Goal: Task Accomplishment & Management: Complete application form

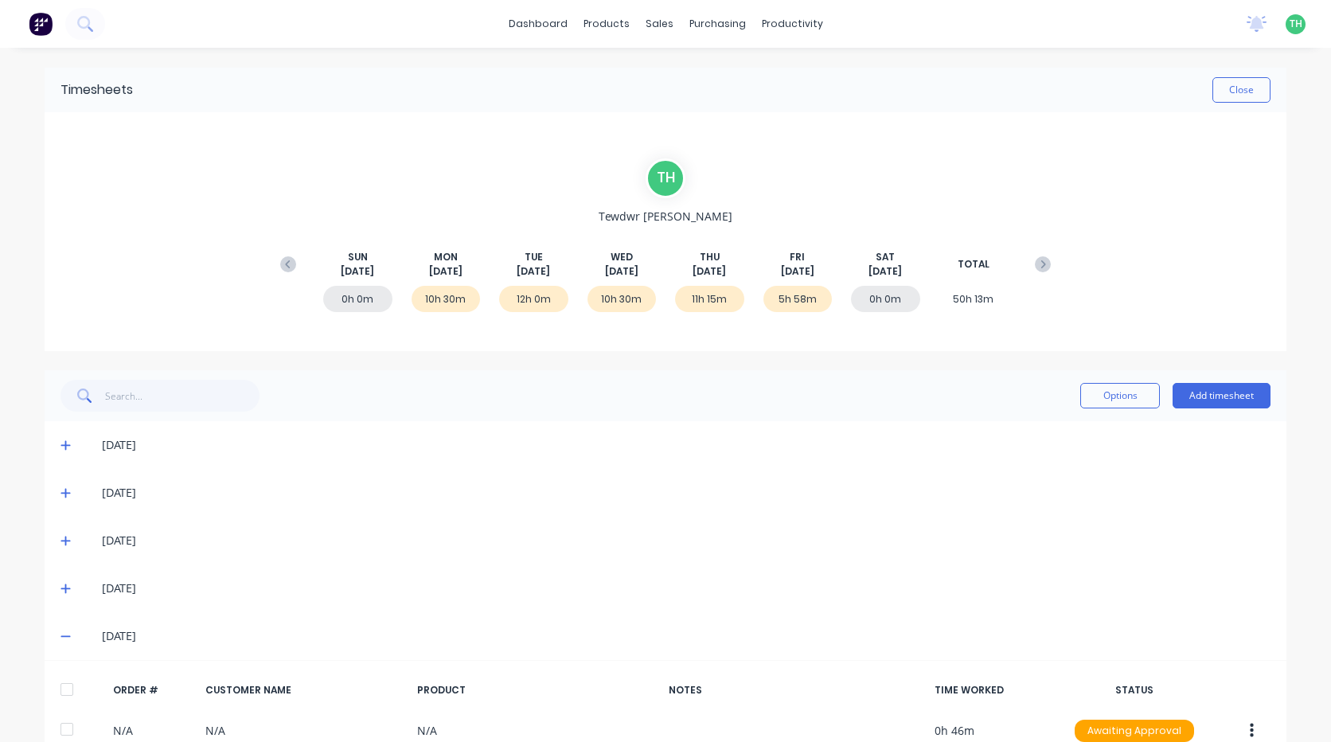
scroll to position [179, 0]
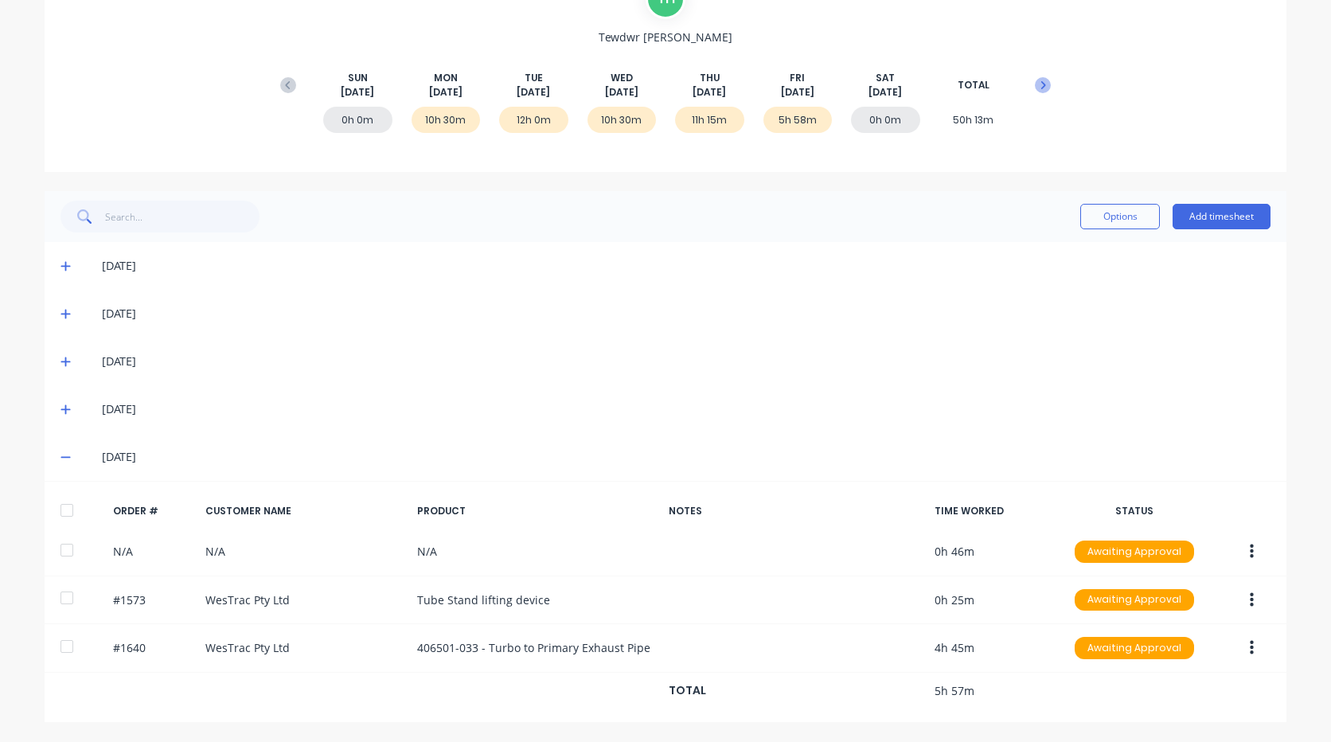
click at [1039, 92] on icon at bounding box center [1043, 85] width 16 height 16
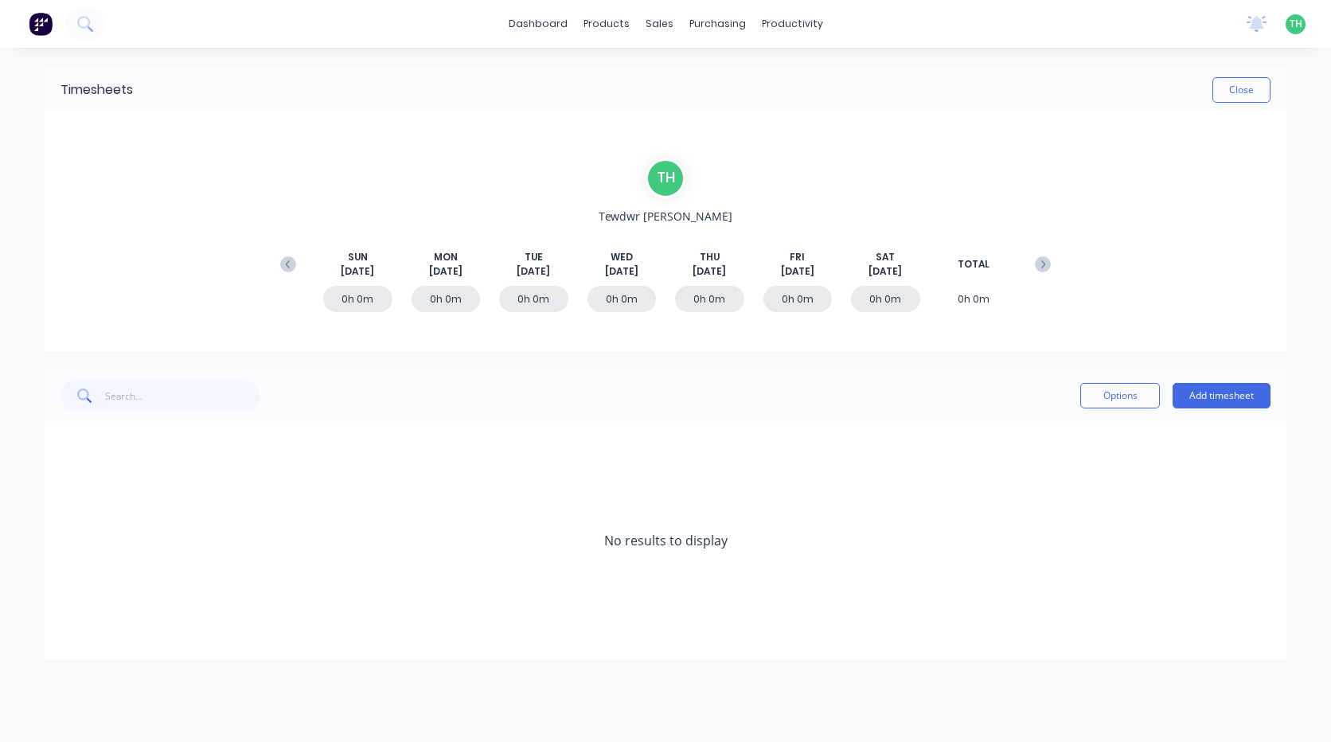
scroll to position [0, 0]
click at [1200, 403] on button "Add timesheet" at bounding box center [1221, 395] width 98 height 25
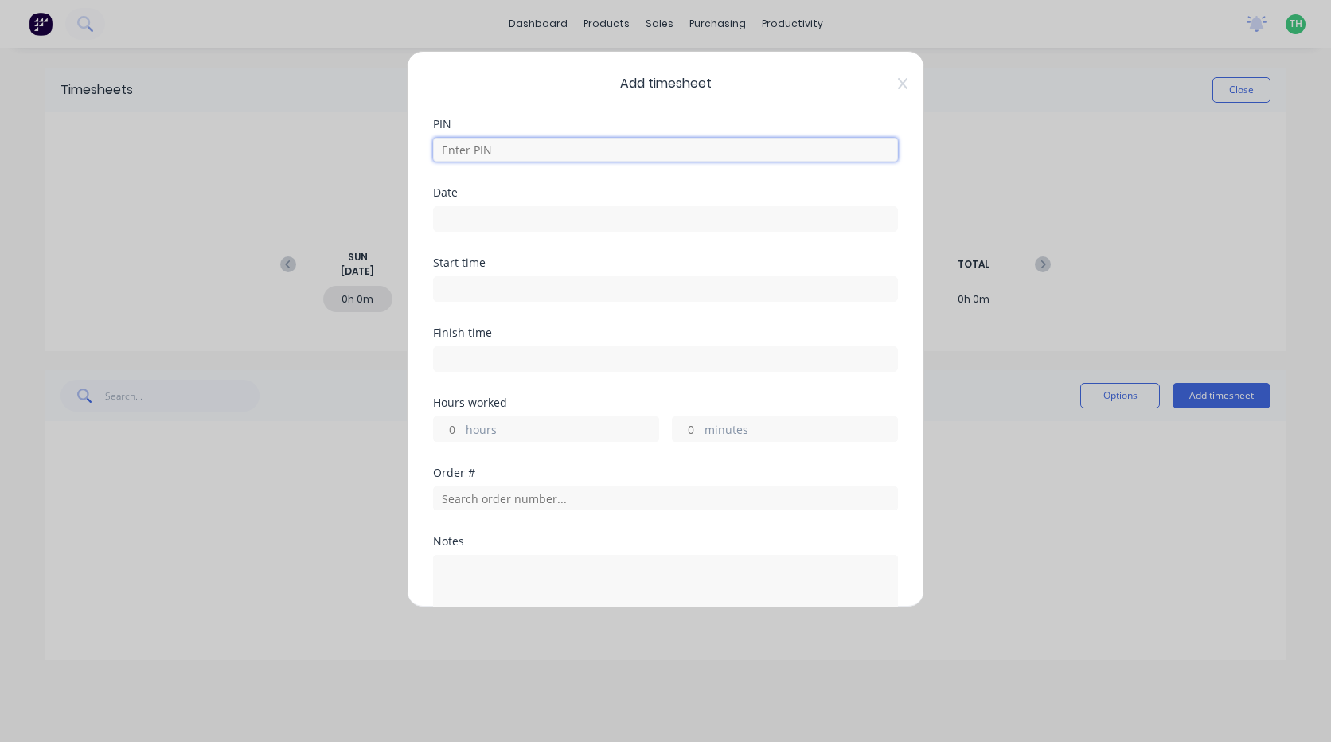
click at [729, 141] on input at bounding box center [665, 150] width 465 height 24
type input "2711"
click at [449, 209] on input at bounding box center [665, 219] width 463 height 24
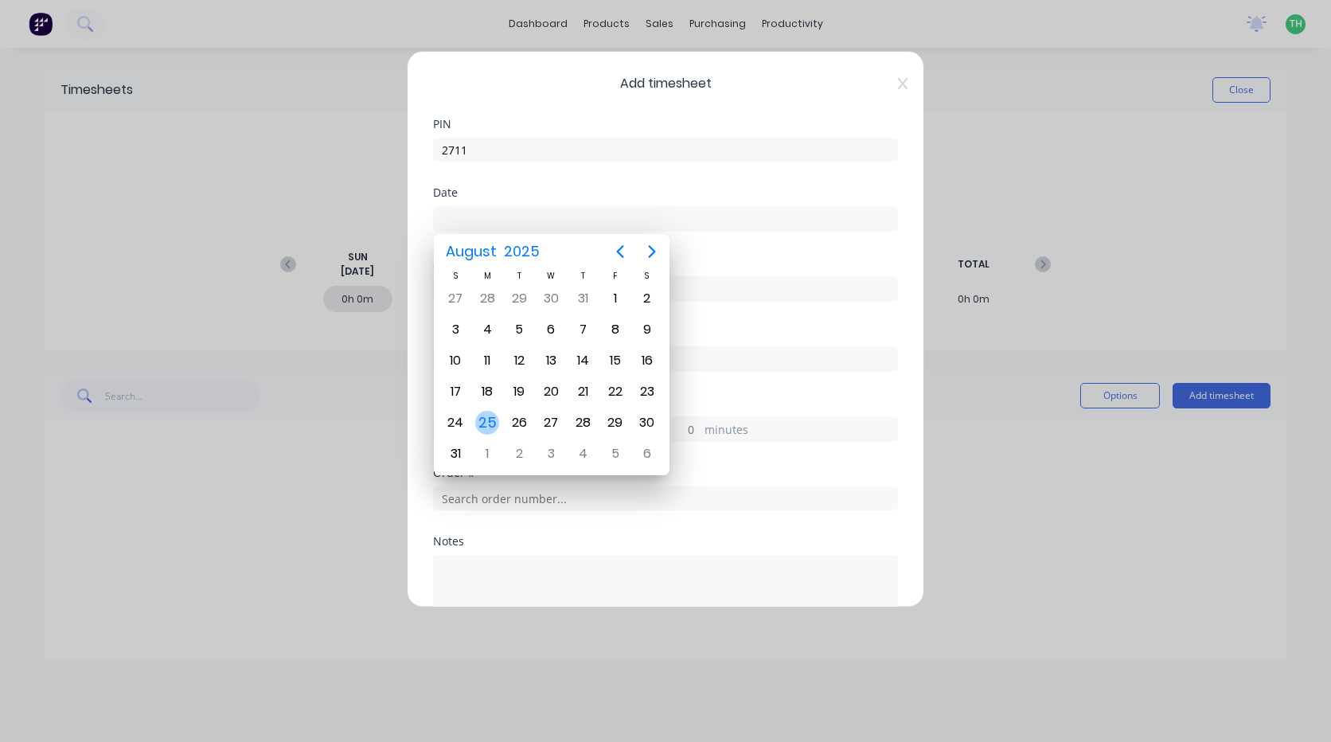
click at [485, 420] on div "25" at bounding box center [487, 423] width 24 height 24
type input "[DATE]"
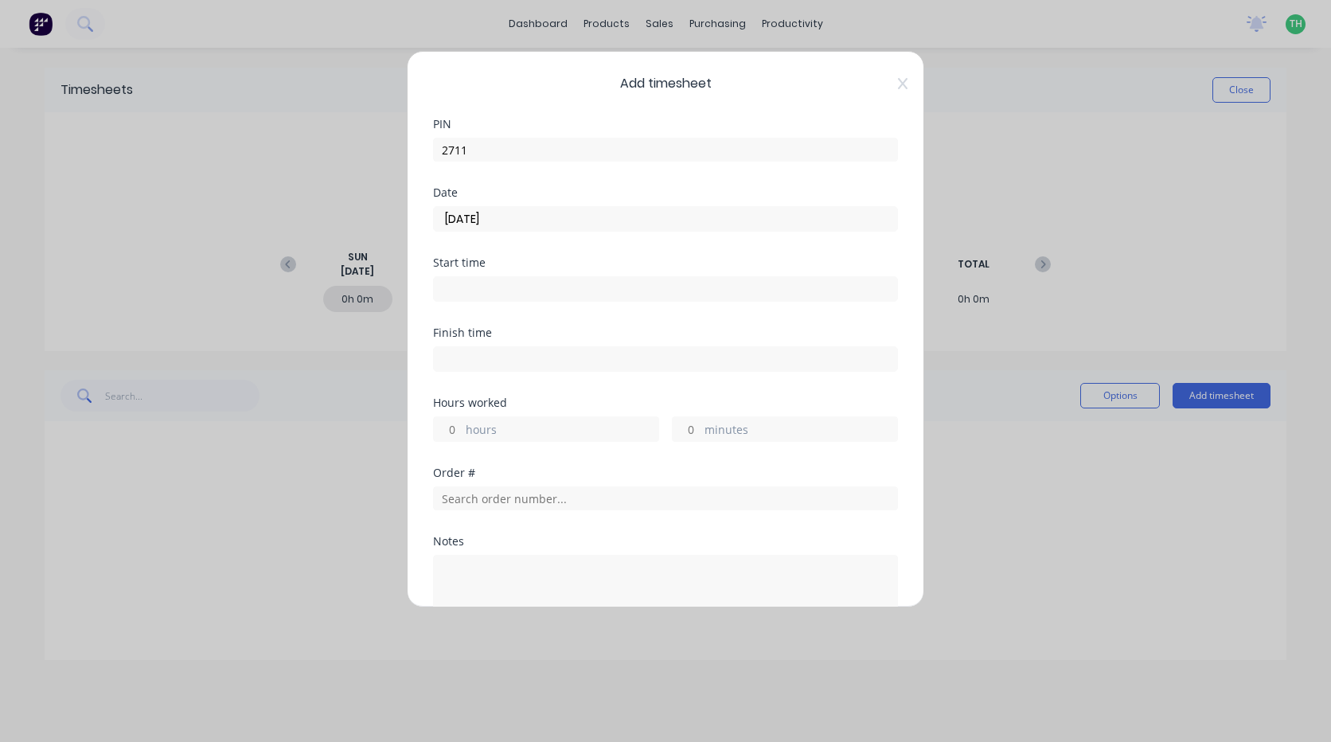
click at [489, 286] on input at bounding box center [665, 289] width 463 height 24
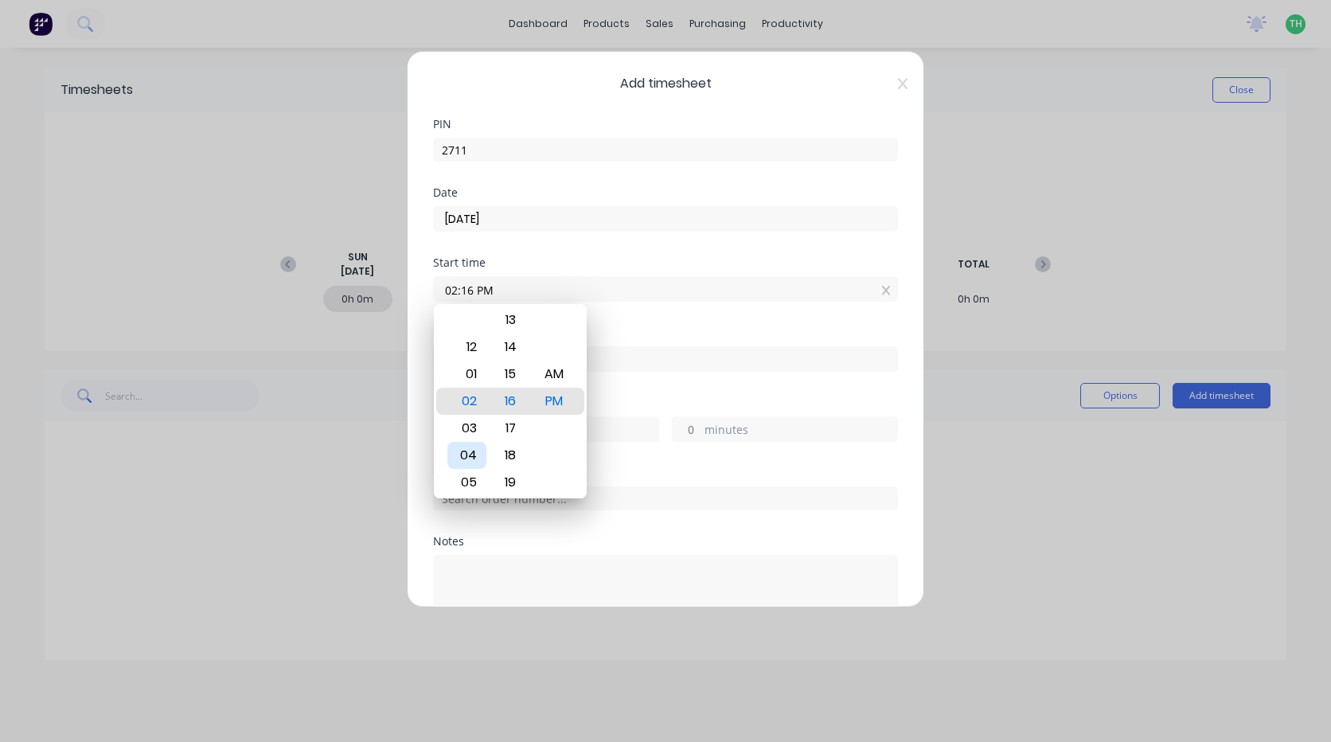
click at [472, 452] on div "04" at bounding box center [466, 455] width 39 height 27
click at [554, 372] on div "AM" at bounding box center [554, 374] width 39 height 27
type input "04:00 AM"
click at [694, 385] on div "Finish time" at bounding box center [665, 362] width 465 height 70
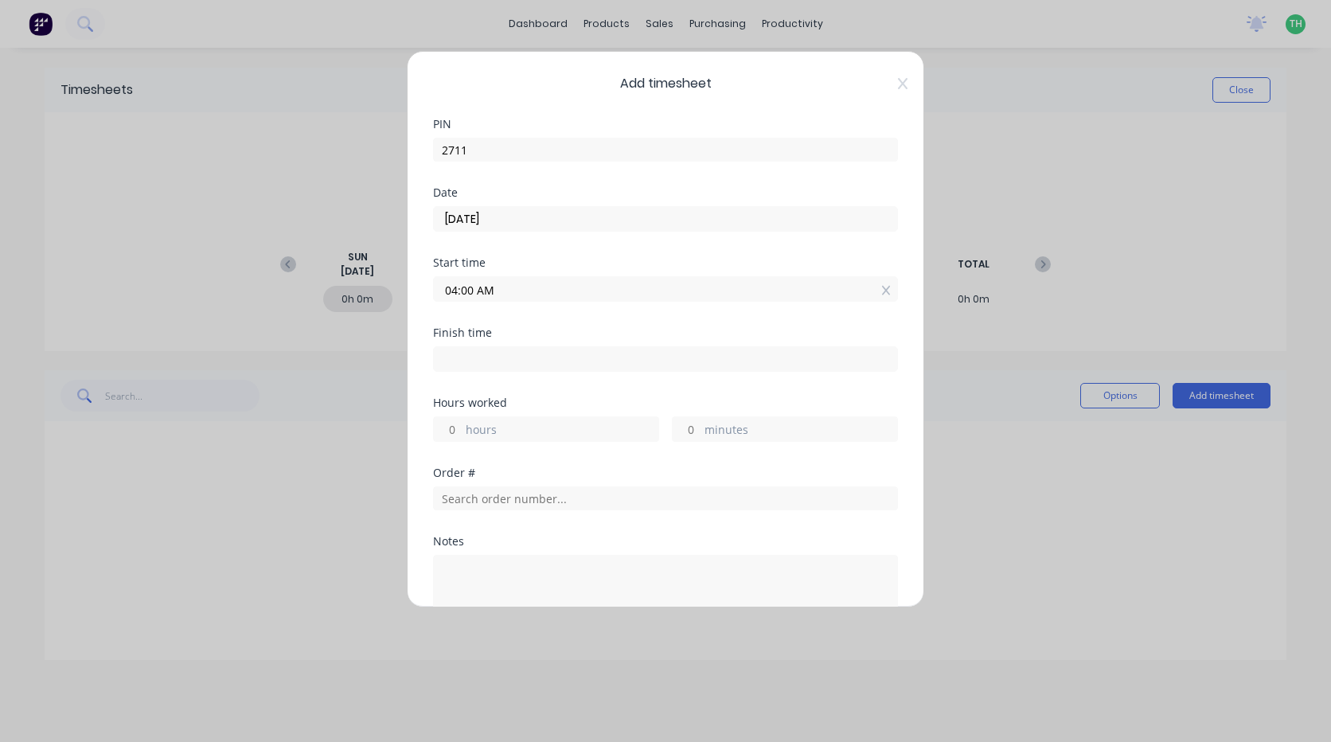
click at [465, 357] on input at bounding box center [665, 359] width 463 height 24
type input "02:17 PM"
type input "10"
type input "17"
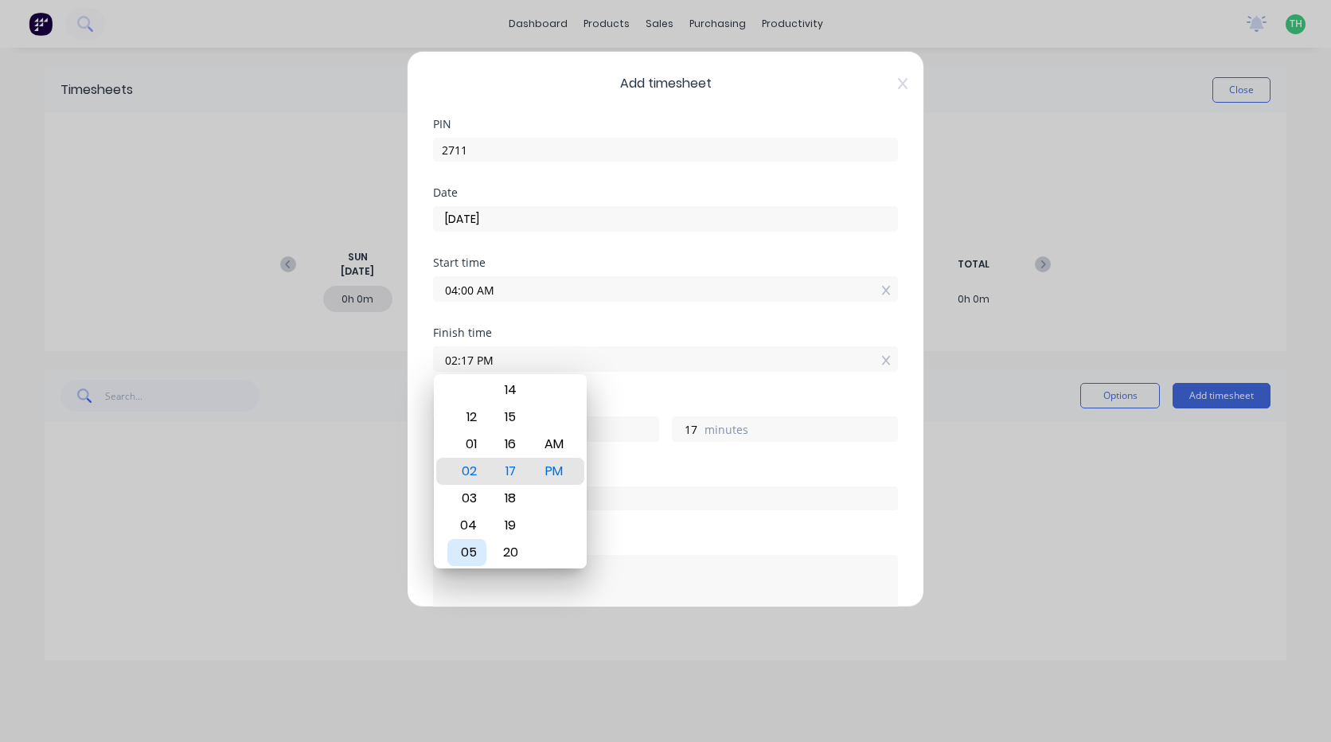
click at [475, 541] on div "05" at bounding box center [466, 552] width 39 height 27
type input "05:17 PM"
type input "13"
type input "05:00 PM"
type input "0"
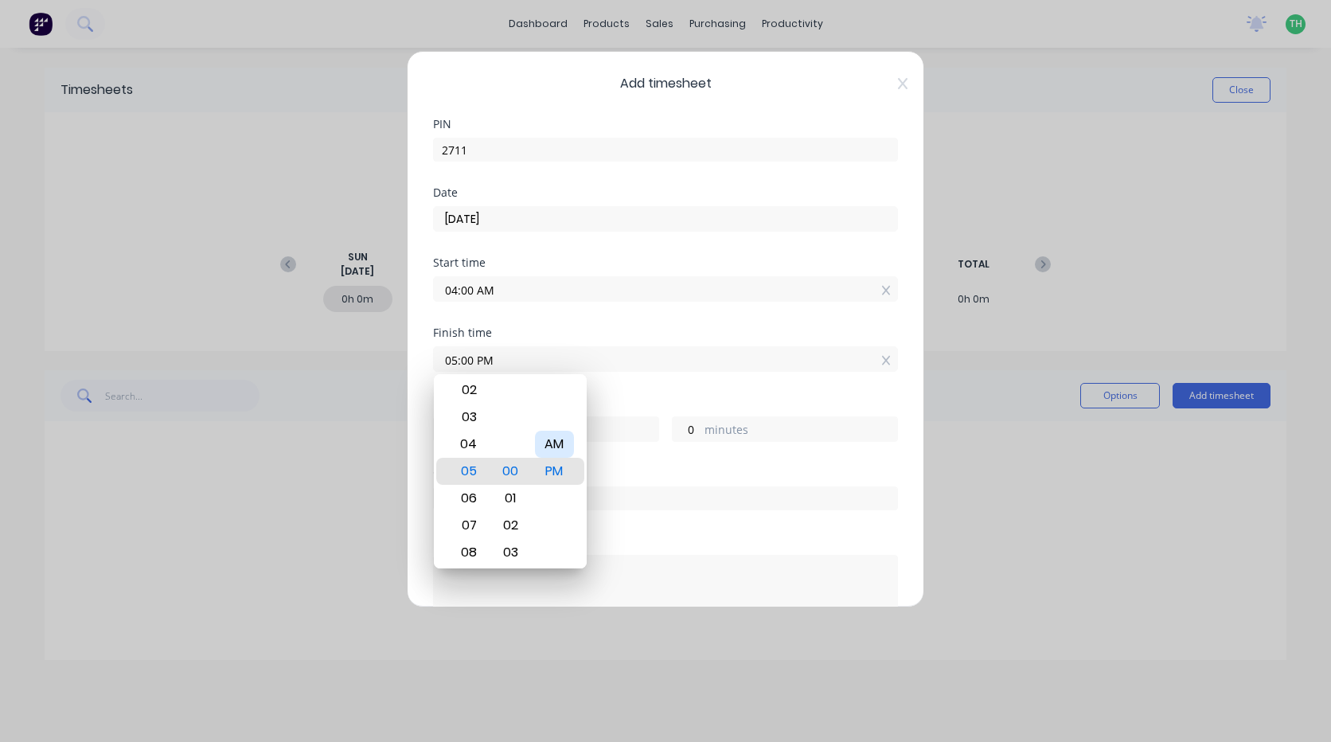
click at [552, 448] on div "AM" at bounding box center [554, 444] width 39 height 27
type input "05:00 AM"
type input "1"
click at [625, 384] on div "Finish time 05:00 AM" at bounding box center [665, 362] width 465 height 70
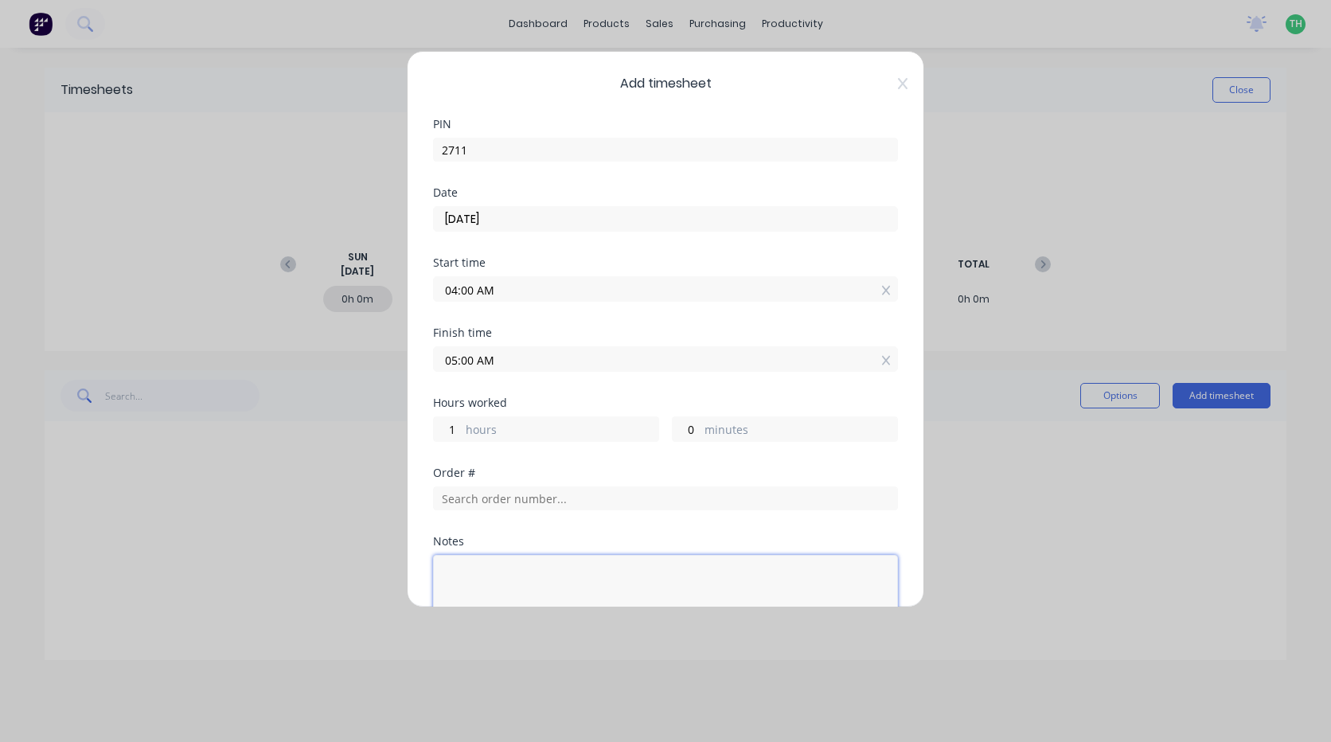
click at [517, 567] on textarea at bounding box center [665, 597] width 465 height 84
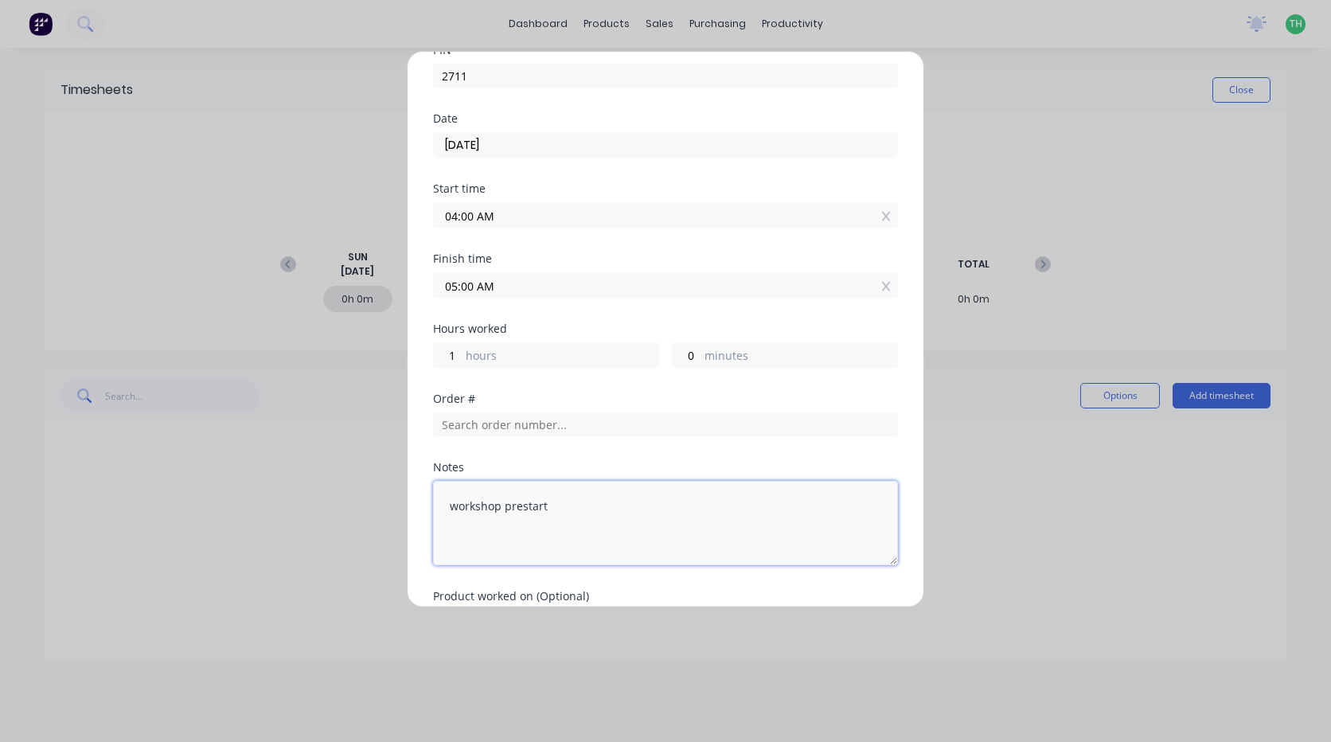
scroll to position [174, 0]
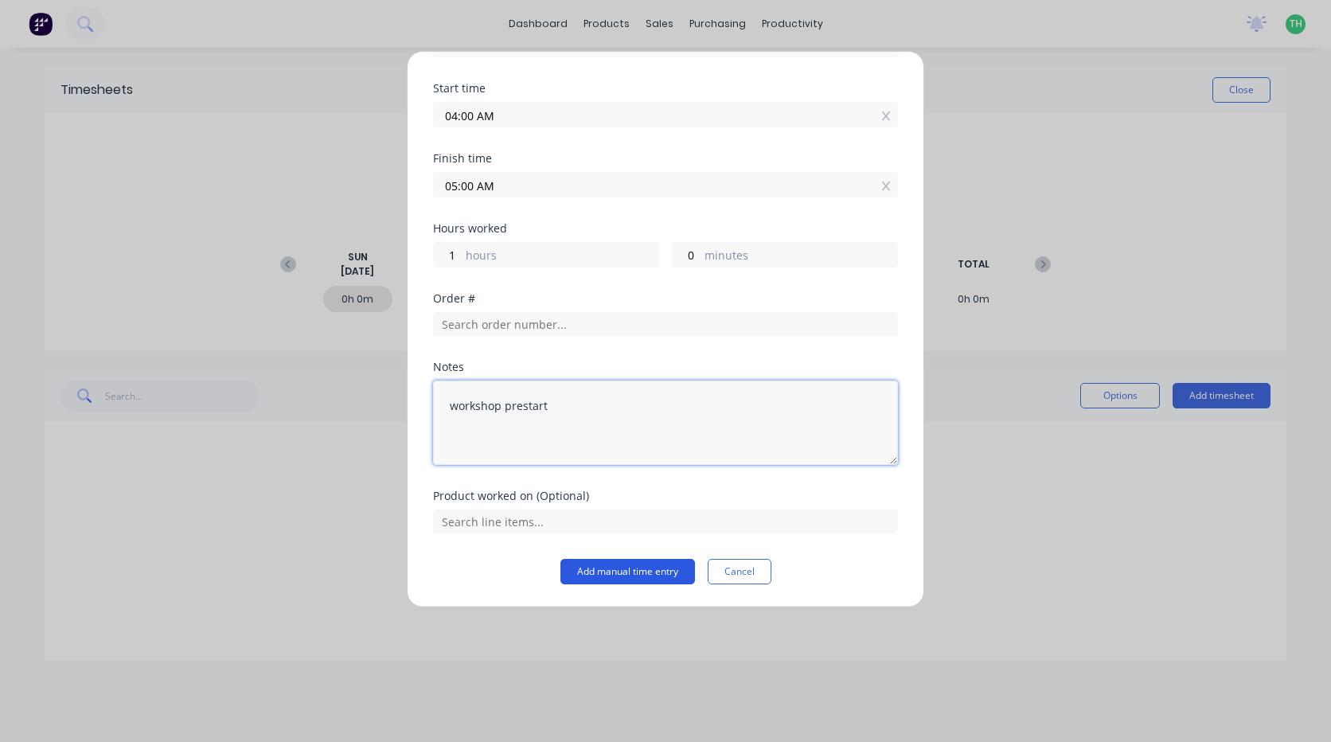
type textarea "workshop prestart"
click at [610, 572] on button "Add manual time entry" at bounding box center [627, 571] width 135 height 25
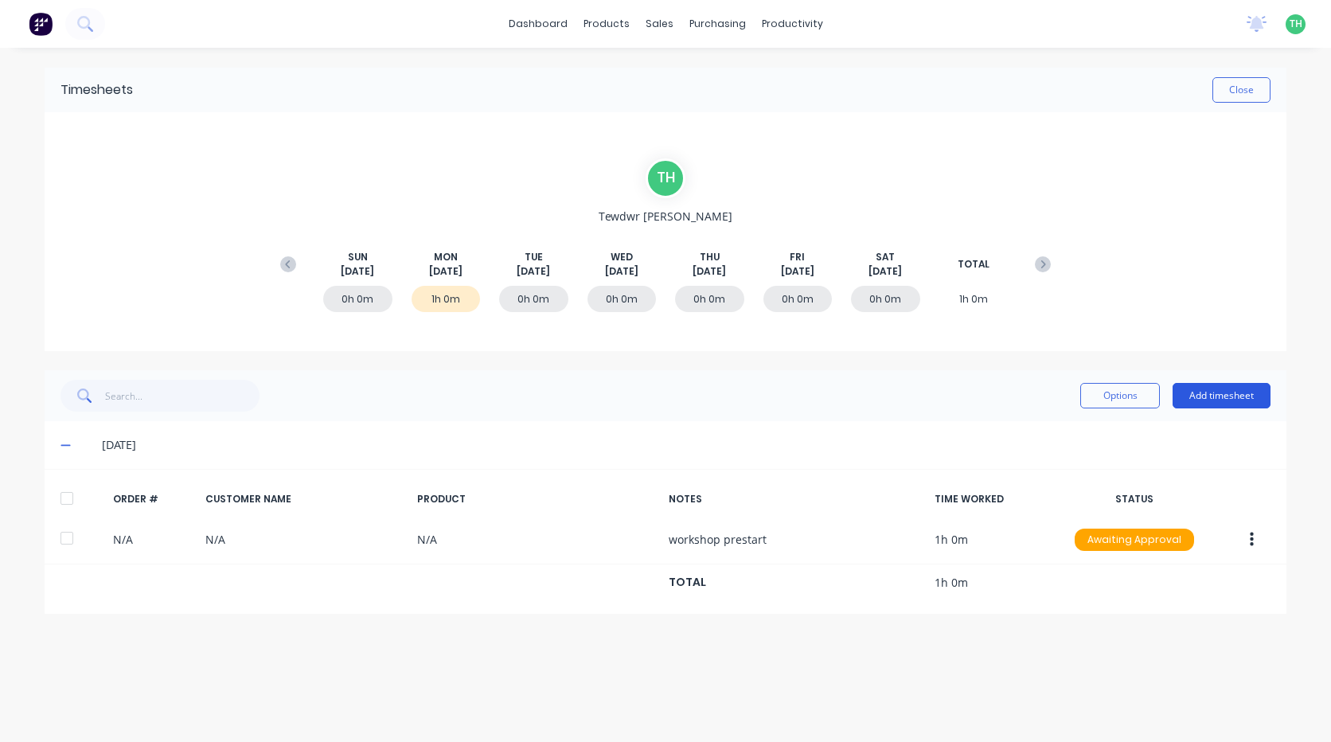
click at [1250, 402] on button "Add timesheet" at bounding box center [1221, 395] width 98 height 25
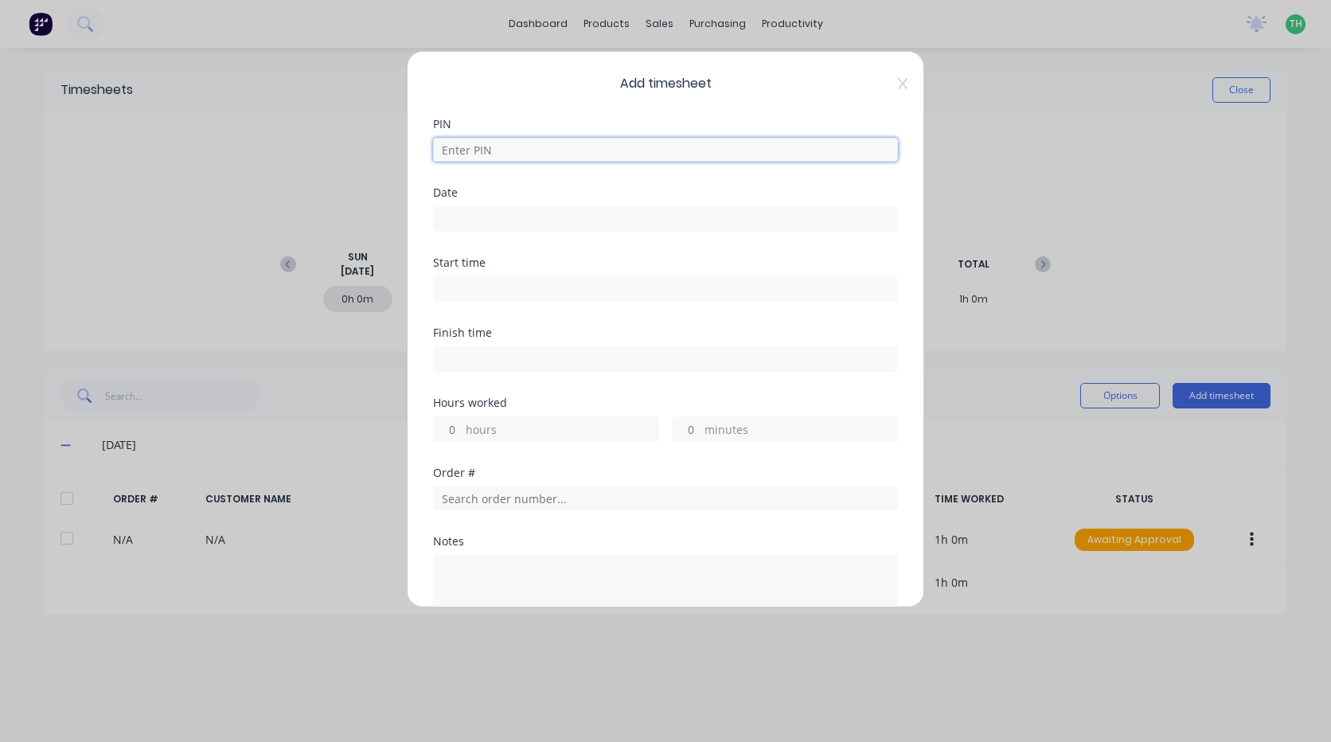
click at [519, 151] on input at bounding box center [665, 150] width 465 height 24
type input "2711"
click at [493, 228] on input at bounding box center [665, 219] width 463 height 24
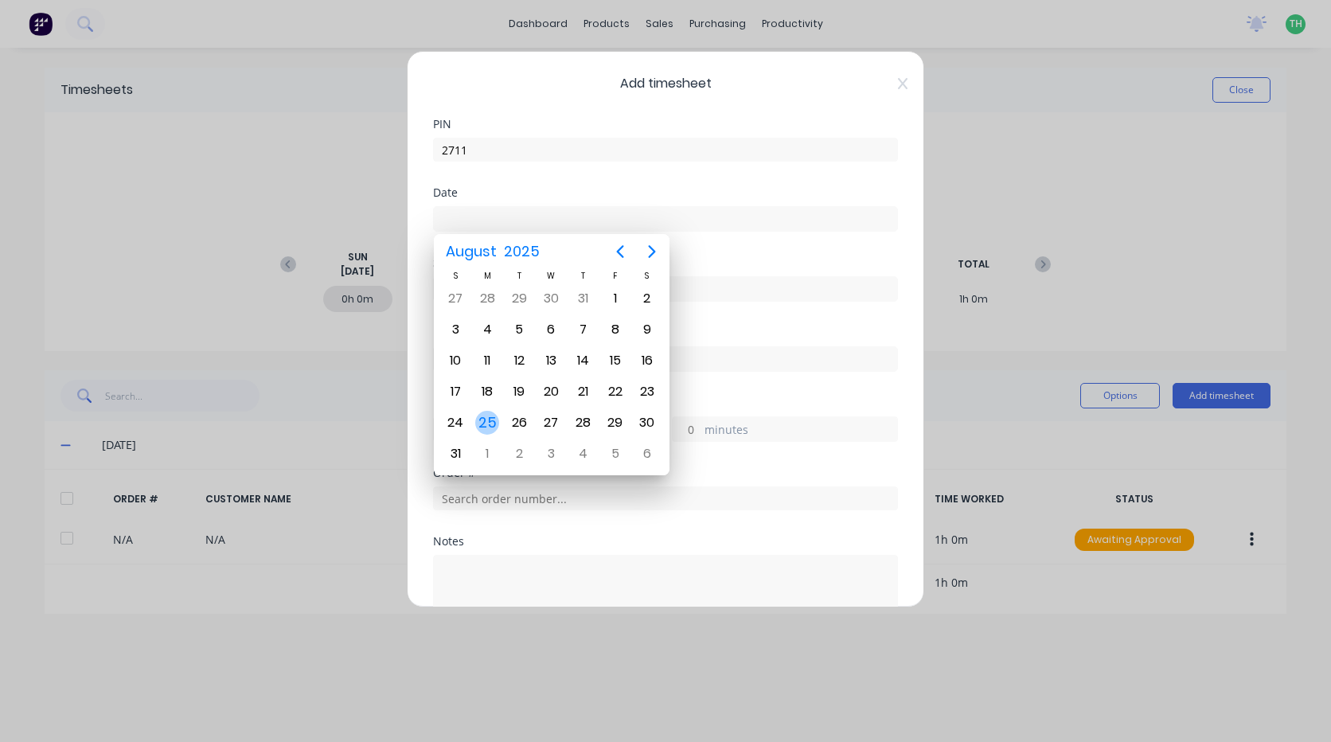
click at [484, 419] on div "25" at bounding box center [487, 423] width 24 height 24
type input "[DATE]"
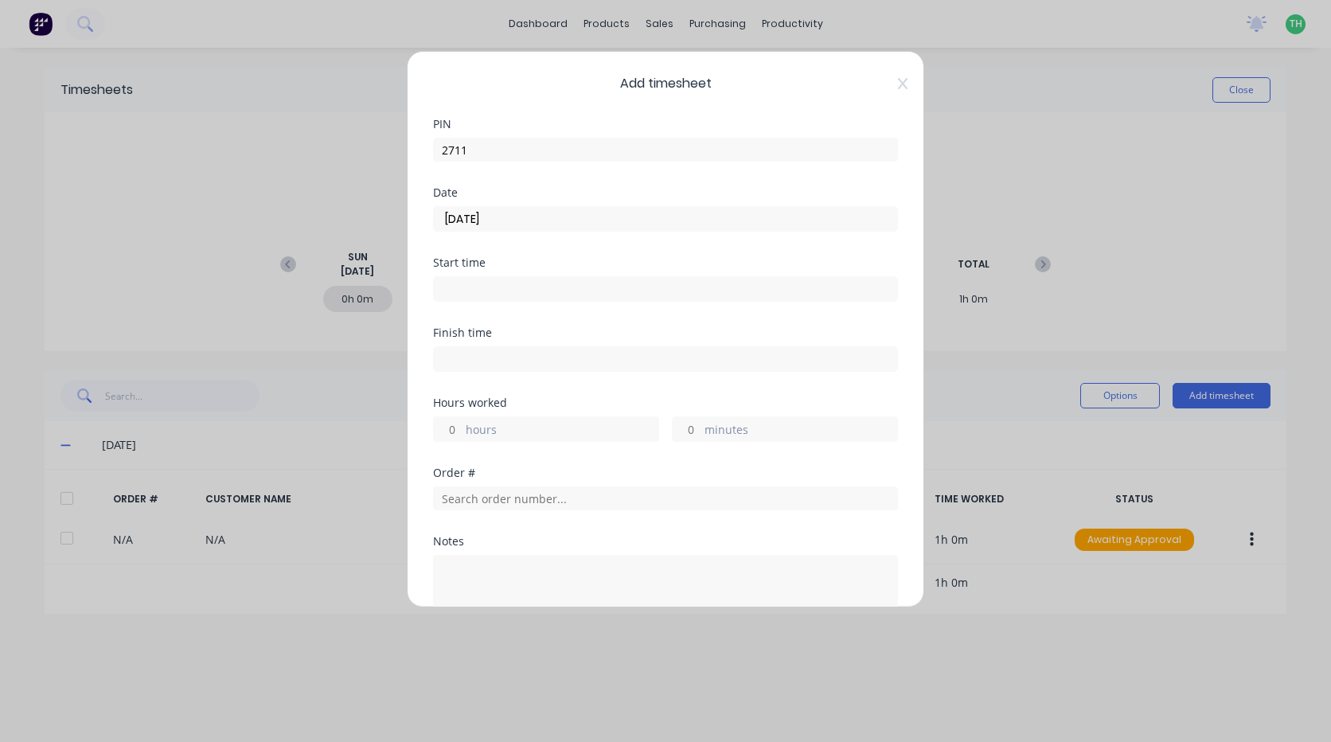
click at [487, 283] on input at bounding box center [665, 289] width 463 height 24
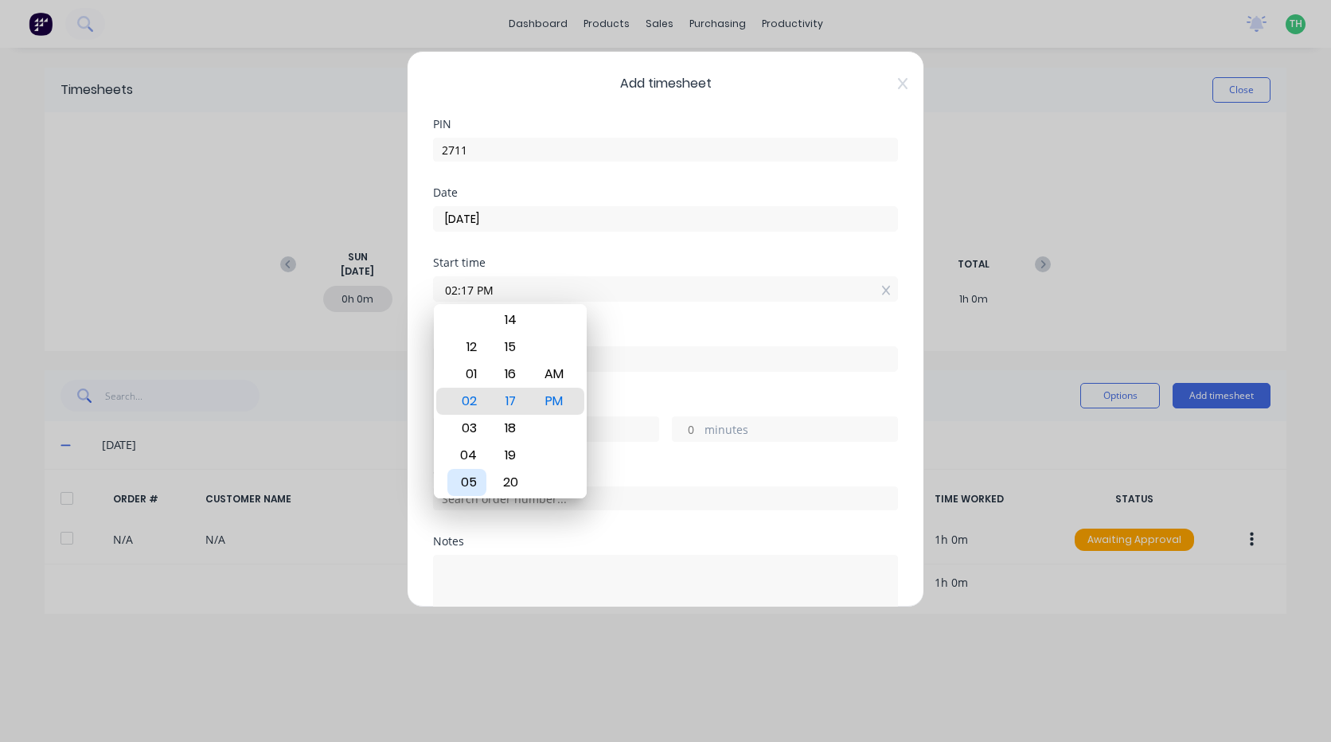
click at [474, 474] on div "05" at bounding box center [466, 482] width 39 height 27
click at [550, 380] on div "AM" at bounding box center [554, 374] width 39 height 27
type input "05:00 AM"
click at [645, 386] on div "Finish time" at bounding box center [665, 362] width 465 height 70
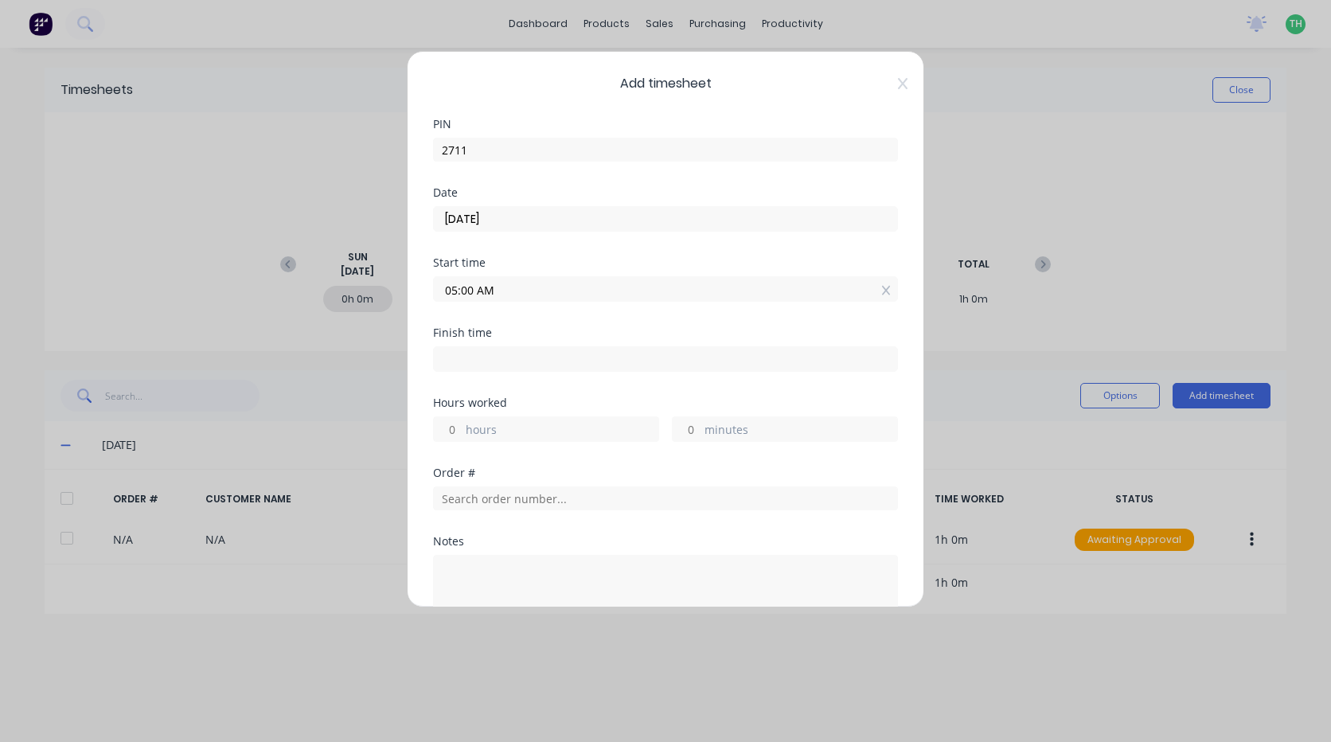
click at [475, 354] on input at bounding box center [665, 359] width 463 height 24
type input "02:17 PM"
type input "9"
type input "17"
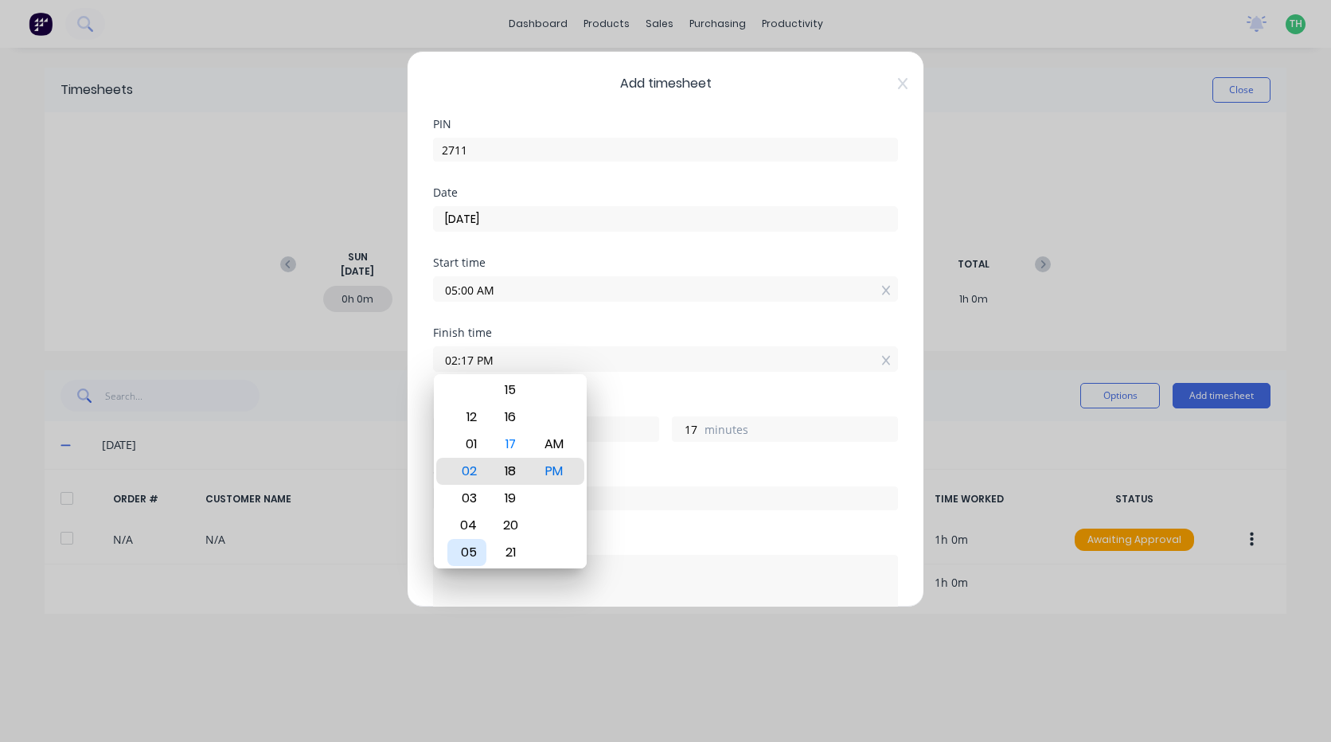
type input "02:18 PM"
type input "18"
type input "03:18 PM"
type input "10"
type input "04:18 PM"
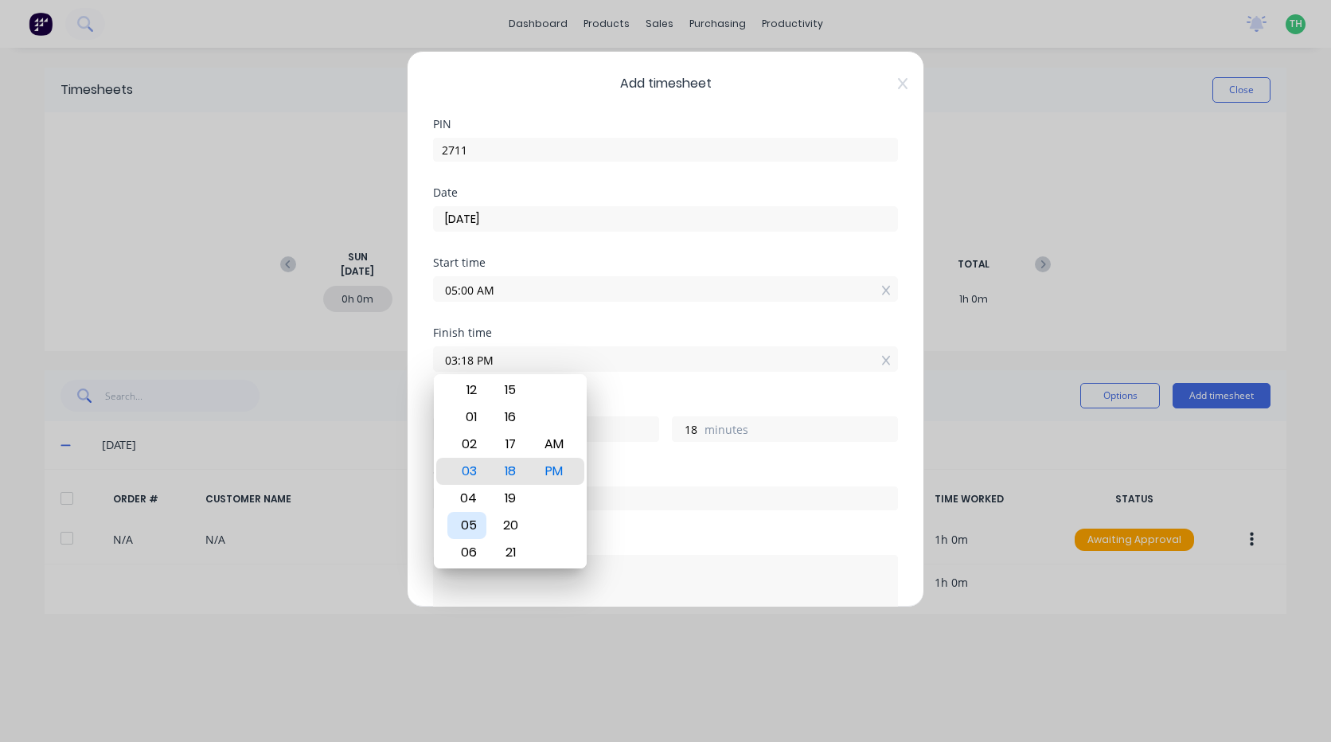
type input "11"
type input "05:18 PM"
type input "12"
click at [474, 533] on div "07" at bounding box center [466, 525] width 39 height 27
type input "07:18 PM"
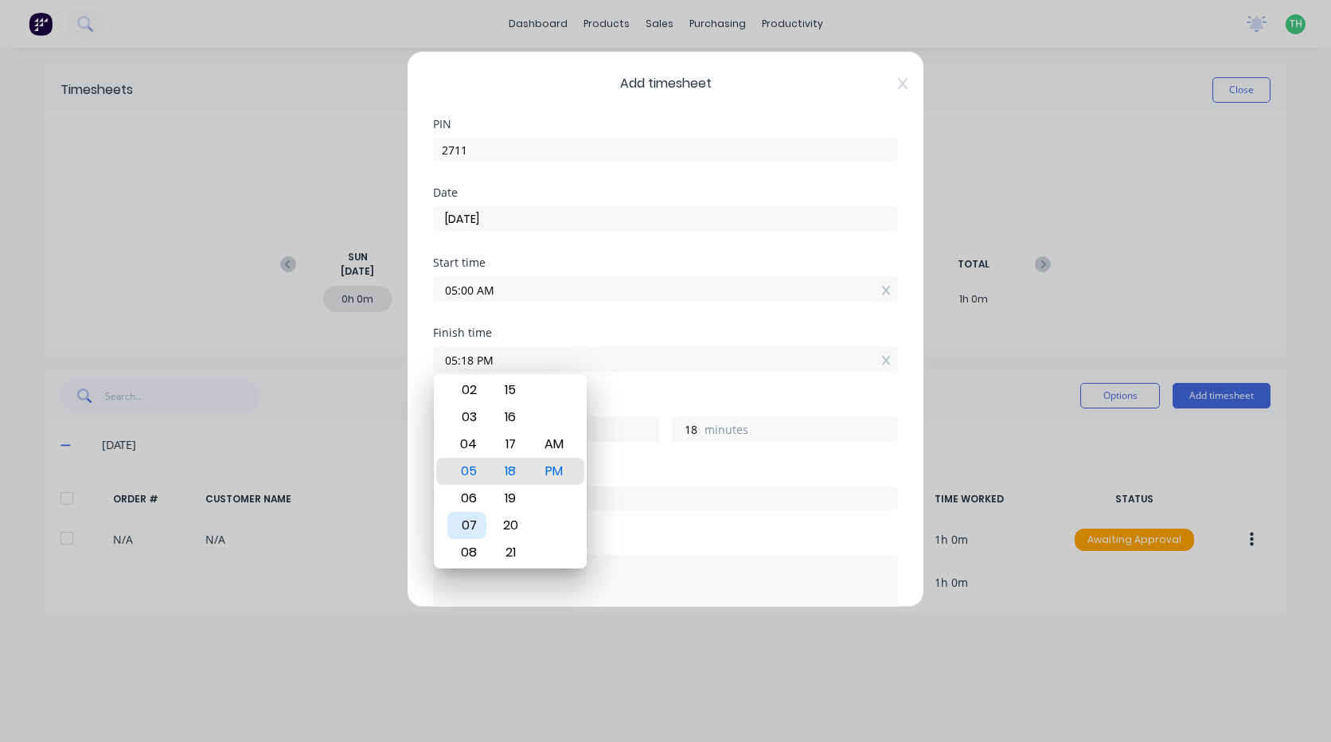
type input "14"
type input "07:19 PM"
type input "19"
type input "07:21 PM"
type input "21"
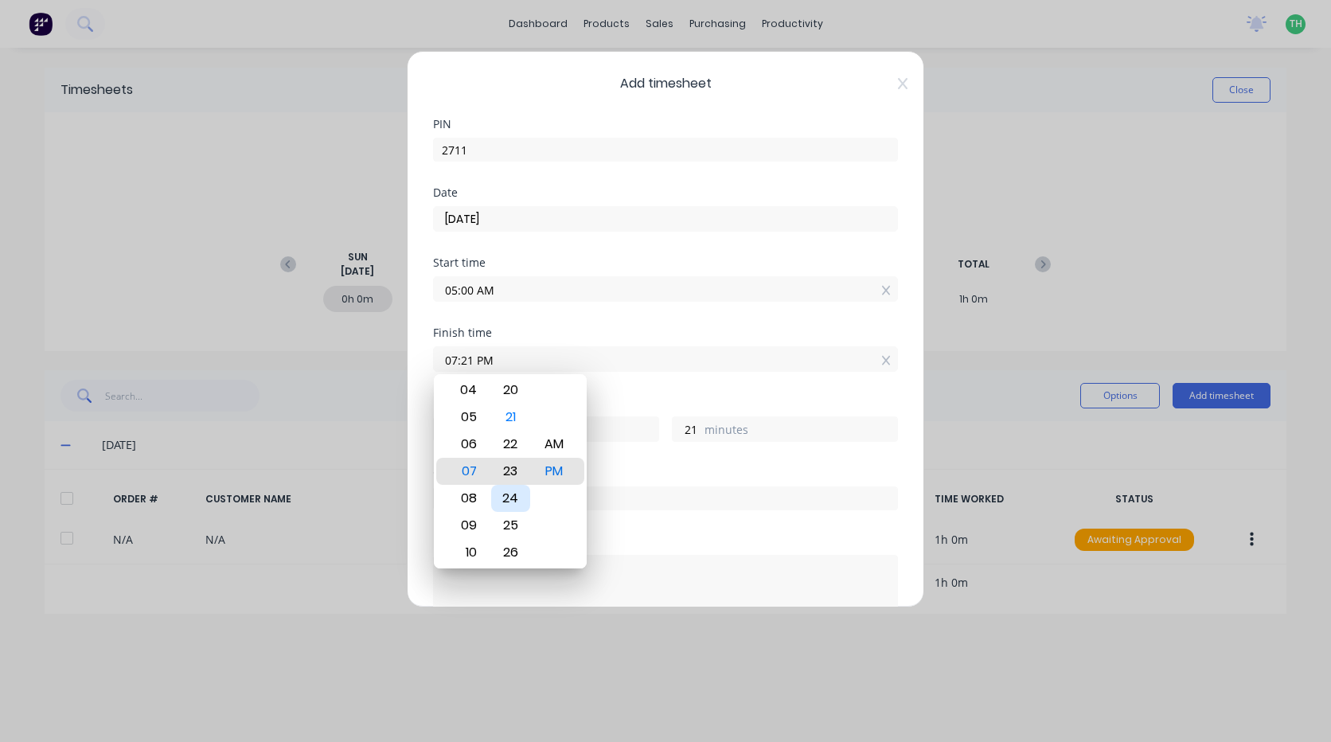
type input "07:23 PM"
type input "23"
type input "07:25 PM"
type input "25"
type input "07:26 PM"
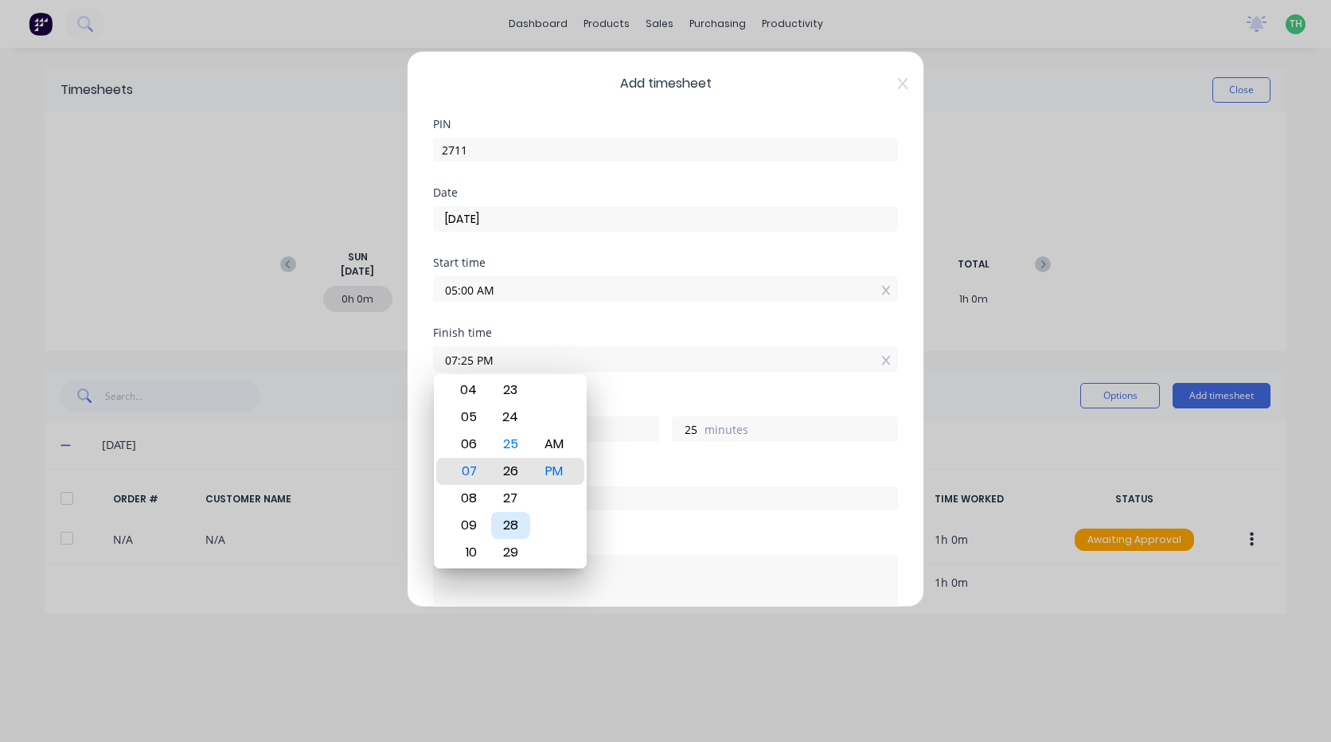
type input "26"
type input "07:27 PM"
type input "27"
type input "07:28 PM"
type input "28"
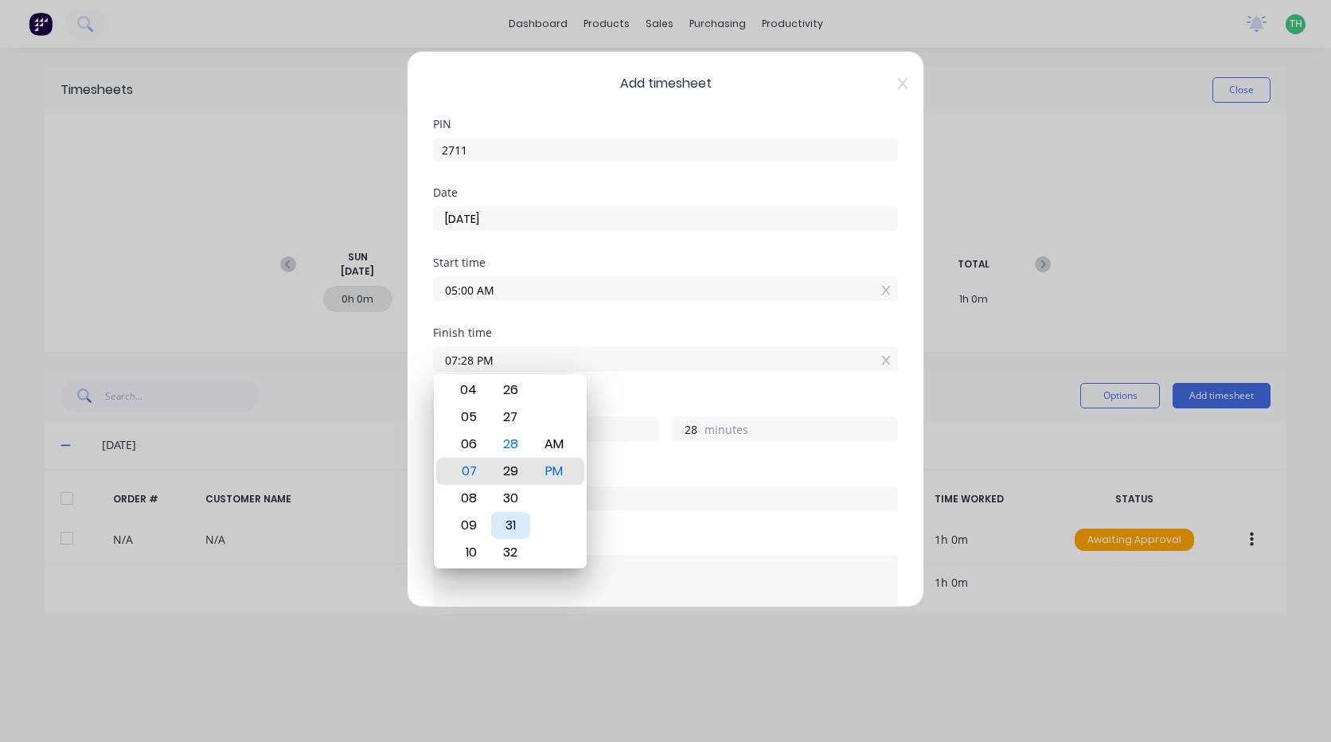
type input "07:29 PM"
type input "29"
type input "07:31 PM"
type input "31"
type input "07:30 PM"
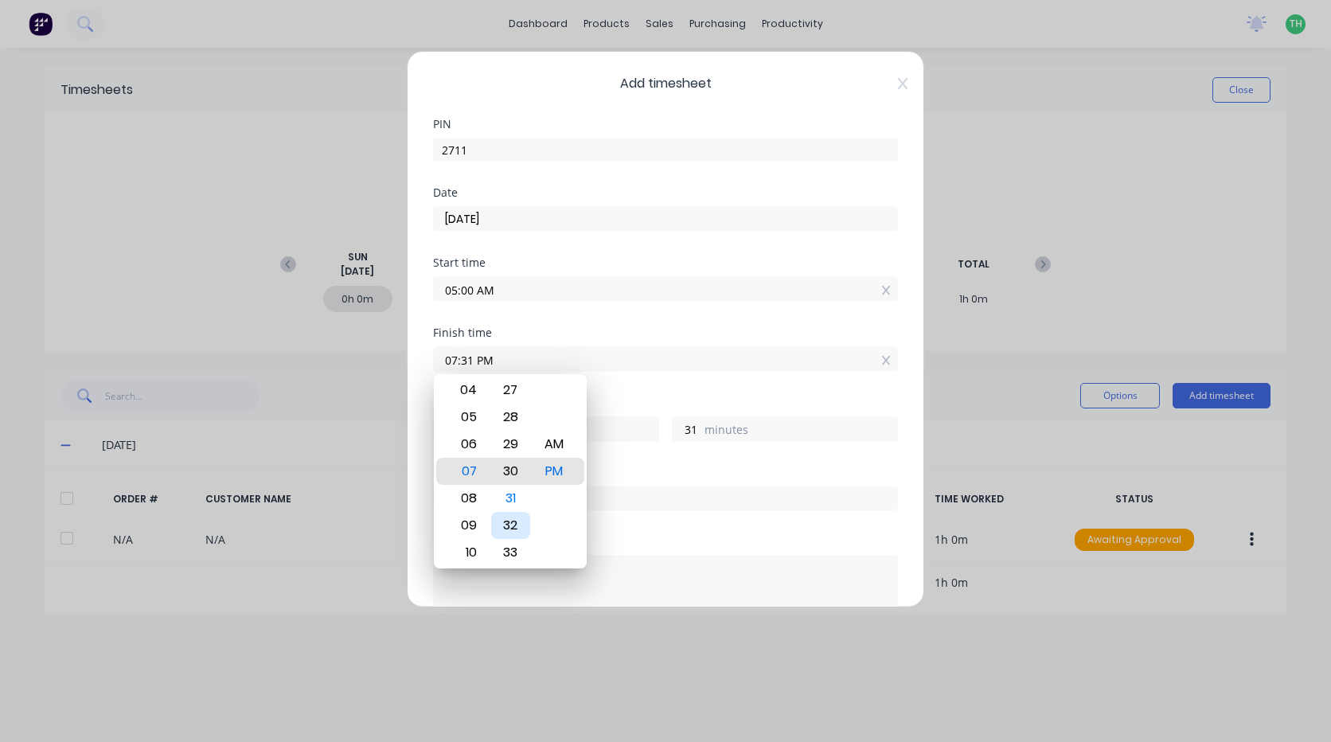
type input "30"
click at [546, 445] on div "AM" at bounding box center [554, 444] width 39 height 27
type input "07:30 AM"
type input "2"
click at [647, 475] on div "Order #" at bounding box center [665, 472] width 465 height 11
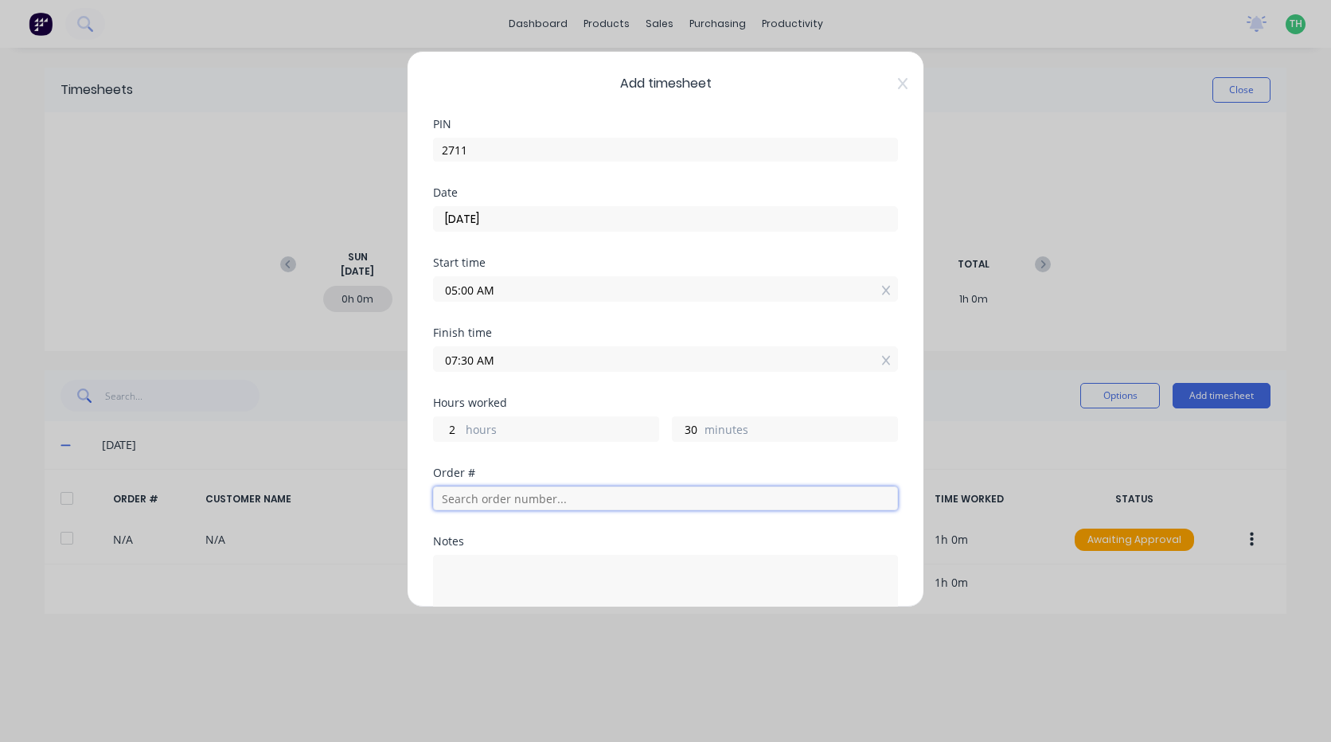
click at [488, 497] on input "text" at bounding box center [665, 498] width 465 height 24
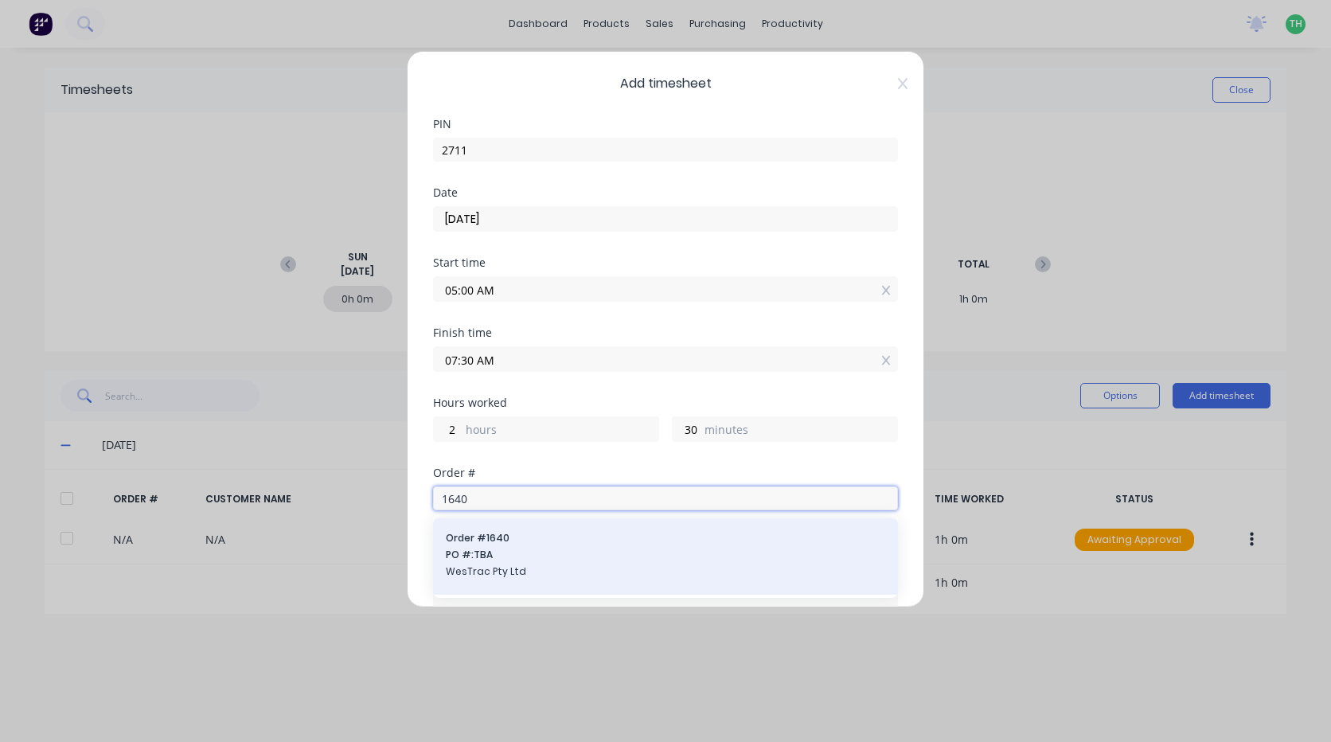
type input "1640"
click at [493, 539] on span "Order # 1640" at bounding box center [665, 538] width 439 height 14
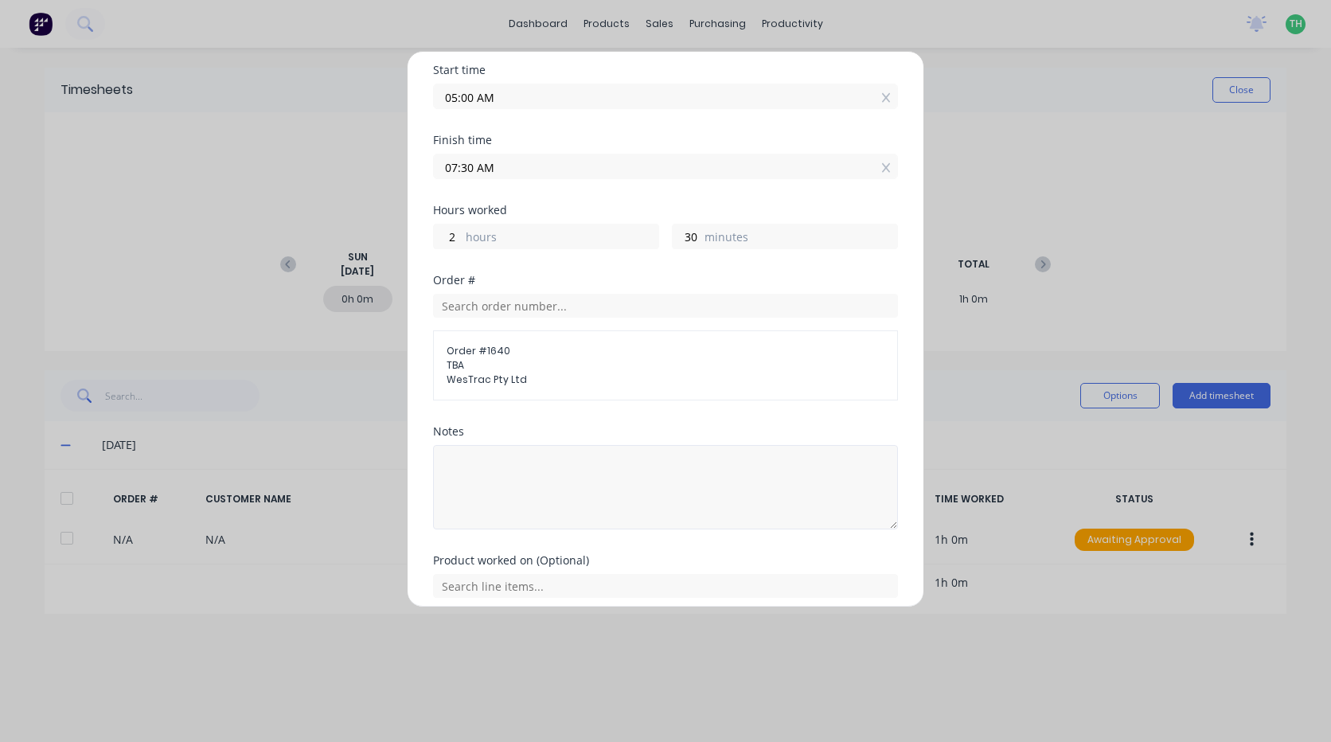
scroll to position [239, 0]
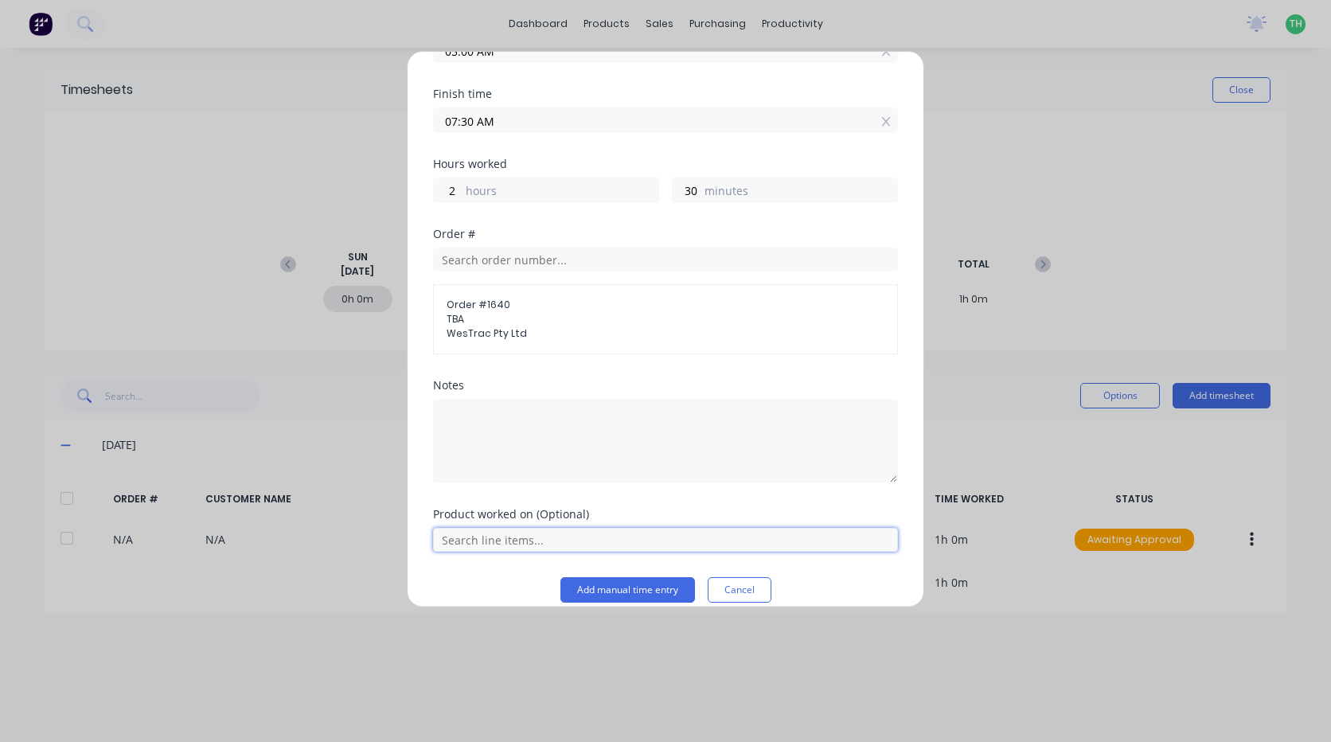
click at [489, 531] on input "text" at bounding box center [665, 540] width 465 height 24
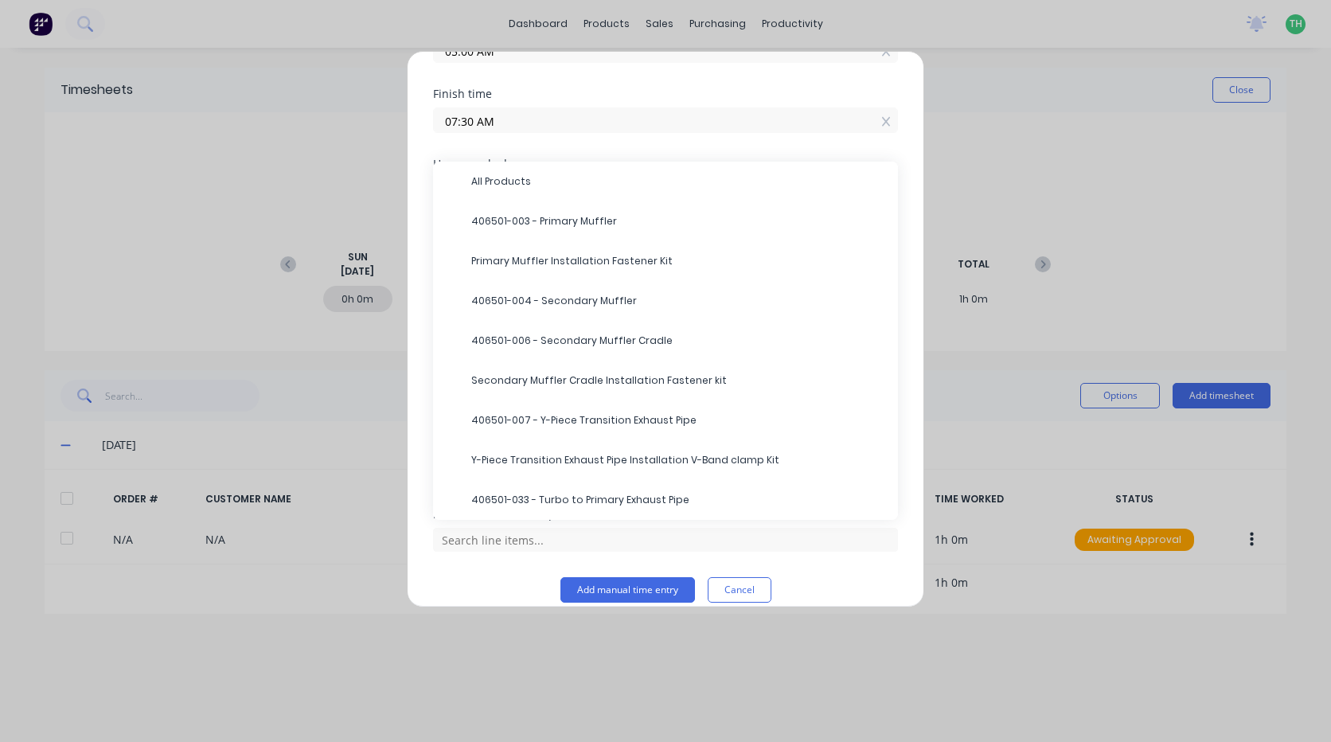
click at [643, 498] on span "406501-033 - Turbo to Primary Exhaust Pipe" at bounding box center [678, 500] width 414 height 14
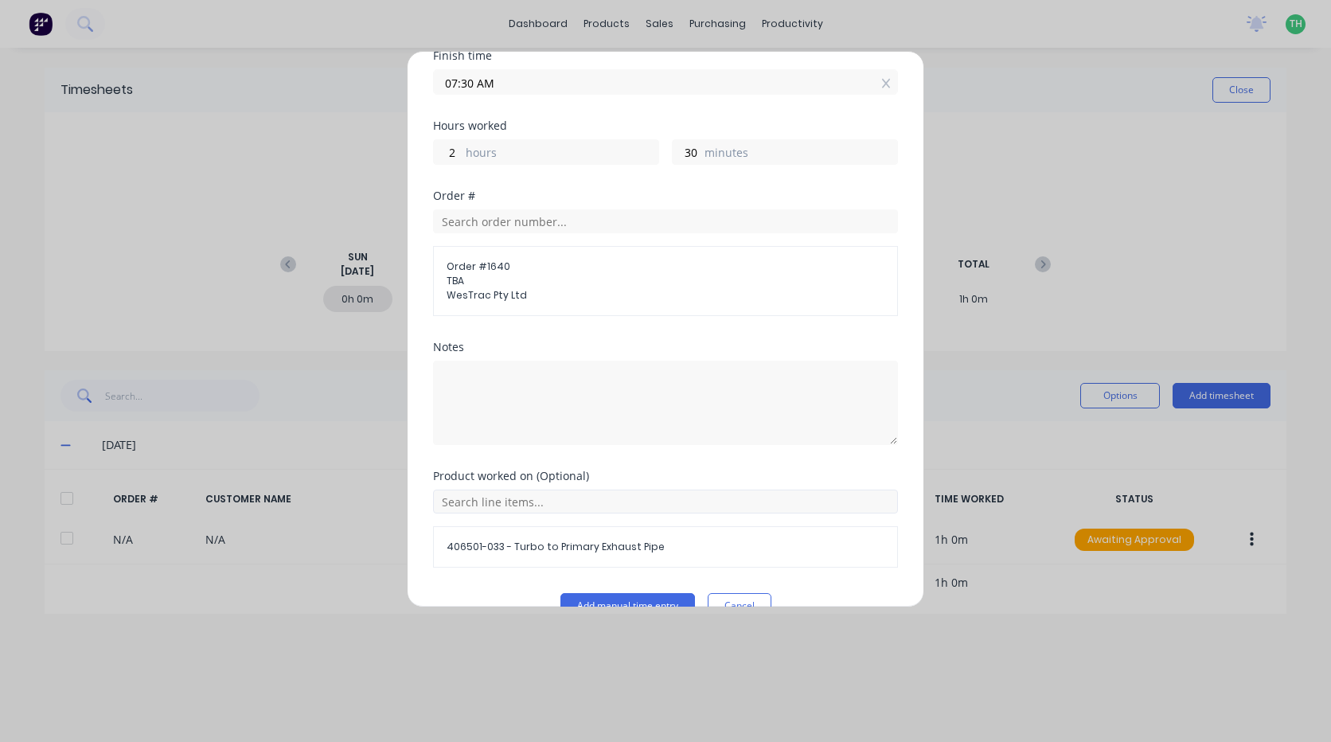
scroll to position [311, 0]
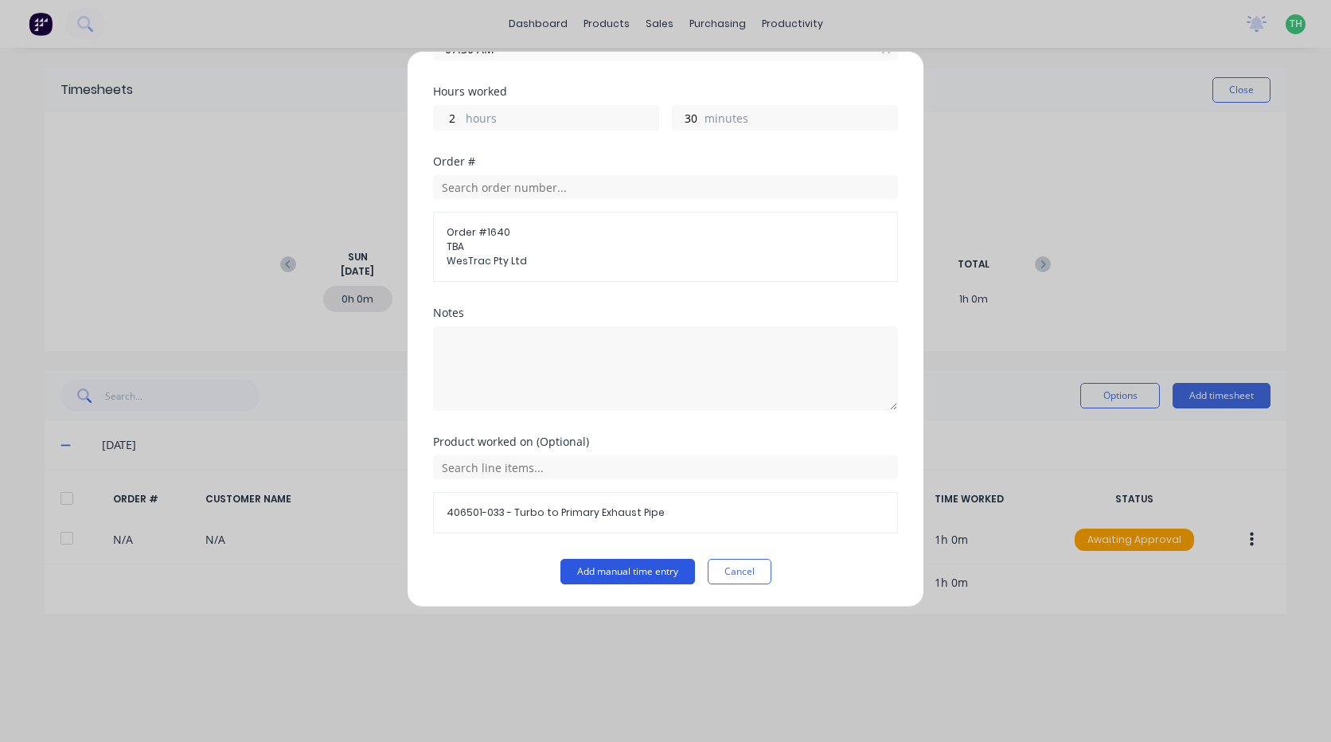
click at [621, 568] on button "Add manual time entry" at bounding box center [627, 571] width 135 height 25
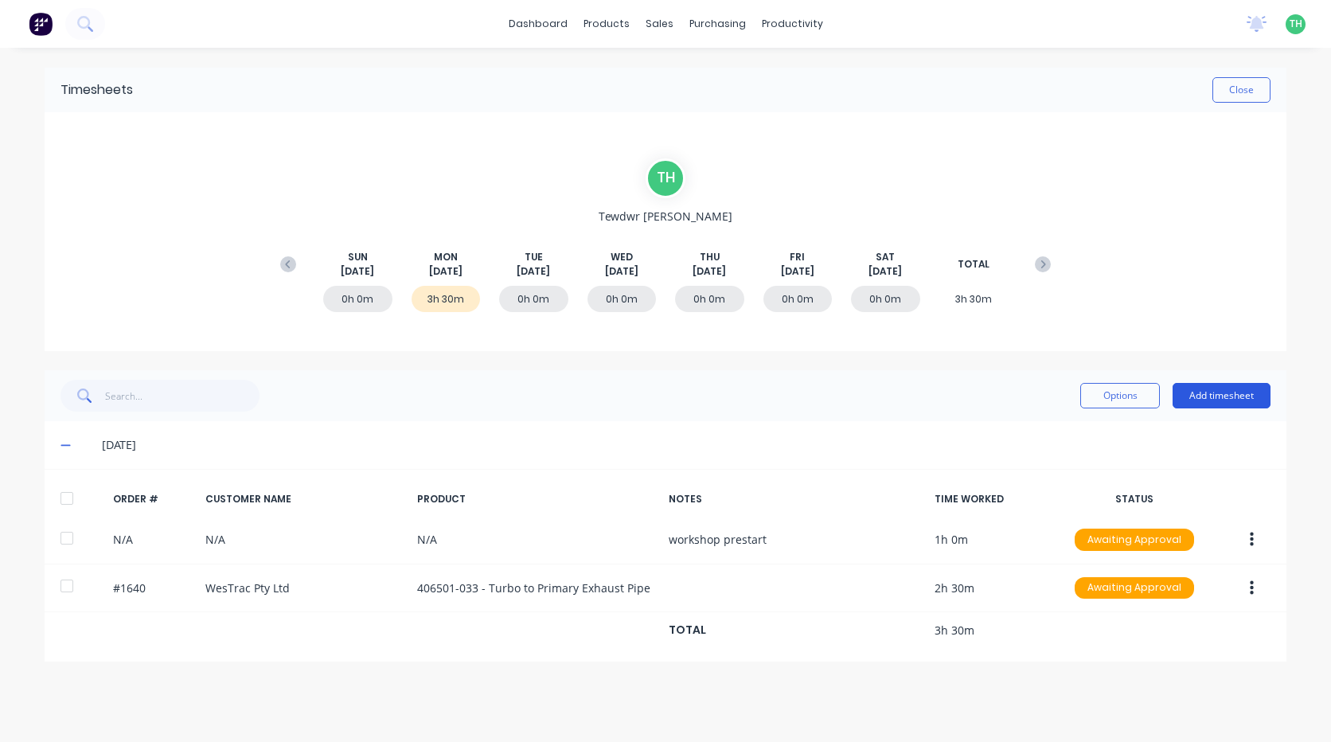
click at [1215, 397] on button "Add timesheet" at bounding box center [1221, 395] width 98 height 25
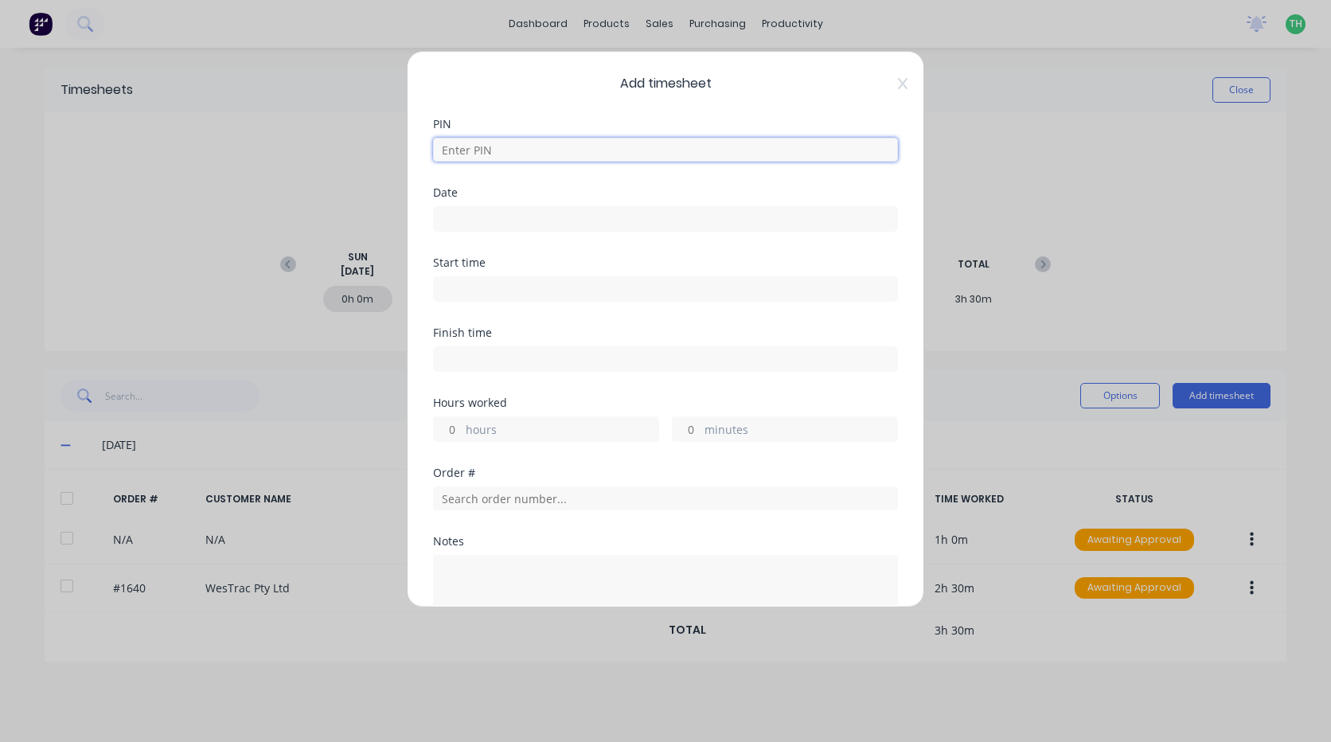
click at [509, 148] on input at bounding box center [665, 150] width 465 height 24
type input "2711"
click at [495, 225] on input at bounding box center [665, 219] width 463 height 24
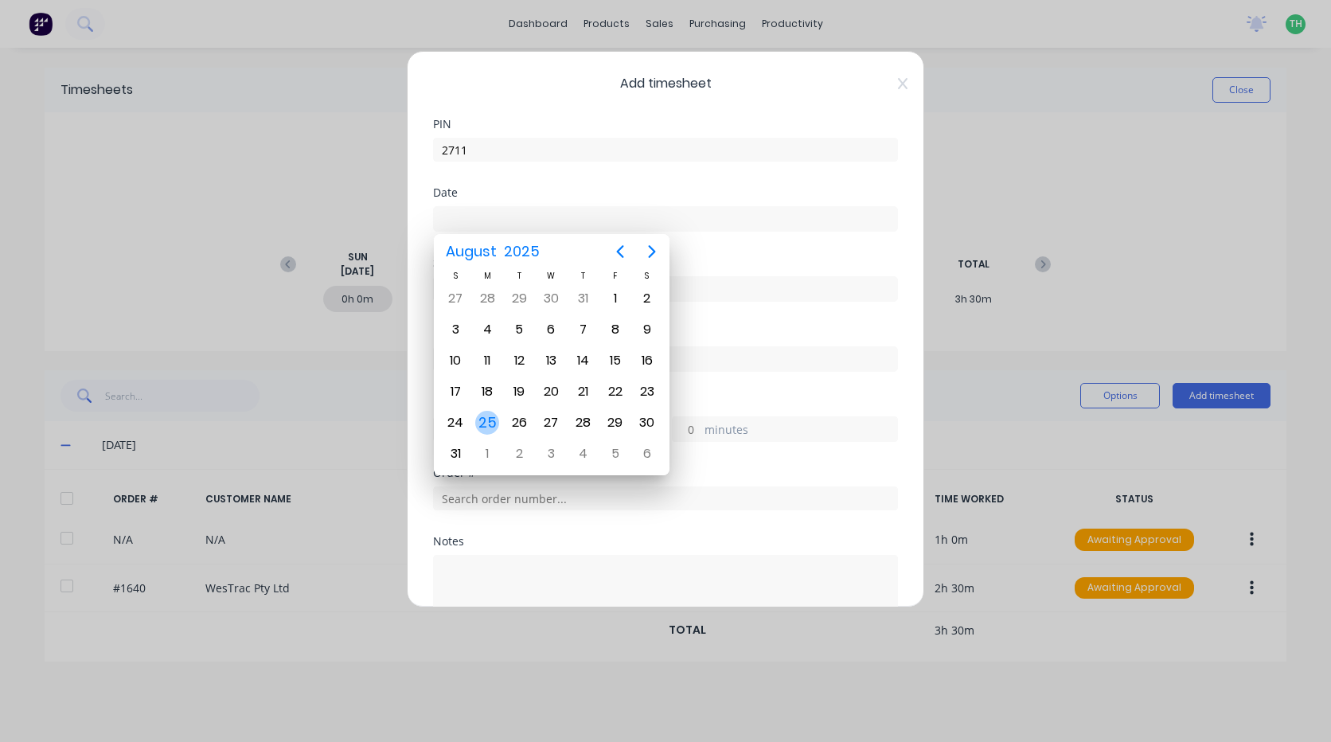
click at [479, 412] on div "25" at bounding box center [487, 423] width 24 height 24
type input "[DATE]"
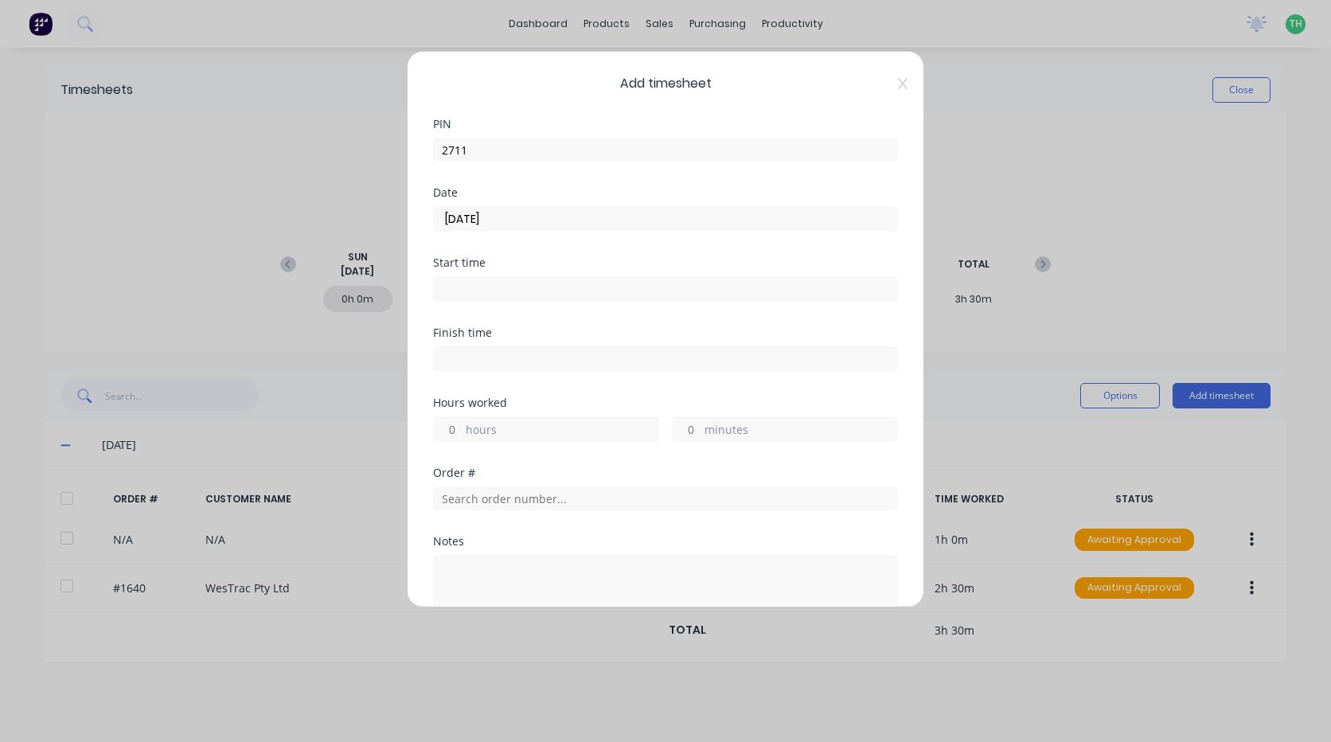
click at [475, 291] on input at bounding box center [665, 289] width 463 height 24
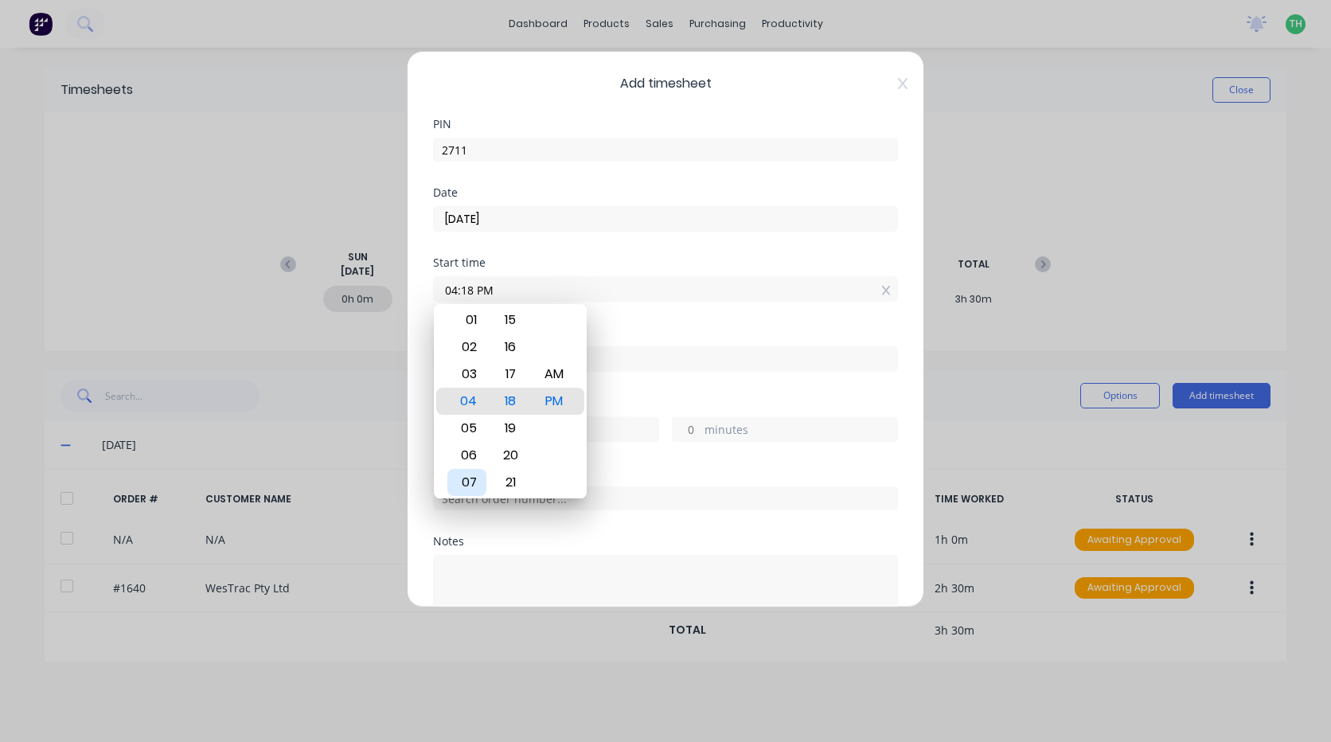
click at [477, 481] on div "07" at bounding box center [466, 482] width 39 height 27
click at [558, 372] on div "AM" at bounding box center [554, 374] width 39 height 27
type input "07:30 AM"
click at [656, 376] on div "Finish time" at bounding box center [665, 362] width 465 height 70
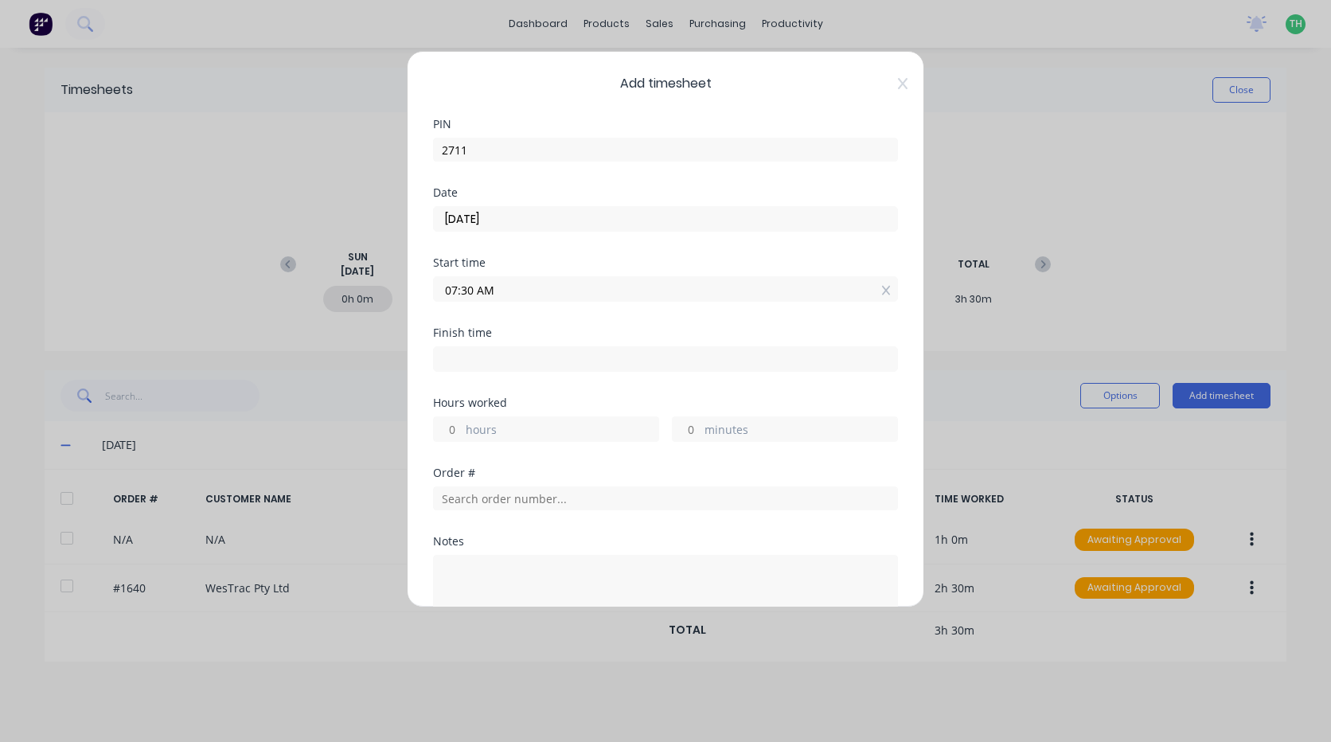
click at [457, 360] on input at bounding box center [665, 359] width 463 height 24
type input "02:18 PM"
type input "6"
type input "48"
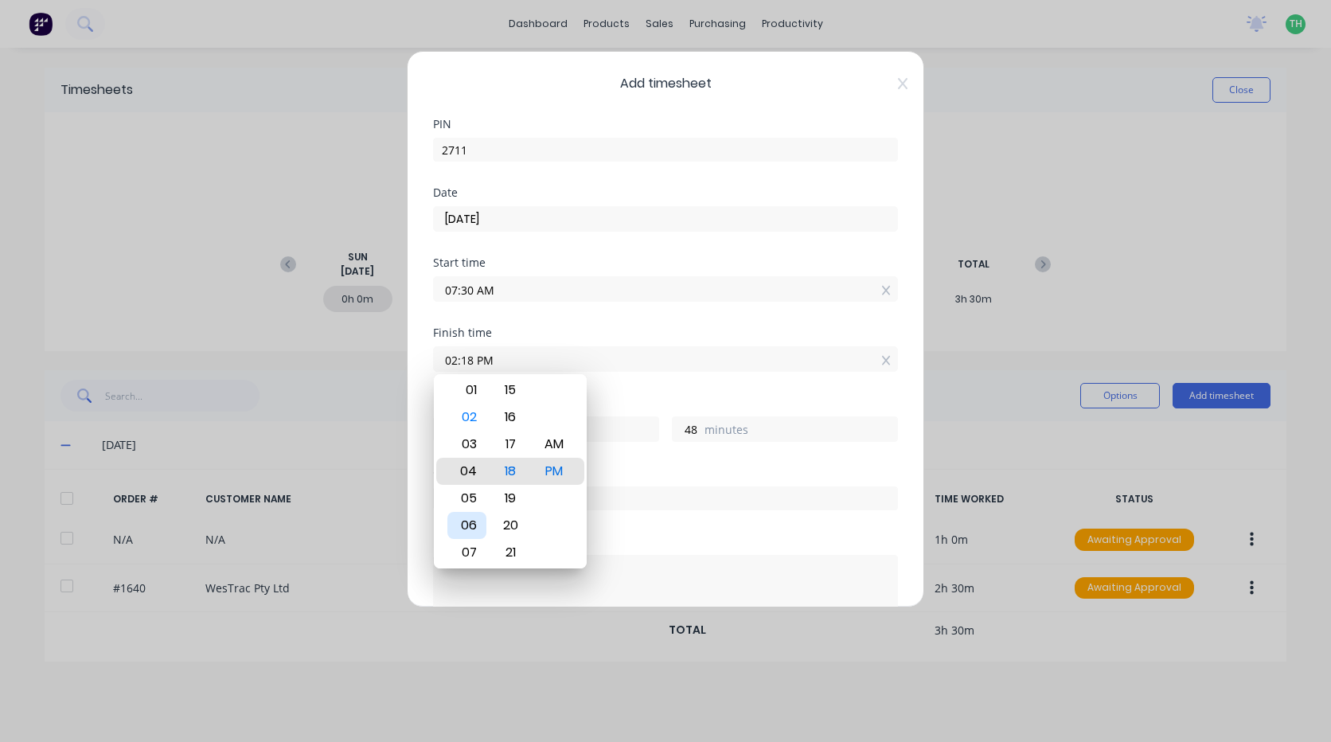
type input "04:18 PM"
type input "8"
type input "06:18 PM"
type input "10"
type input "09:18 PM"
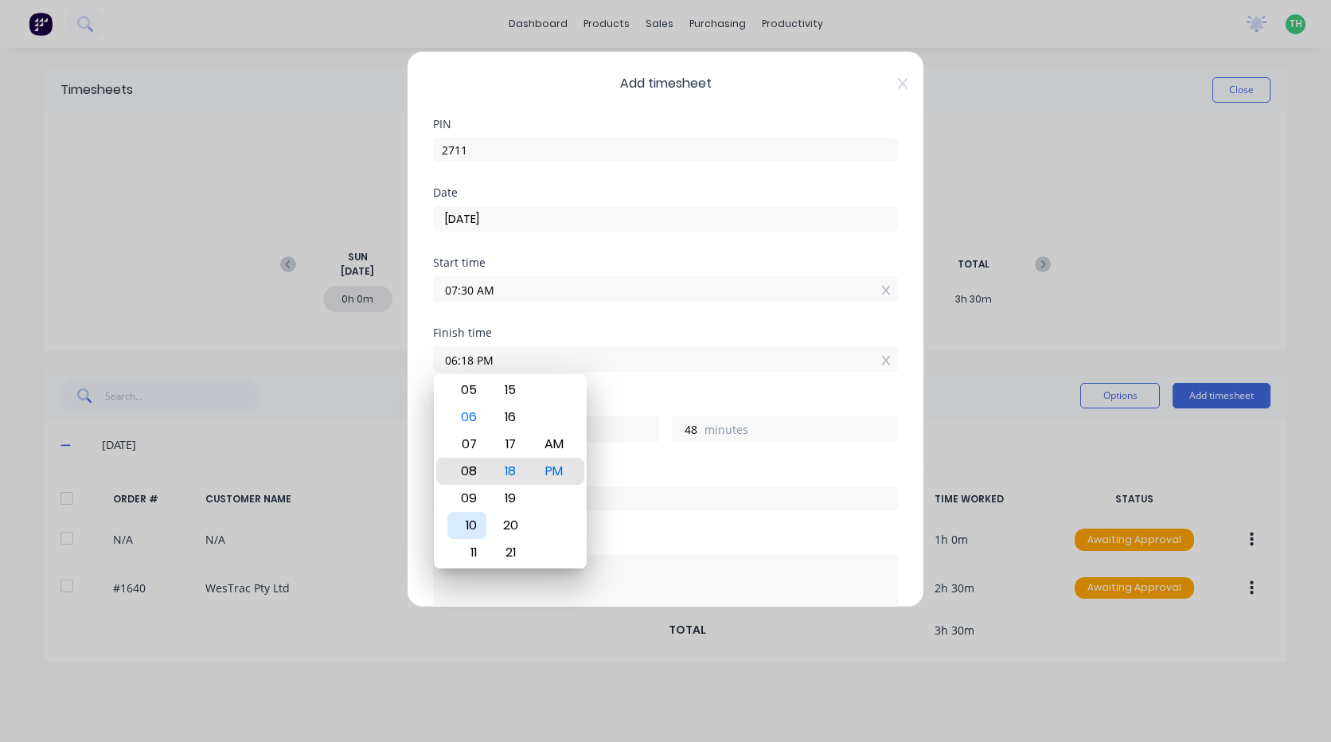
type input "13"
type input "05:18 PM"
type input "9"
type input "02:18 PM"
type input "6"
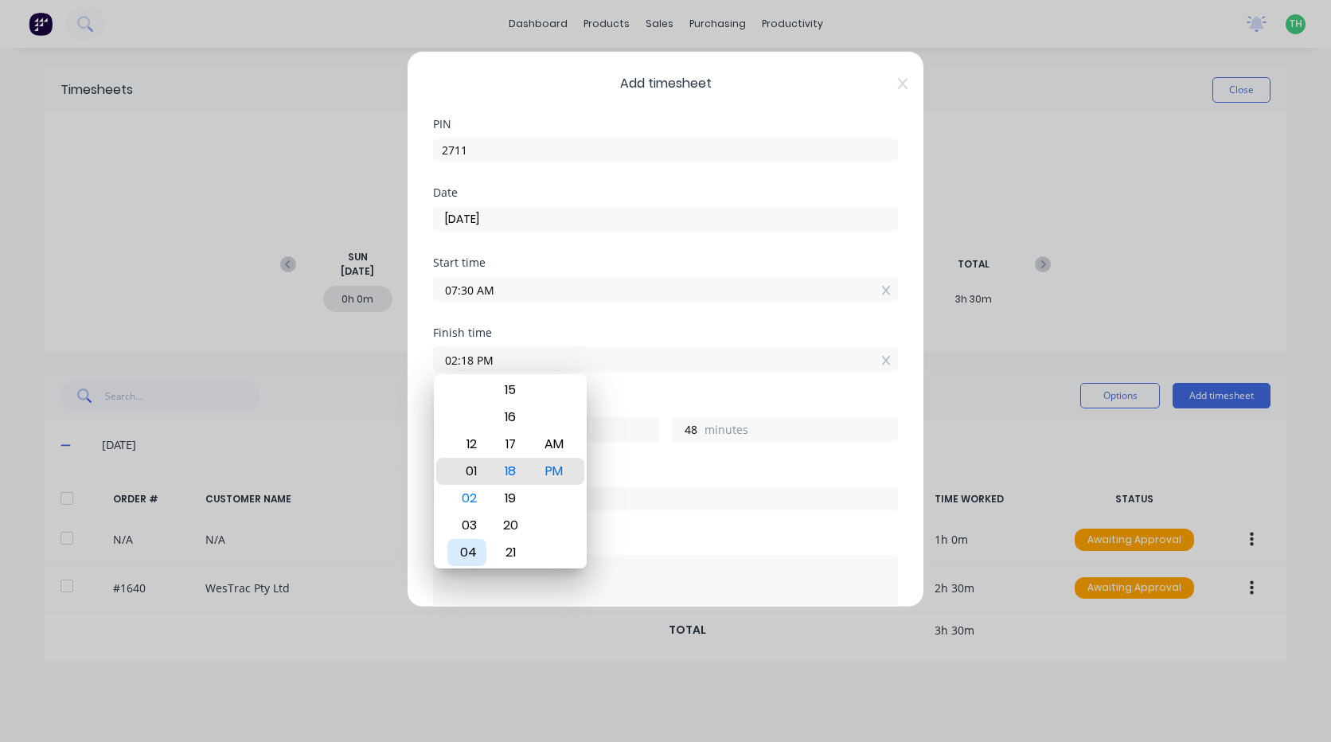
type input "01:18 PM"
type input "5"
type input "12:18 PM"
type input "4"
type input "12:20 PM"
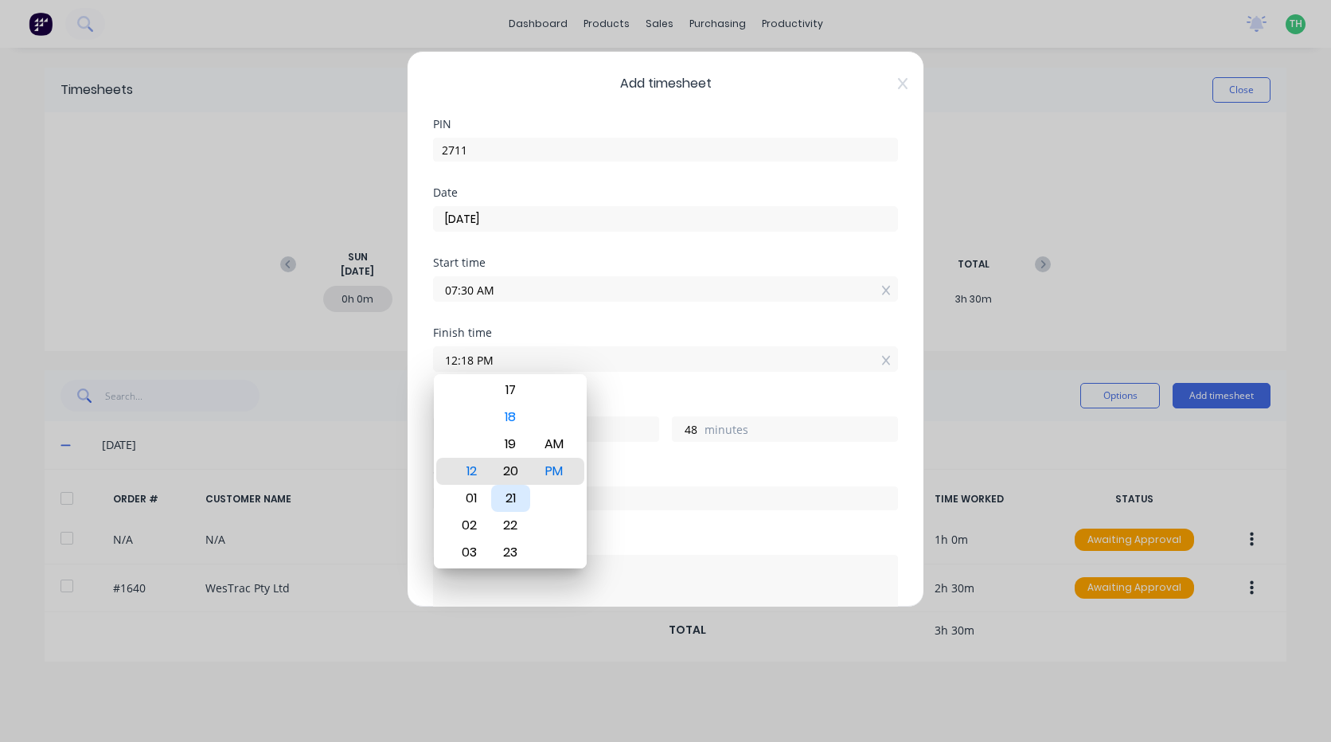
type input "50"
type input "12:22 PM"
type input "52"
type input "12:25 PM"
type input "55"
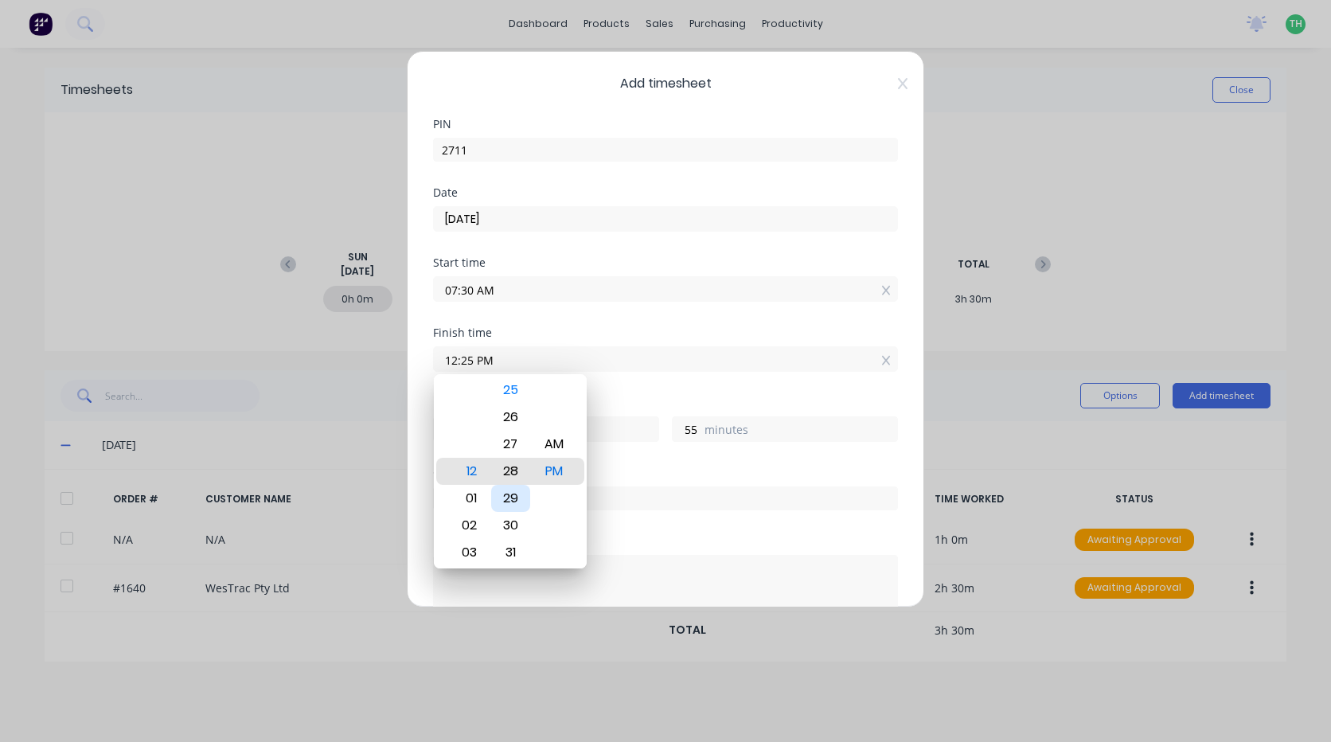
type input "12:28 PM"
type input "58"
type input "12:29 PM"
type input "59"
type input "12:30 PM"
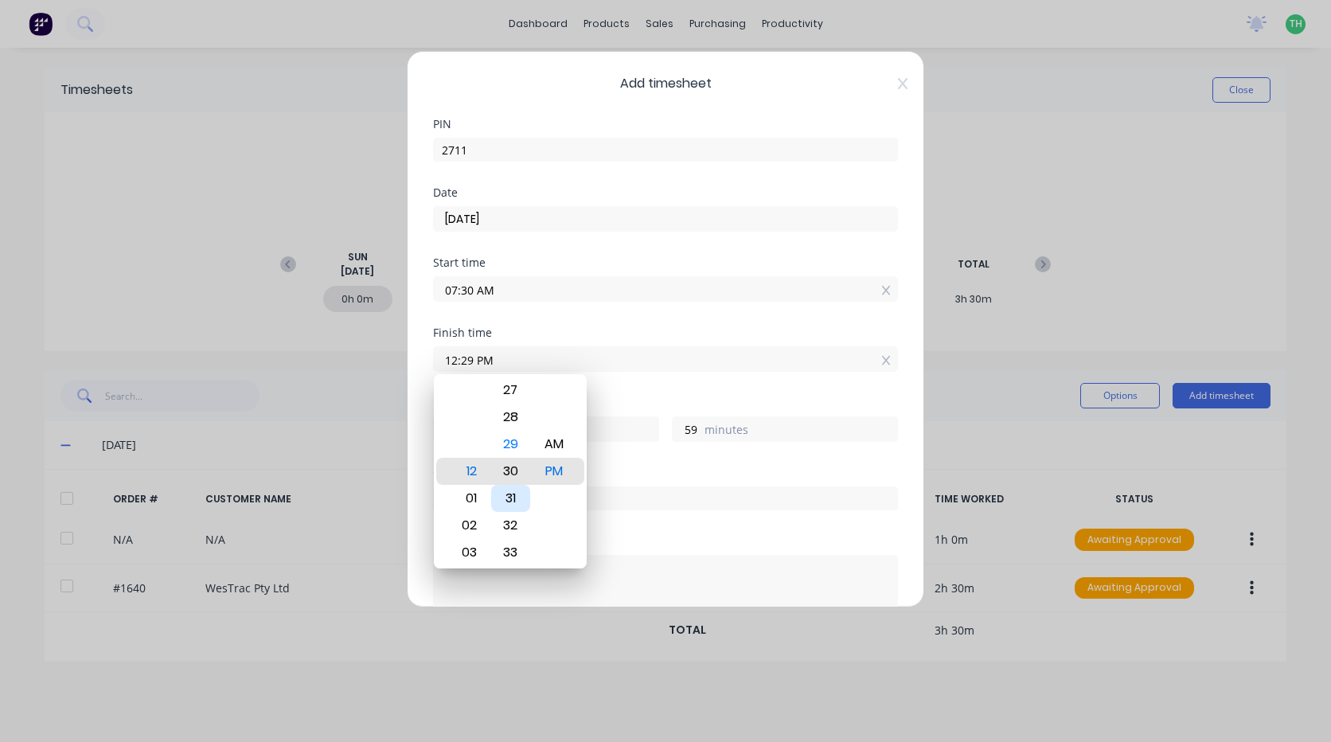
type input "5"
type input "0"
click at [661, 462] on div "Hours worked 5 hours 0 minutes" at bounding box center [665, 432] width 465 height 70
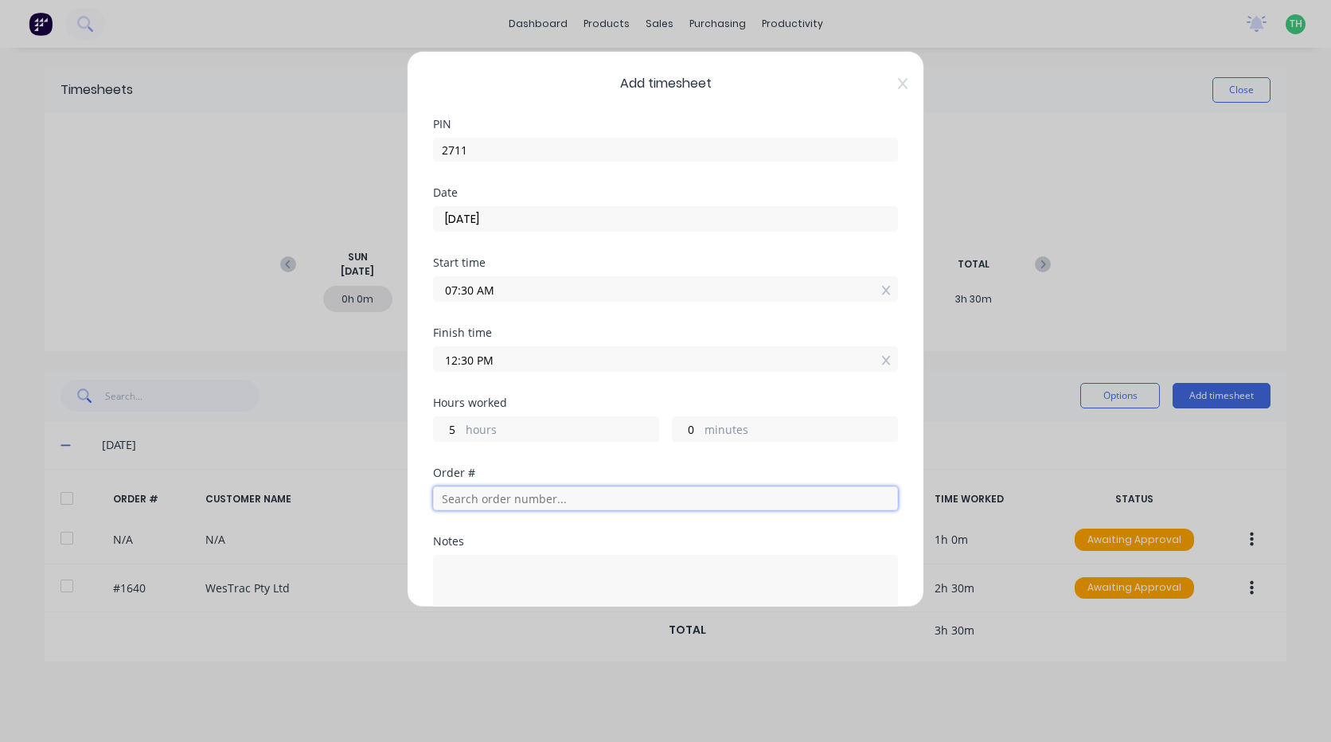
click at [516, 504] on input "text" at bounding box center [665, 498] width 465 height 24
type input "1592"
click at [560, 733] on button "Add manual time entry" at bounding box center [627, 745] width 135 height 25
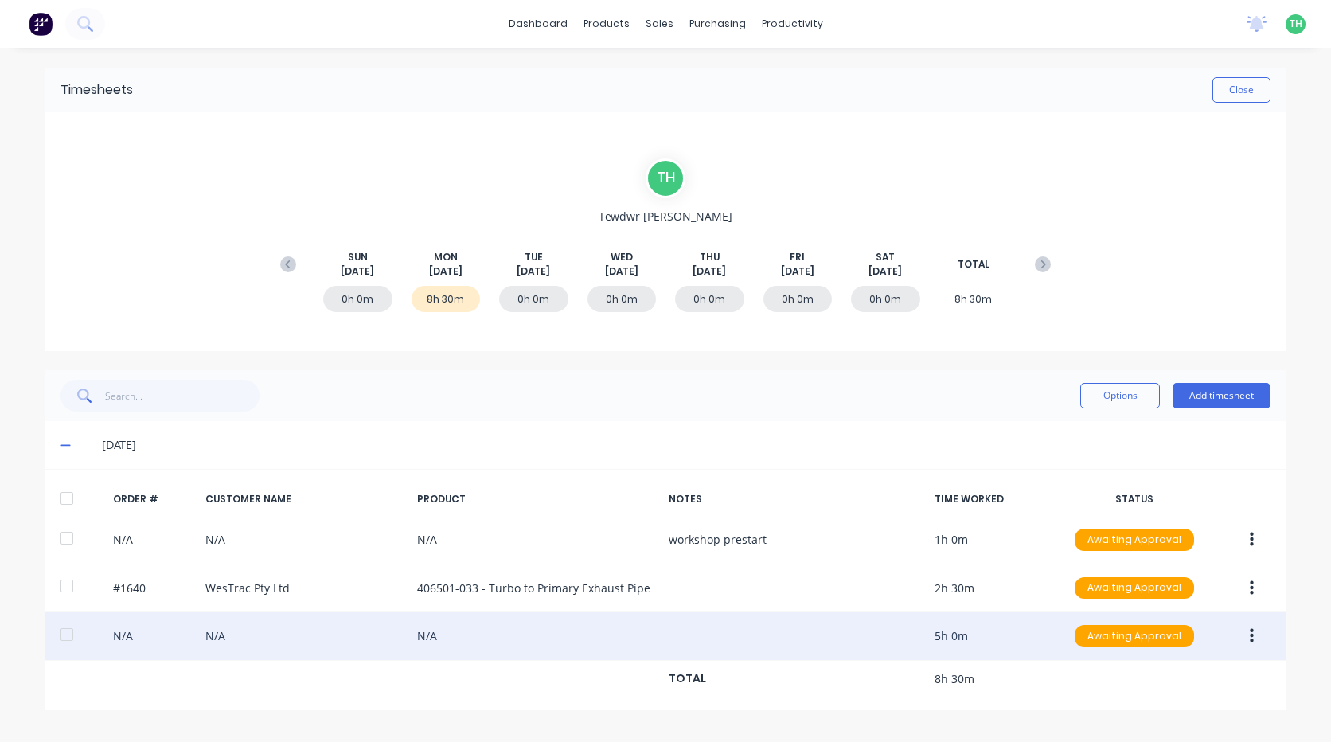
click at [1251, 636] on icon "button" at bounding box center [1252, 636] width 4 height 14
click at [1170, 680] on div "Delete" at bounding box center [1194, 677] width 123 height 23
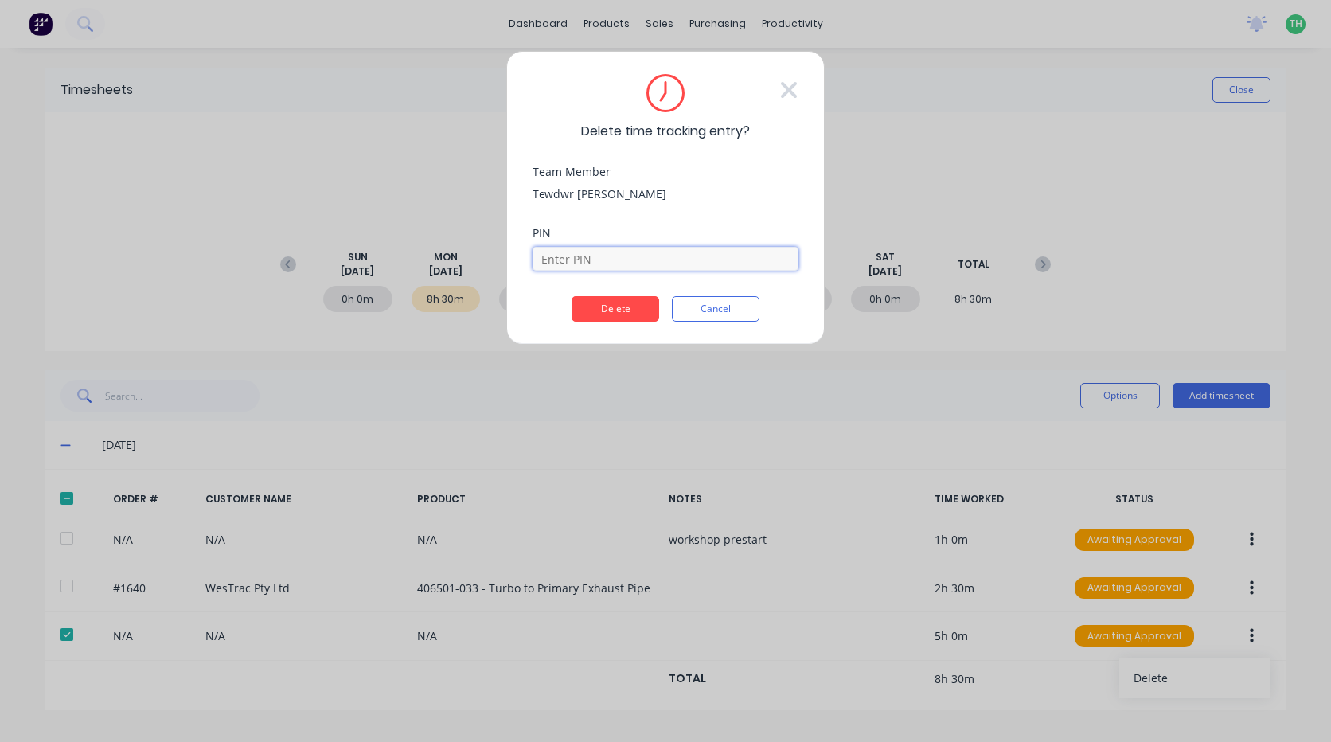
click at [676, 263] on input at bounding box center [665, 259] width 266 height 24
type input "2711"
click at [646, 307] on button "Delete" at bounding box center [615, 308] width 88 height 25
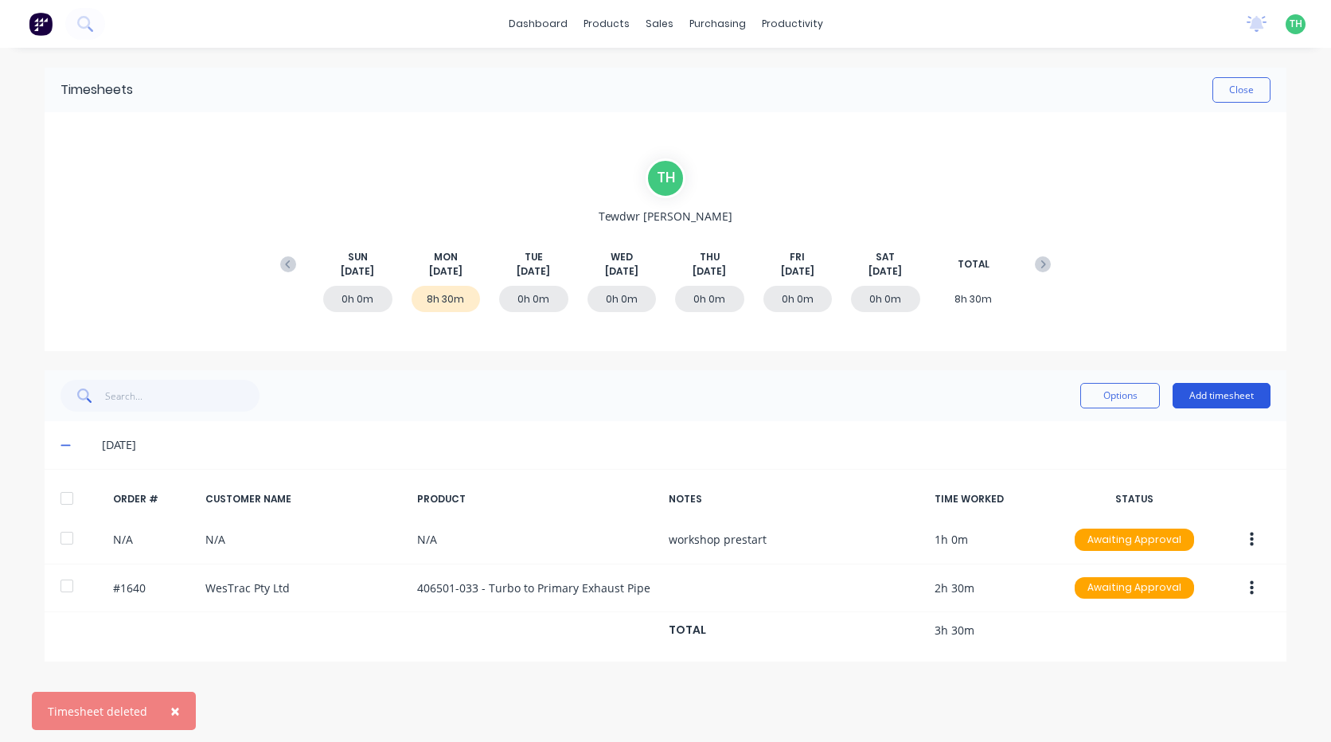
click at [1212, 400] on button "Add timesheet" at bounding box center [1221, 395] width 98 height 25
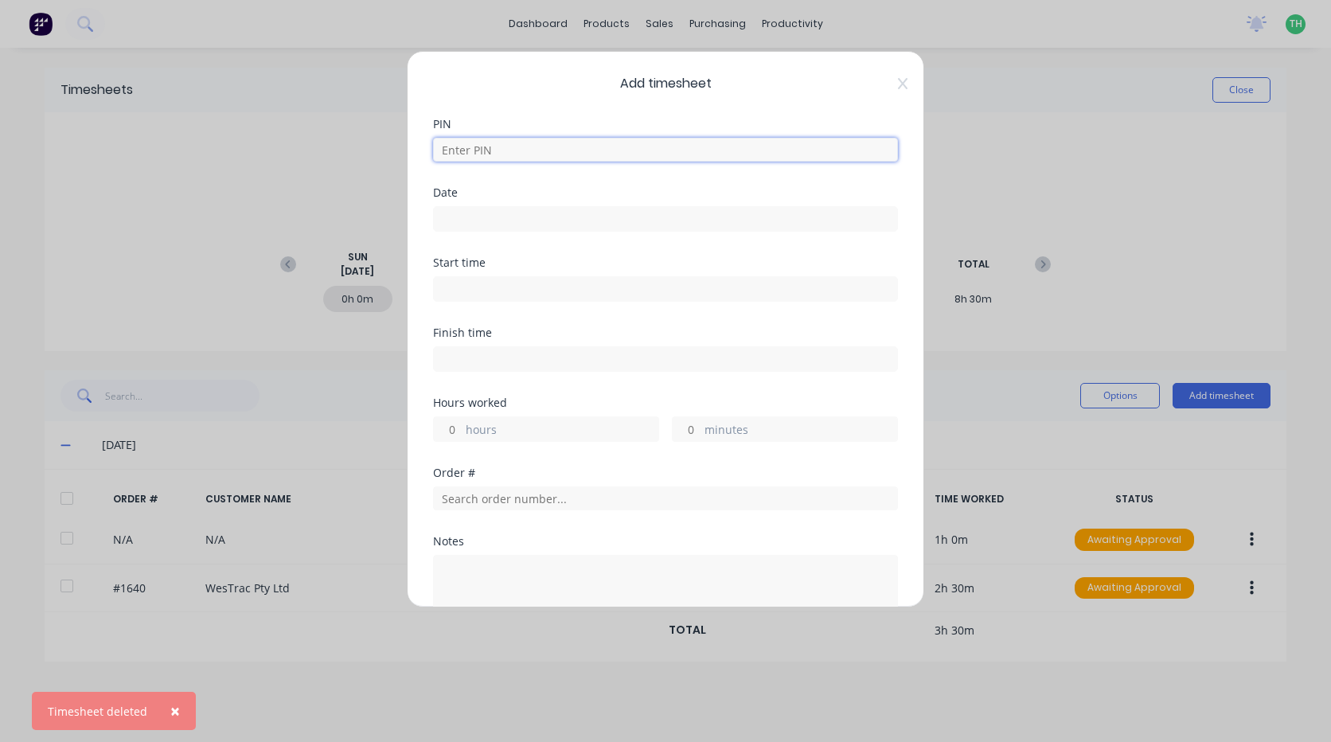
click at [521, 144] on input at bounding box center [665, 150] width 465 height 24
type input "2711"
click at [477, 219] on input at bounding box center [665, 219] width 463 height 24
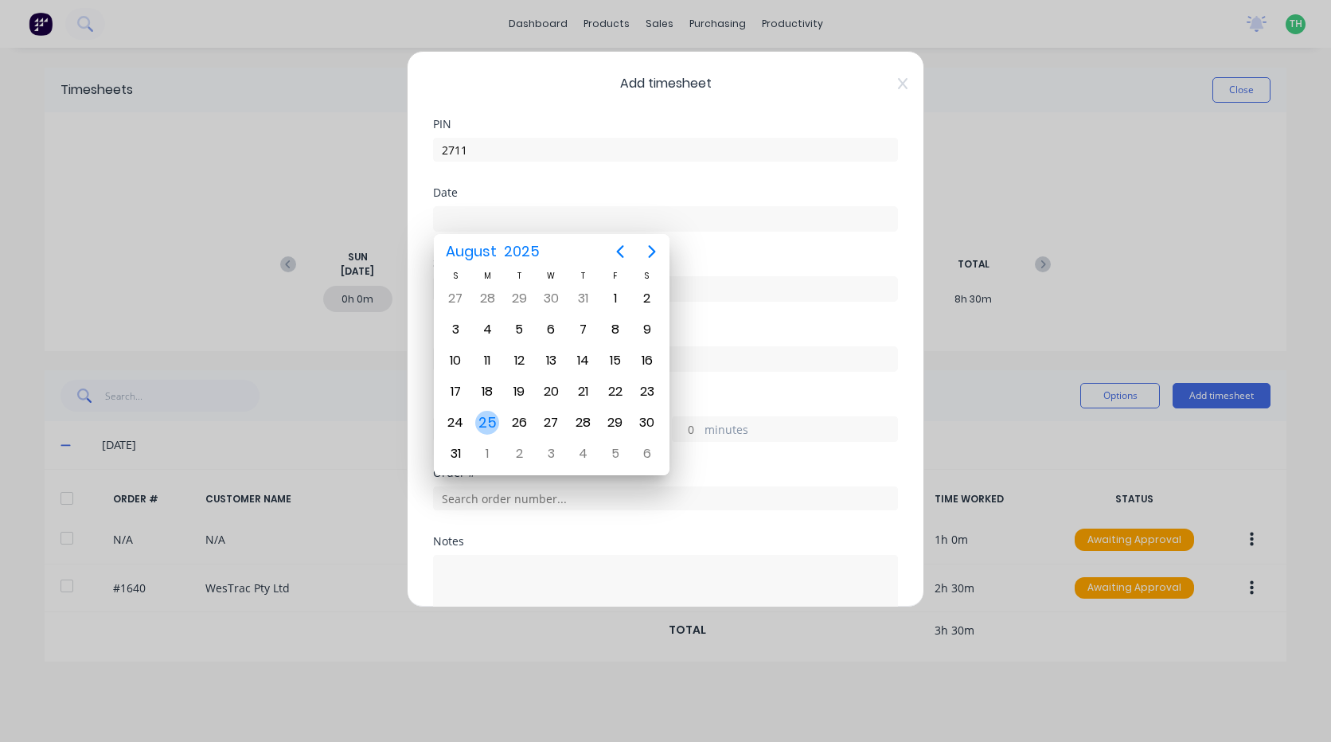
click at [487, 424] on div "25" at bounding box center [487, 423] width 24 height 24
type input "[DATE]"
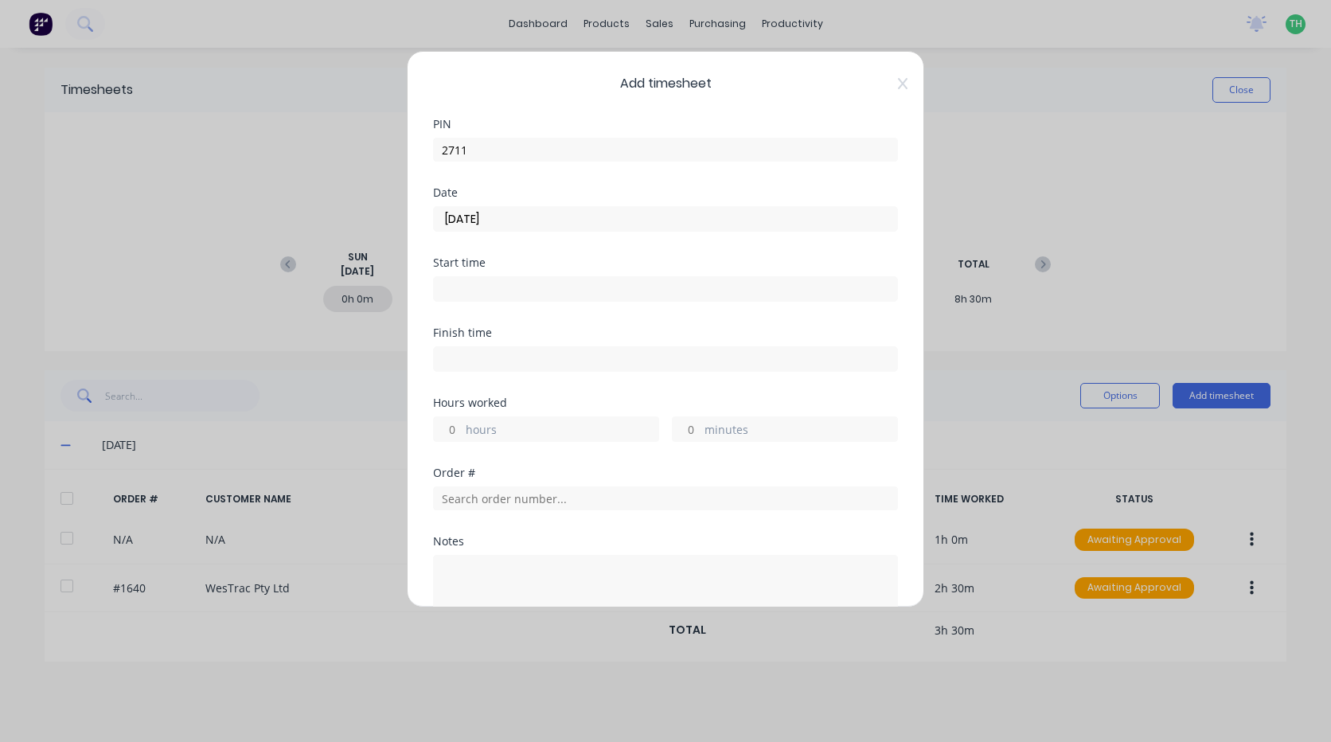
click at [466, 287] on input at bounding box center [665, 289] width 463 height 24
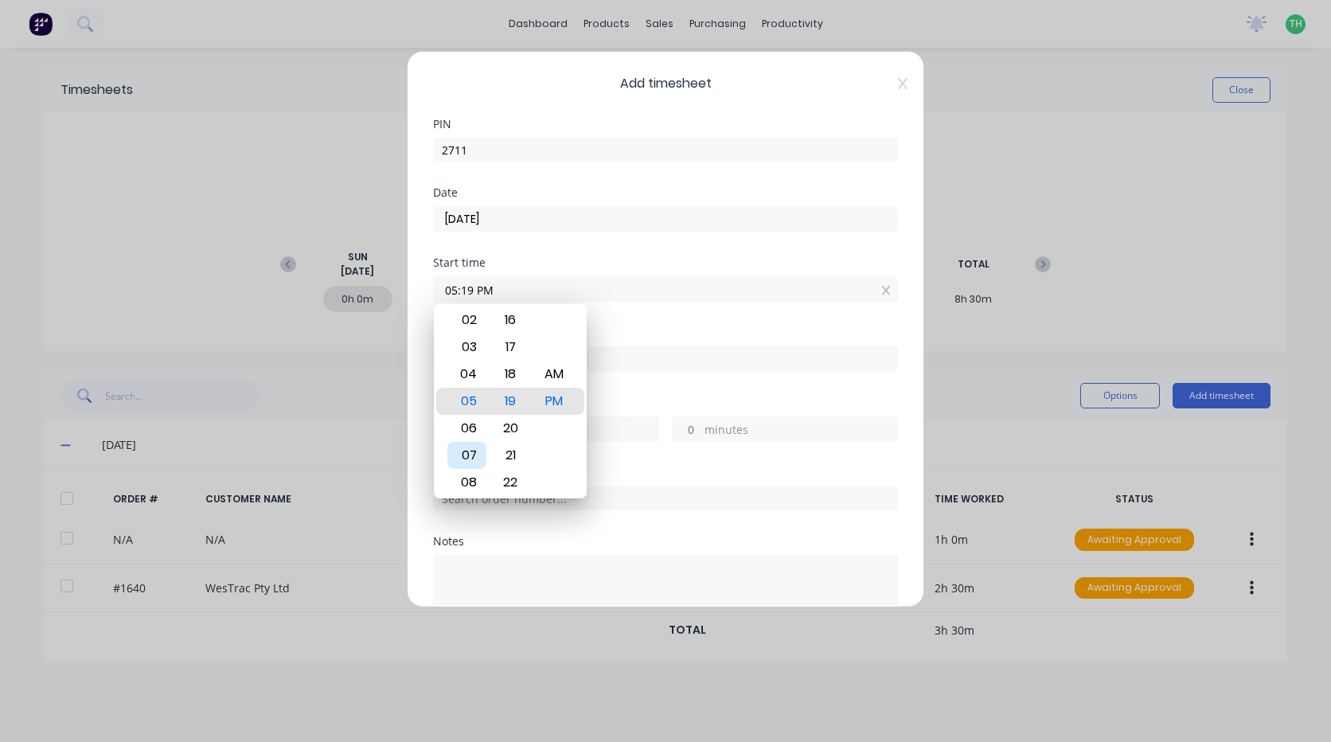
click at [477, 457] on div "07" at bounding box center [466, 455] width 39 height 27
click at [558, 366] on div "AM" at bounding box center [554, 374] width 39 height 27
type input "07:30 AM"
click at [637, 380] on div "Finish time" at bounding box center [665, 362] width 465 height 70
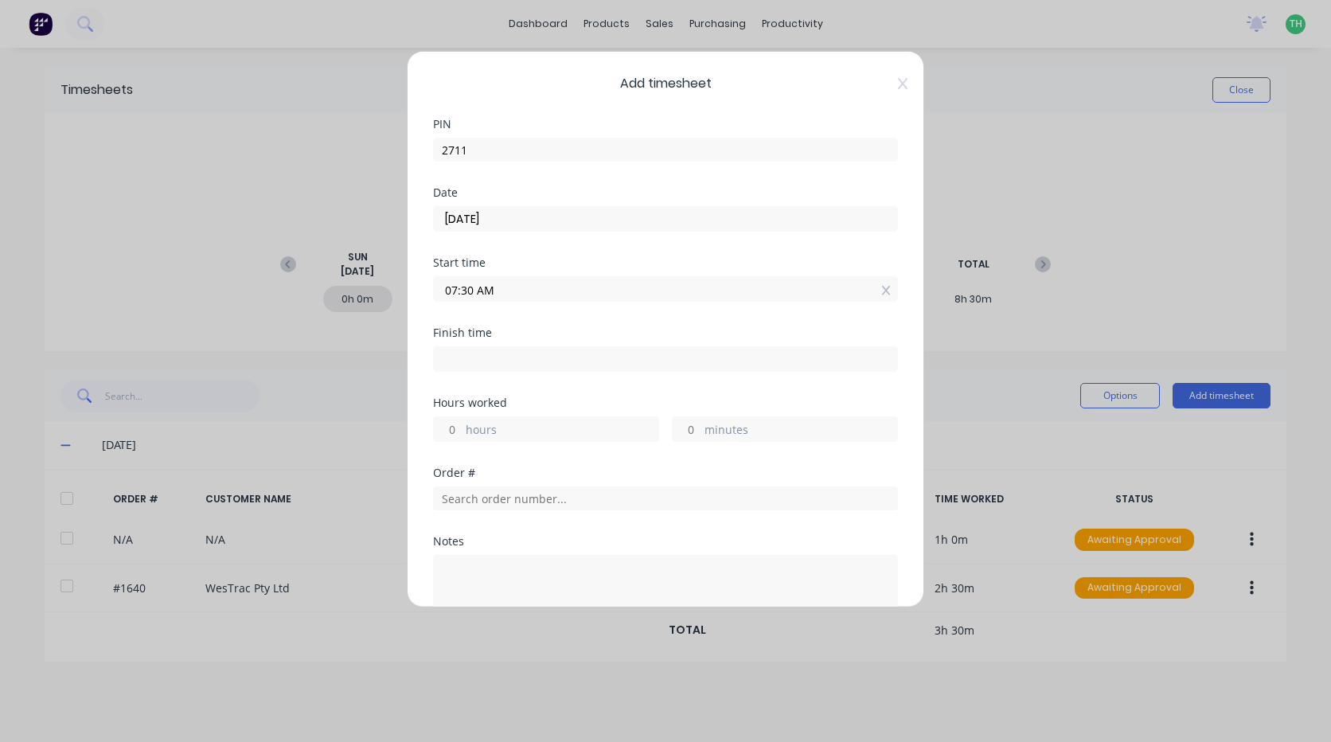
click at [535, 363] on input at bounding box center [665, 359] width 463 height 24
type input "02:19 PM"
type input "6"
type input "49"
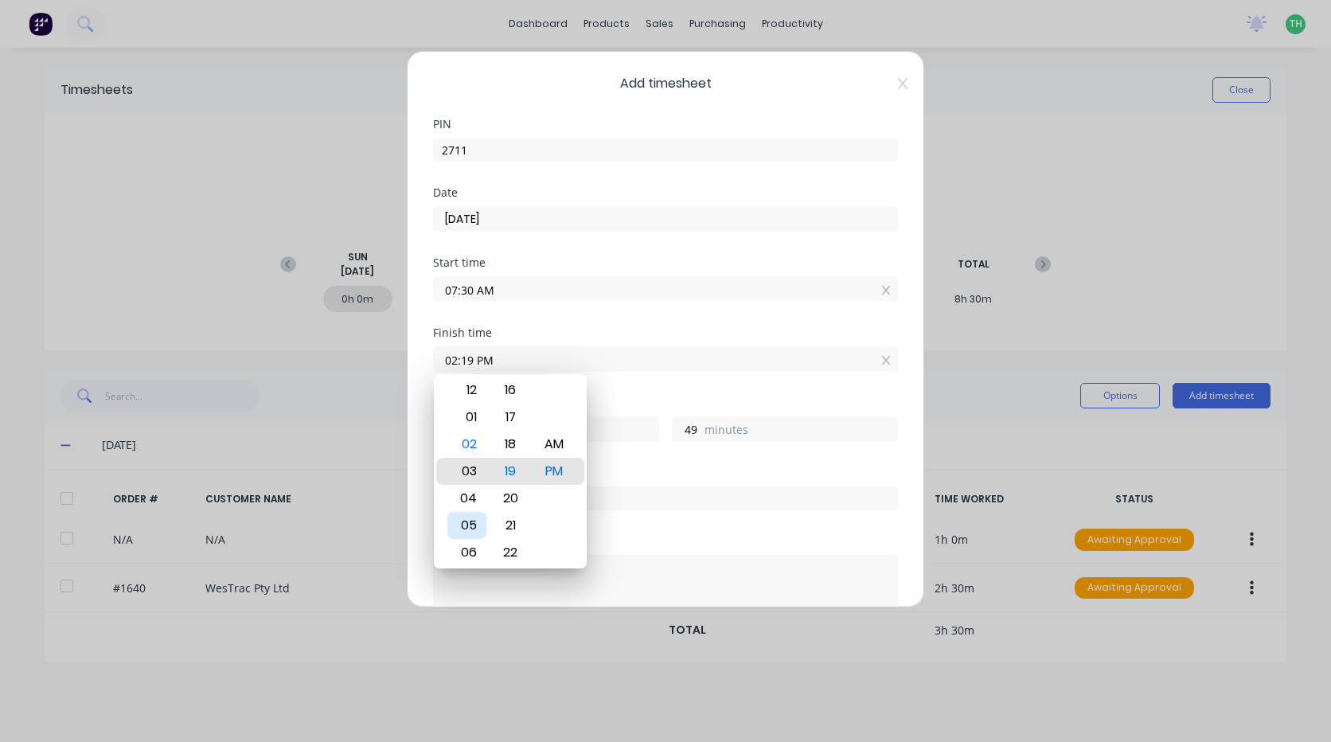
type input "04:19 PM"
type input "8"
type input "02:19 PM"
type input "6"
type input "12:19 PM"
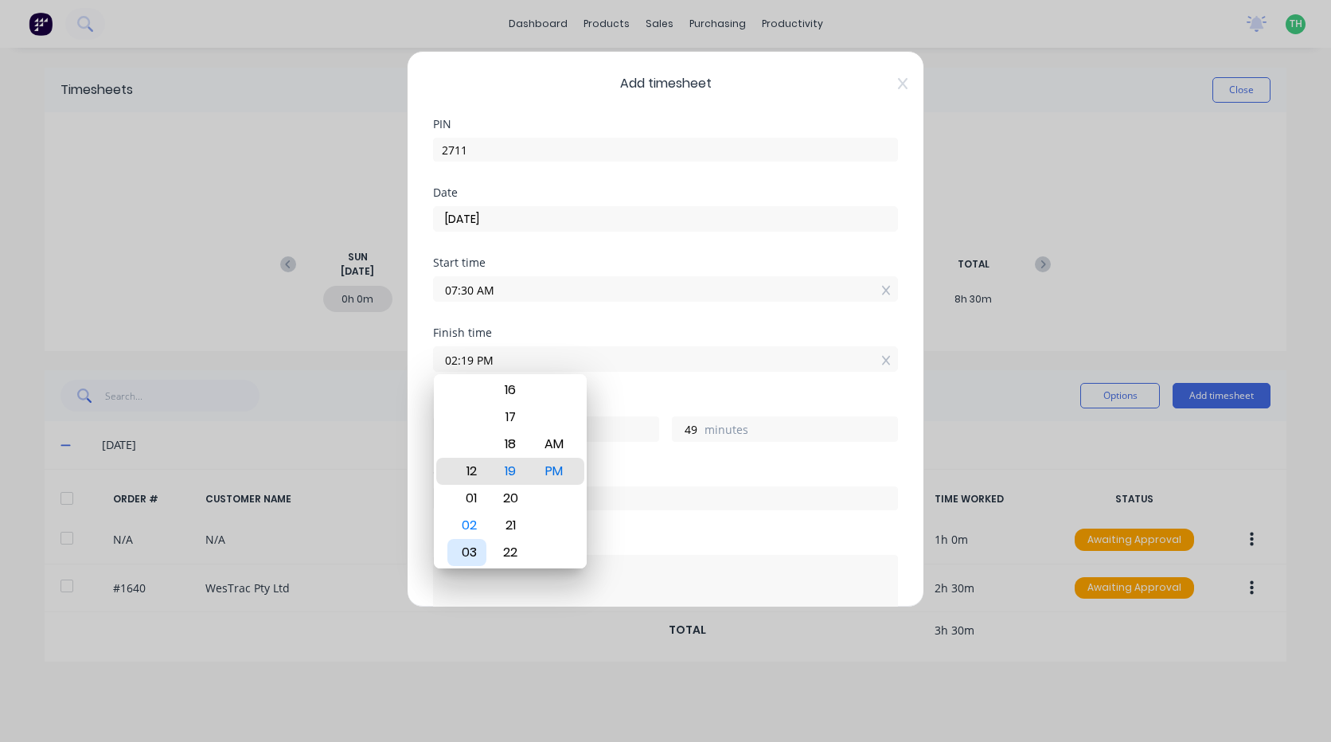
type input "4"
type input "12:22 PM"
type input "52"
type input "12:24 PM"
type input "54"
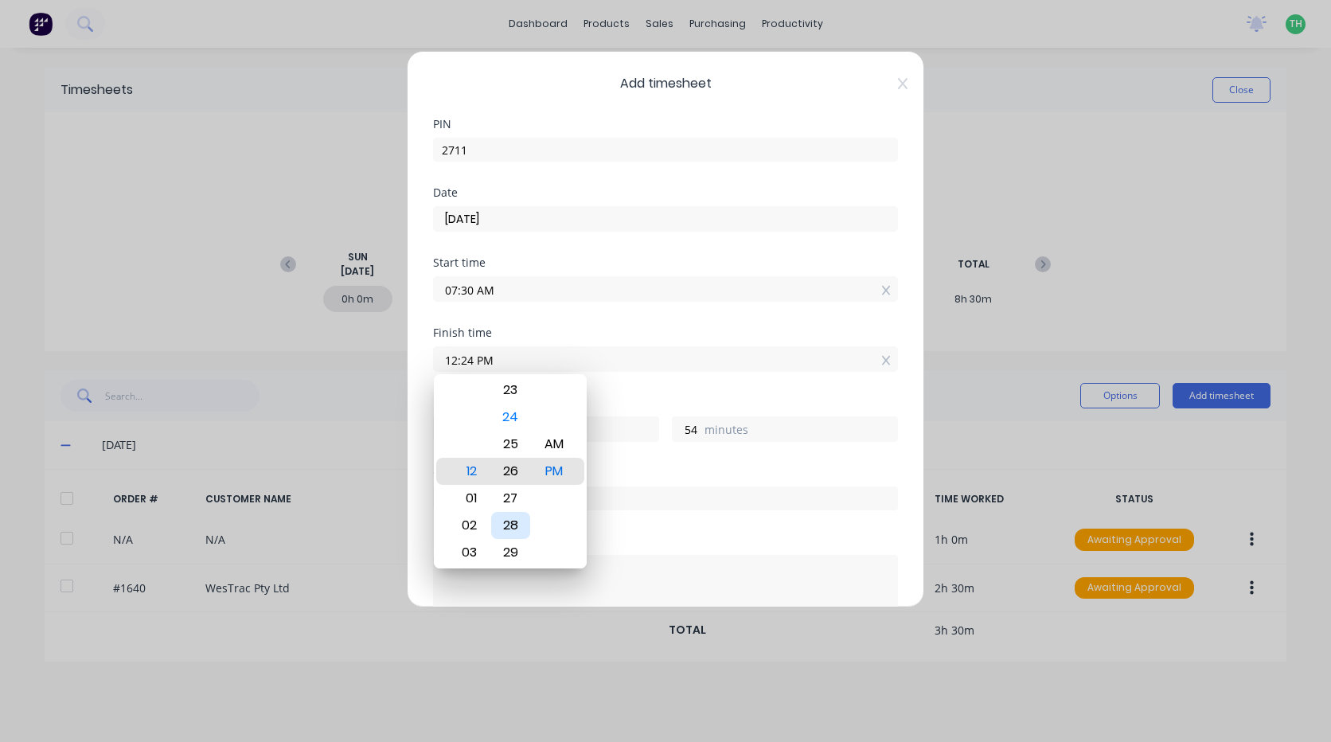
type input "12:26 PM"
type input "56"
type input "12:28 PM"
type input "58"
type input "12:29 PM"
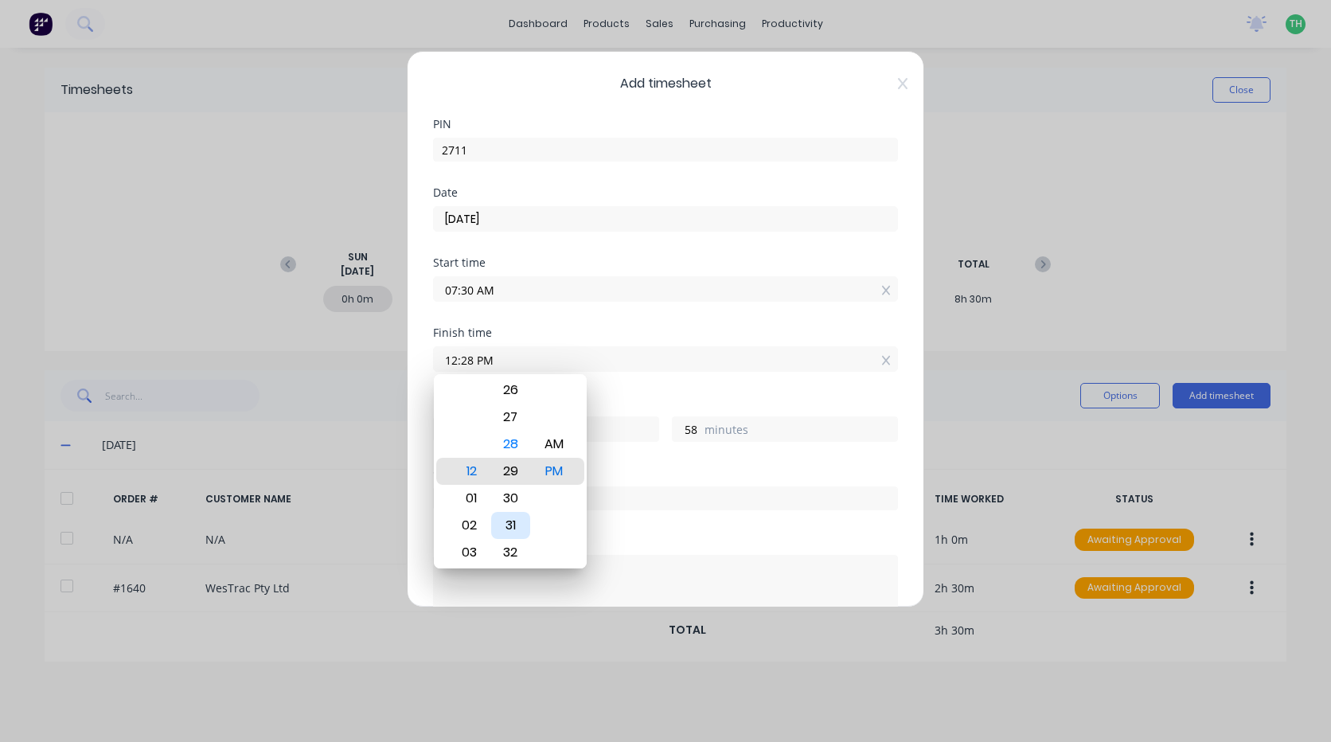
type input "59"
type input "12:30 PM"
type input "5"
type input "0"
click at [665, 463] on div "Hours worked 5 hours 0 minutes" at bounding box center [665, 432] width 465 height 70
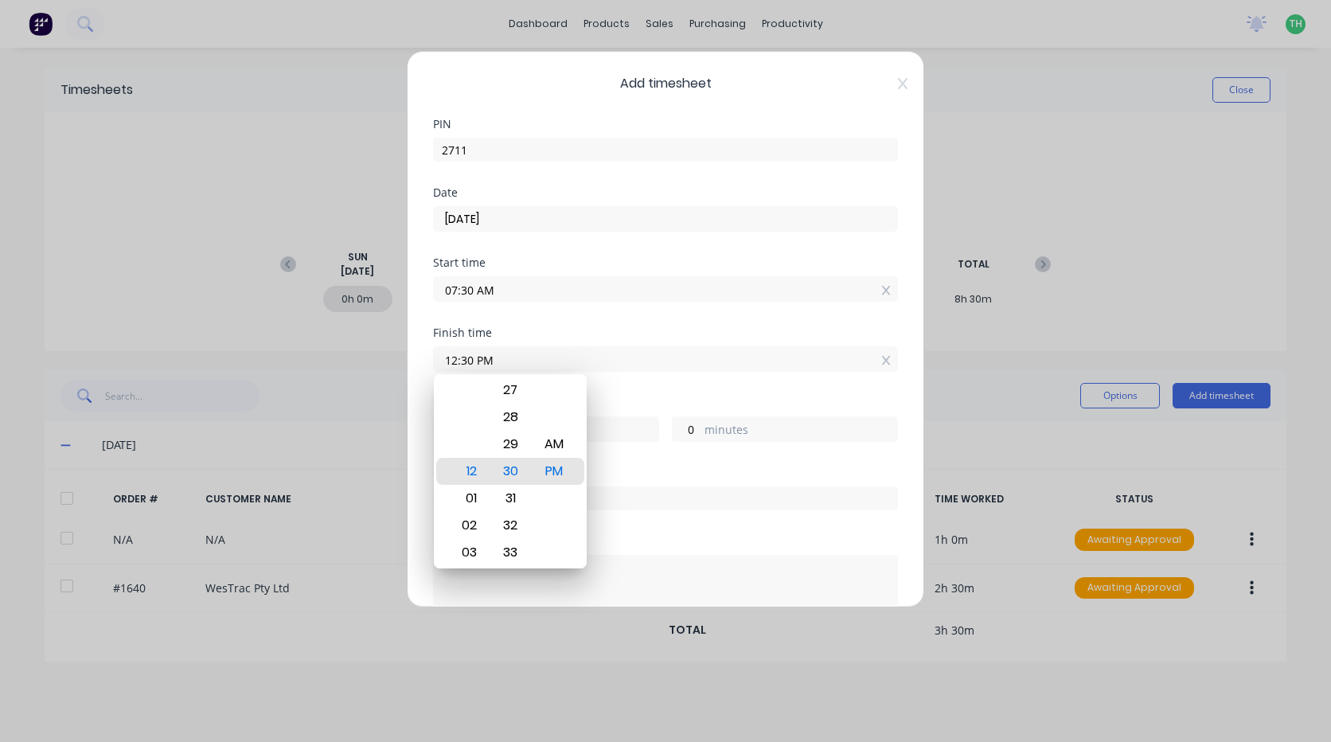
click at [665, 463] on div "Hours worked 5 hours 0 minutes" at bounding box center [665, 432] width 465 height 70
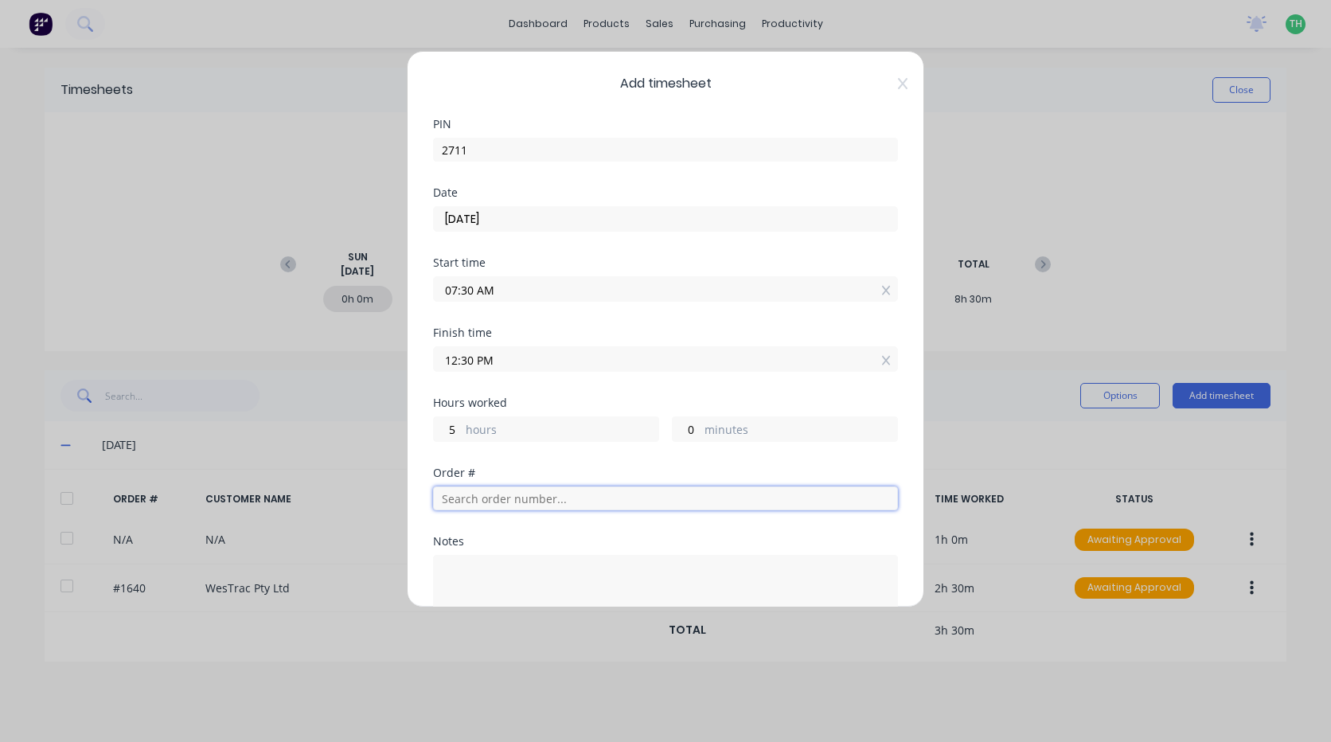
click at [496, 501] on input "text" at bounding box center [665, 498] width 465 height 24
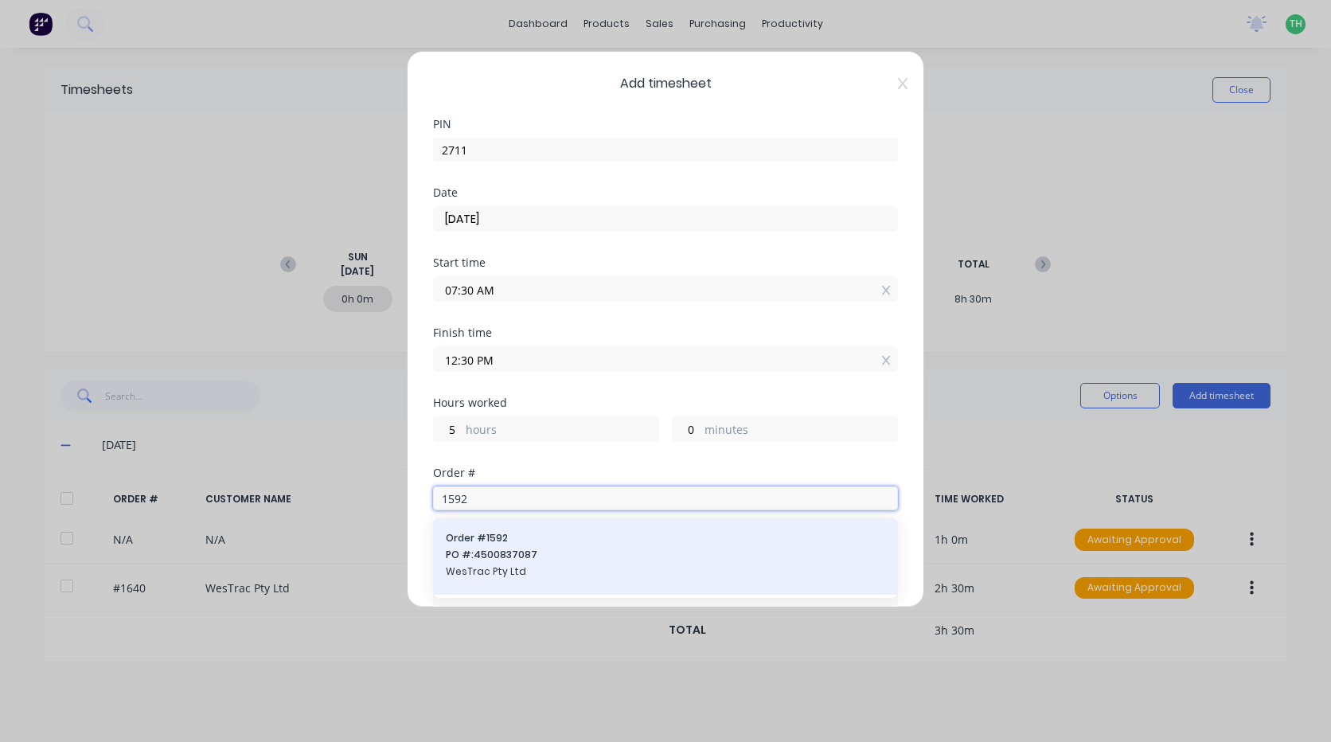
type input "1592"
click at [519, 561] on span "PO #: 4500837087" at bounding box center [665, 555] width 439 height 14
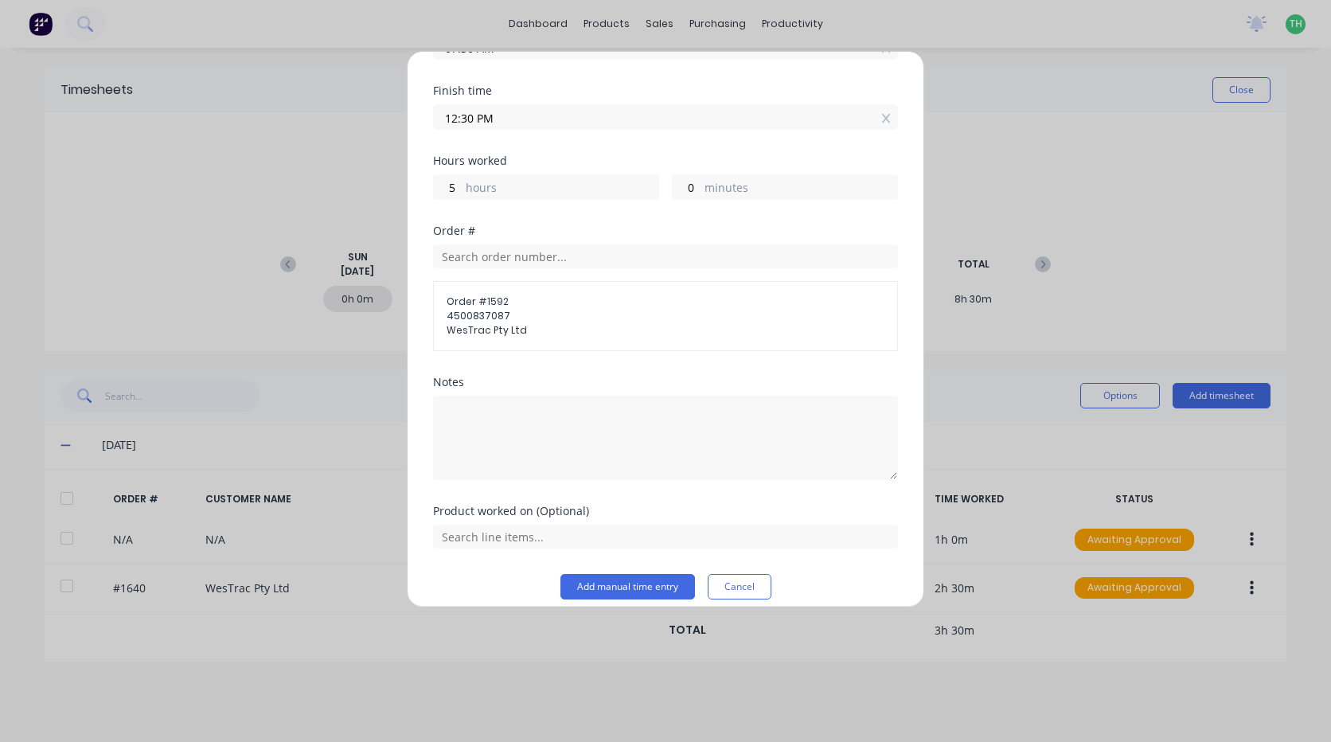
scroll to position [257, 0]
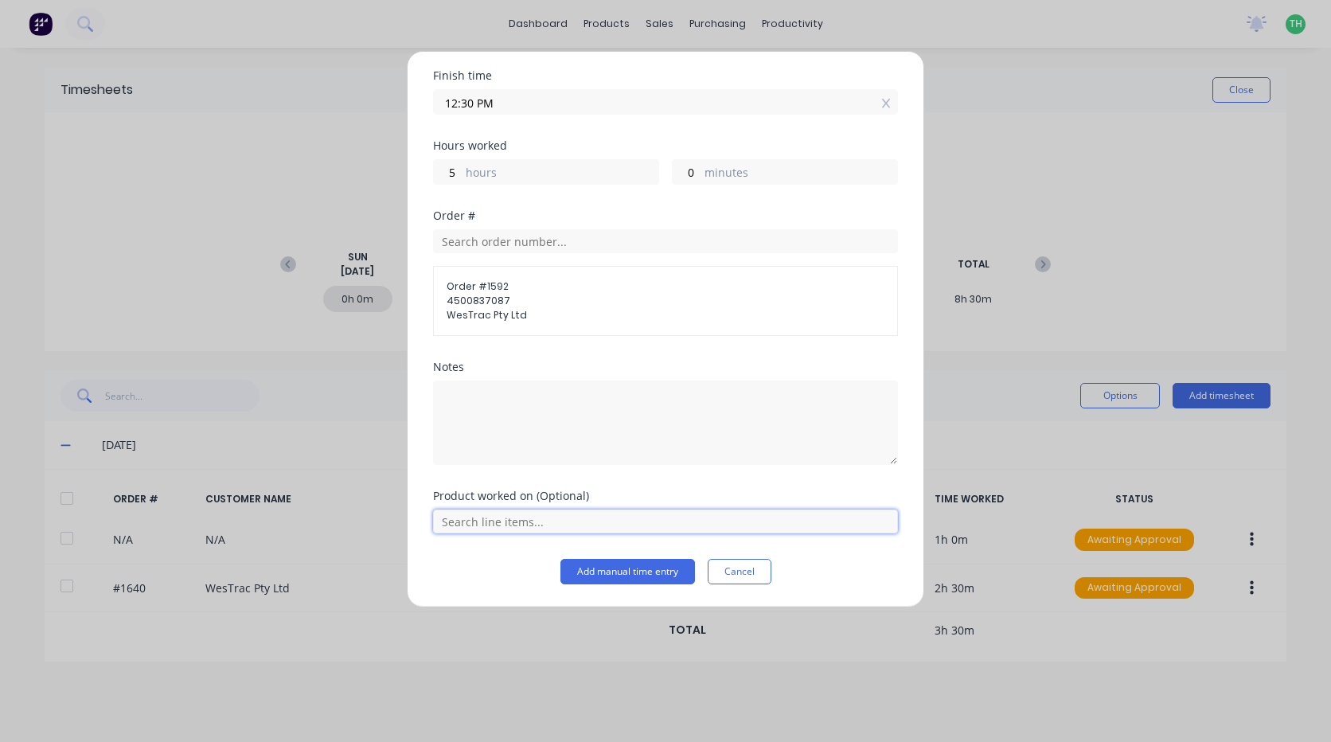
click at [531, 528] on input "text" at bounding box center [665, 521] width 465 height 24
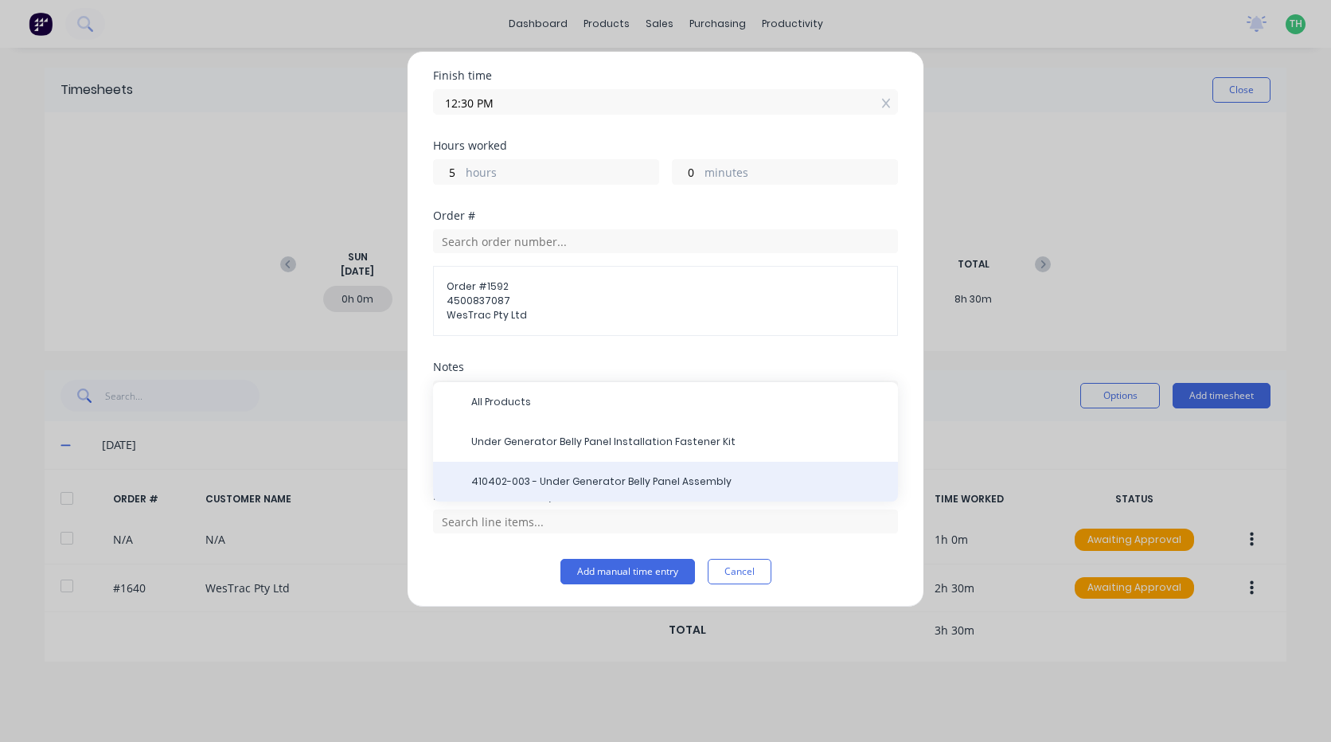
click at [709, 482] on span "410402-003 - Under Generator Belly Panel Assembly" at bounding box center [678, 481] width 414 height 14
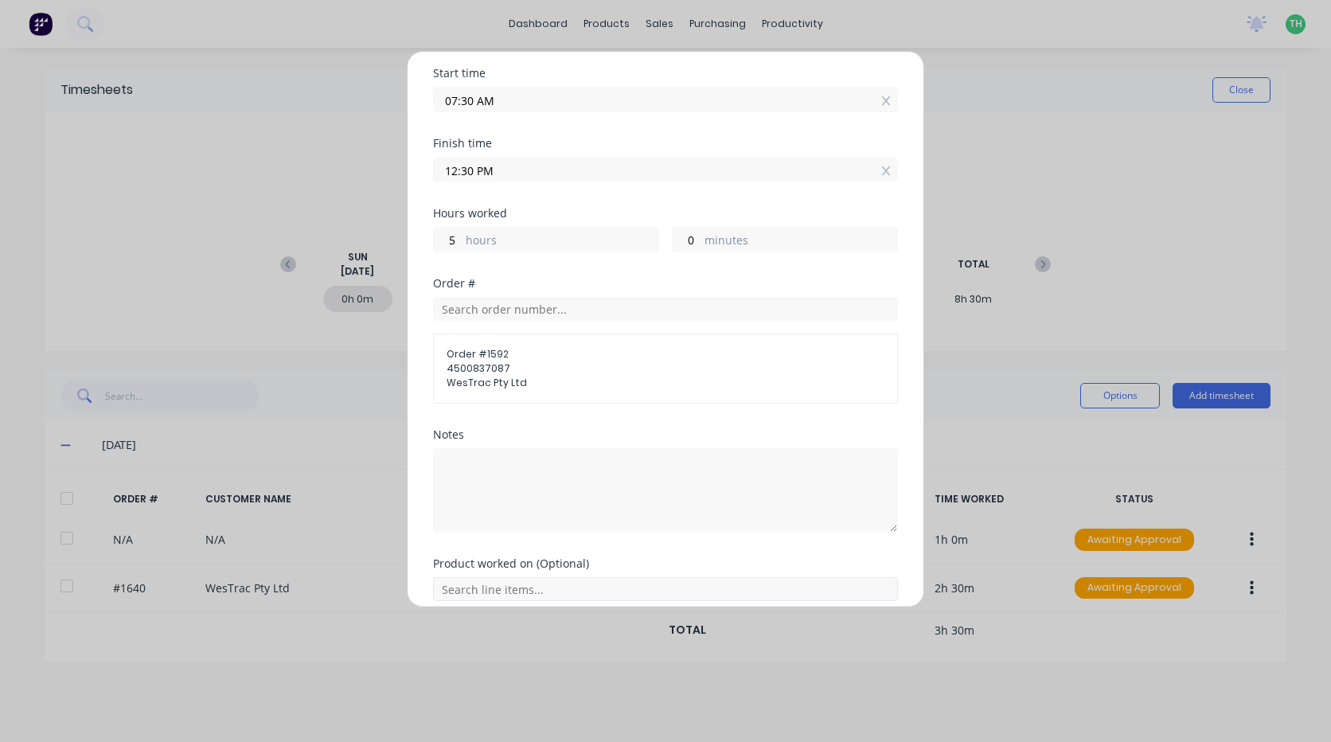
scroll to position [232, 0]
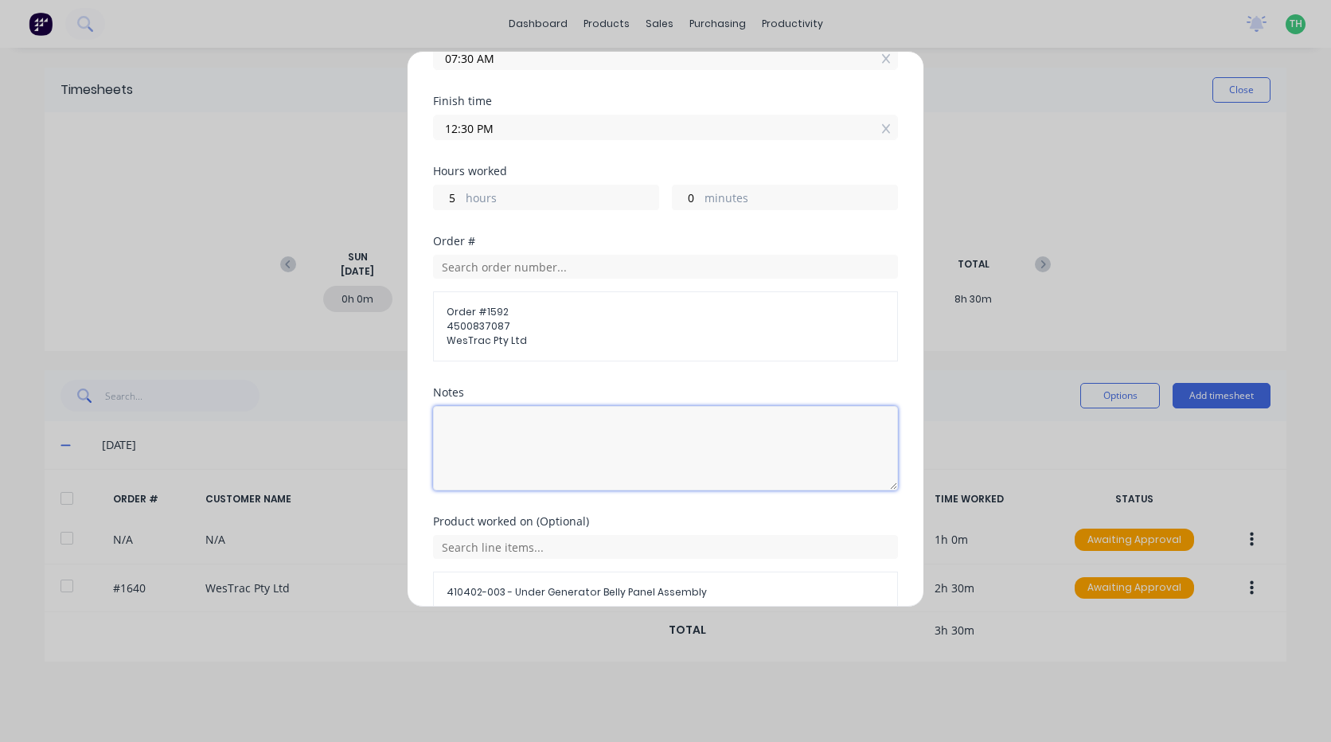
click at [474, 436] on textarea at bounding box center [665, 448] width 465 height 84
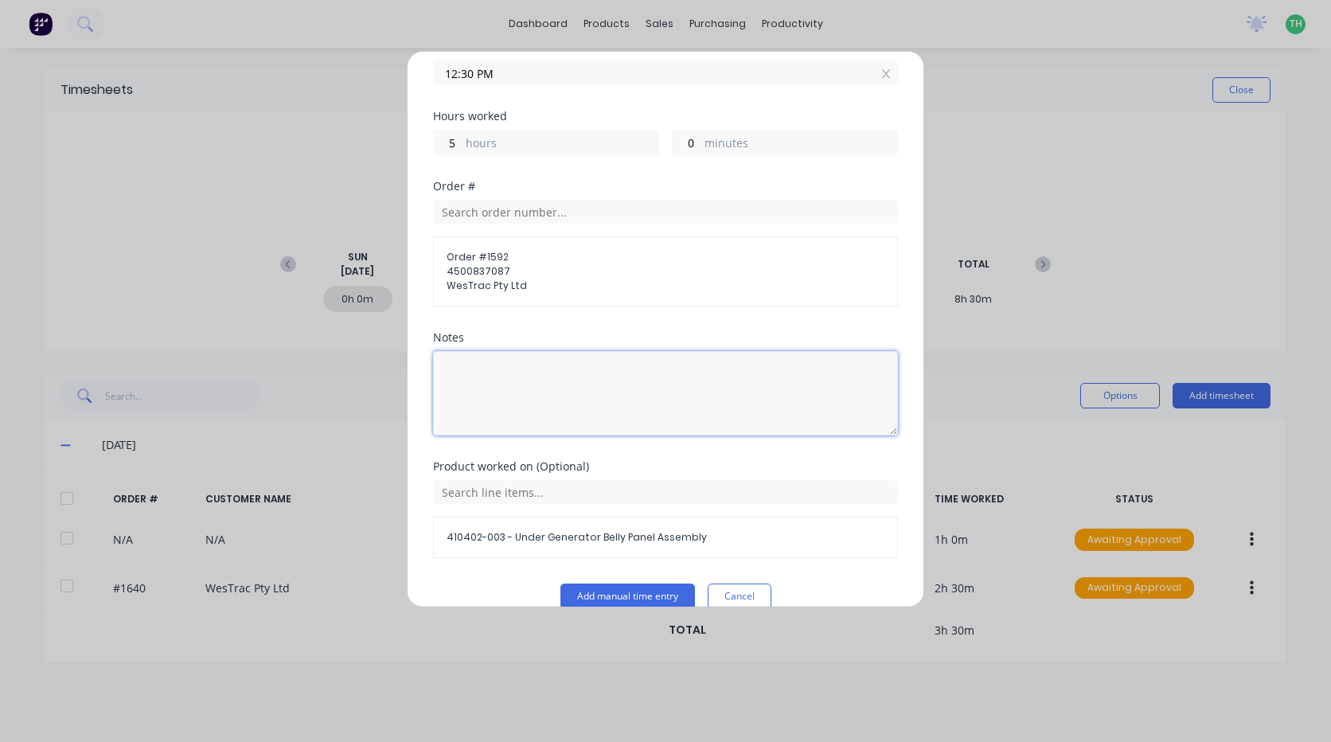
scroll to position [311, 0]
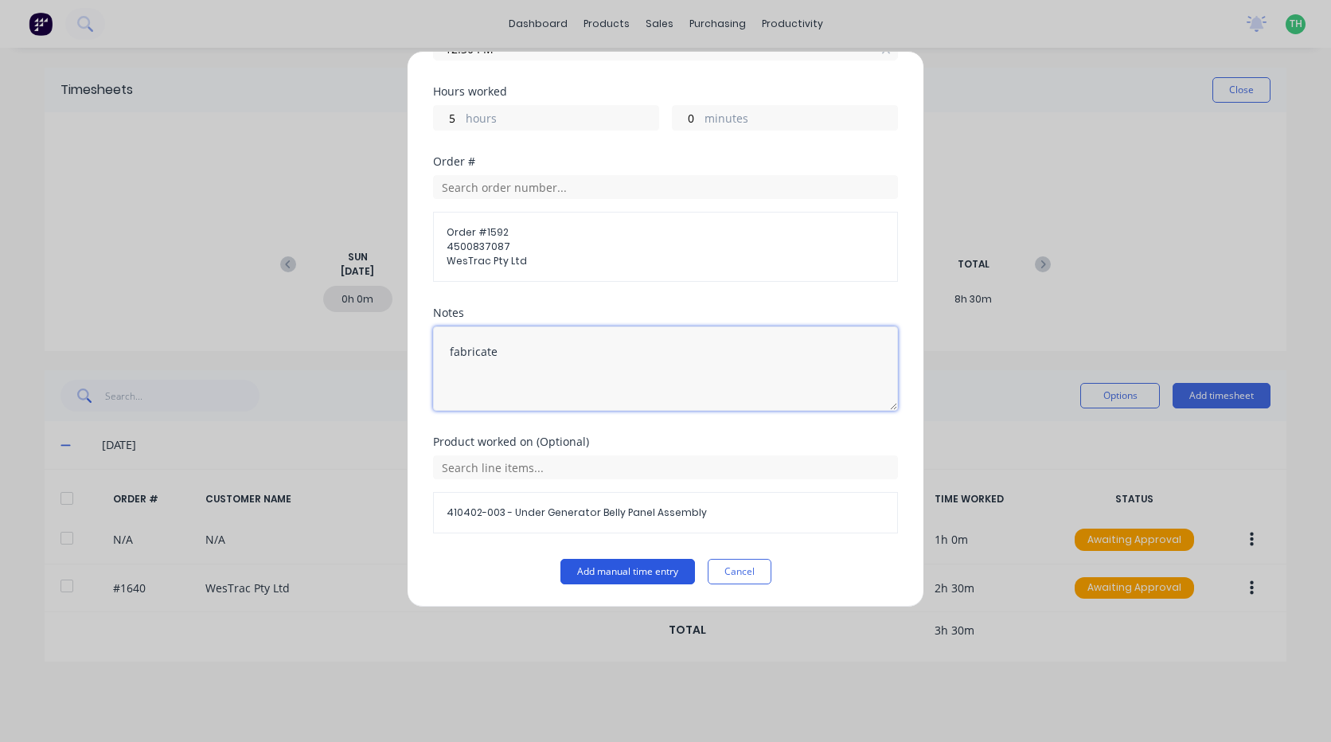
type textarea "fabricate"
click at [607, 567] on button "Add manual time entry" at bounding box center [627, 571] width 135 height 25
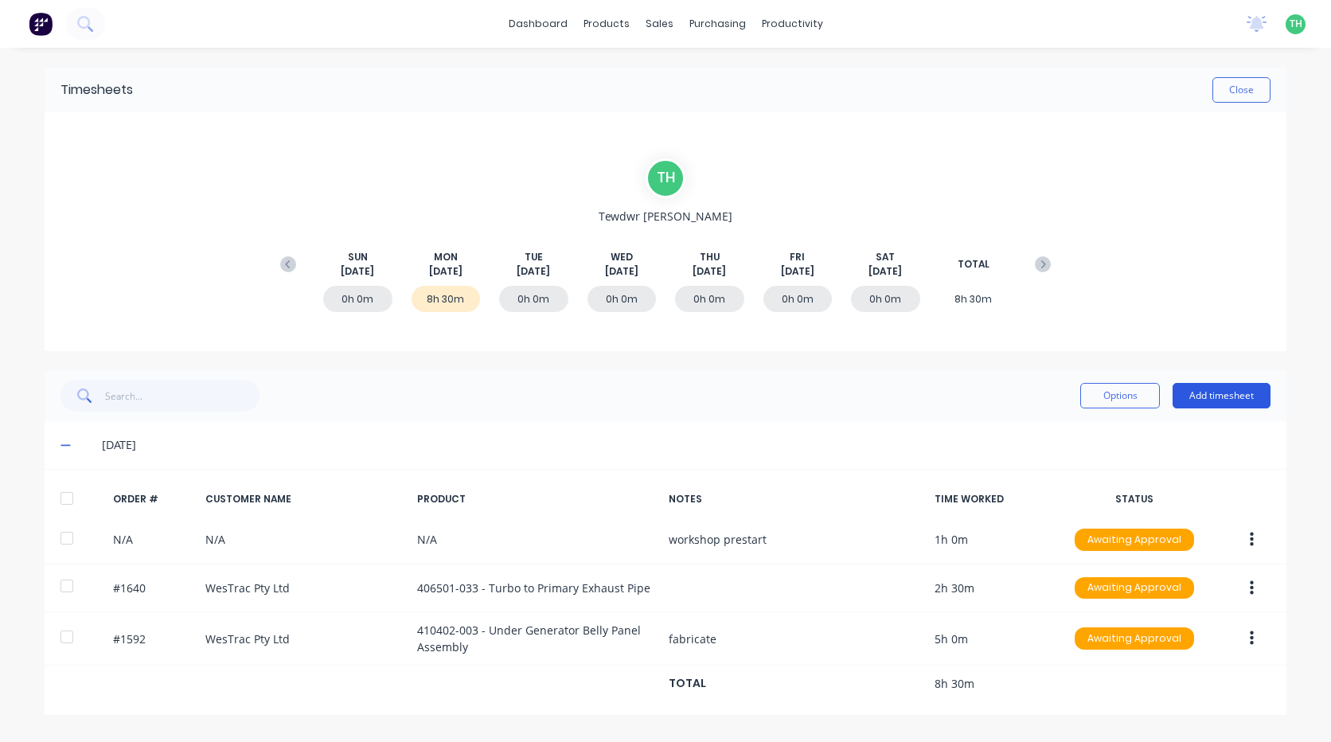
click at [1224, 393] on button "Add timesheet" at bounding box center [1221, 395] width 98 height 25
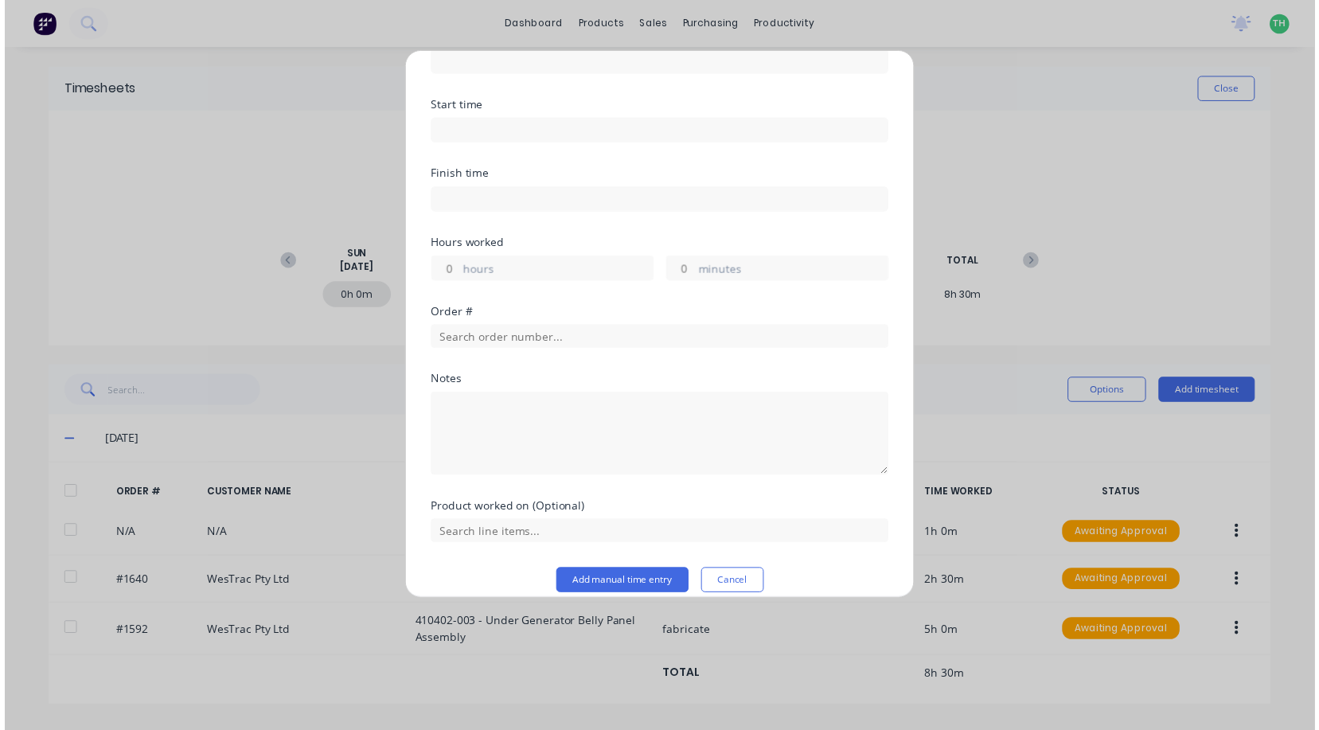
scroll to position [159, 0]
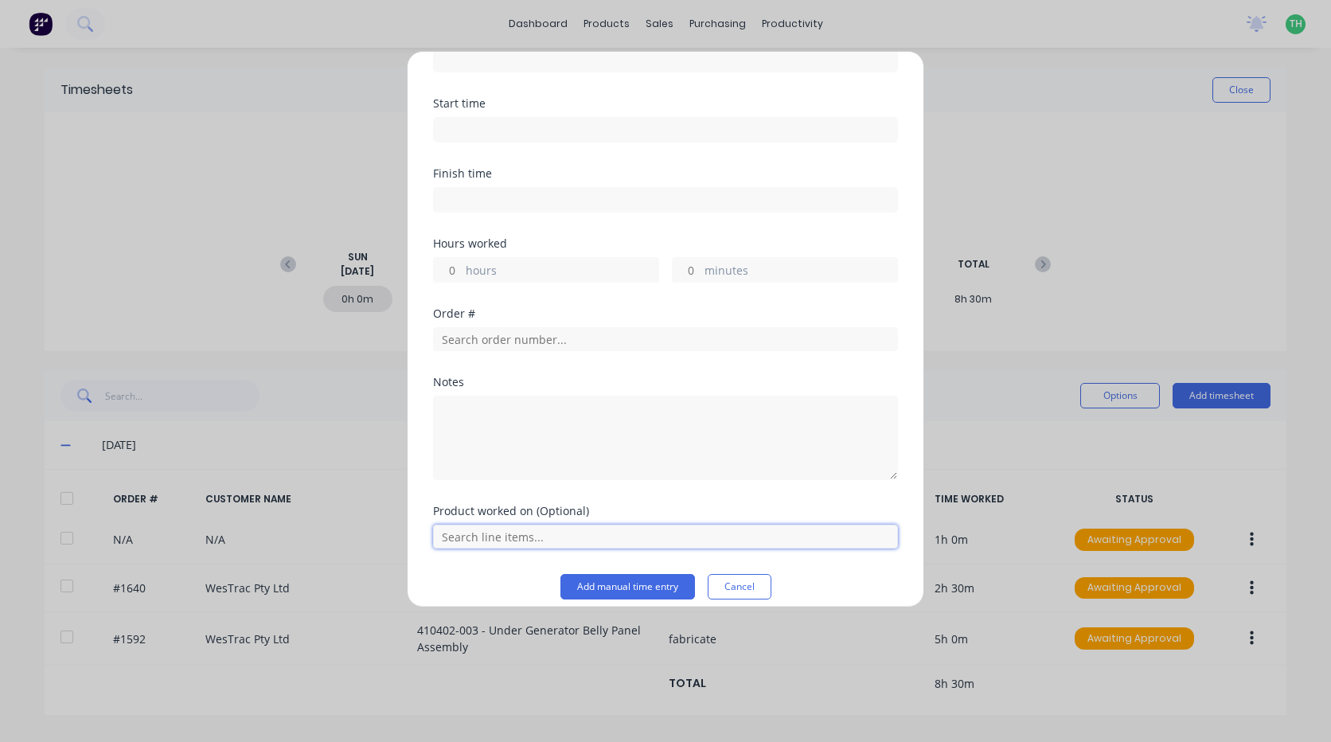
click at [505, 544] on input "text" at bounding box center [665, 536] width 465 height 24
type input "final drive"
click at [743, 587] on button "Cancel" at bounding box center [740, 586] width 64 height 25
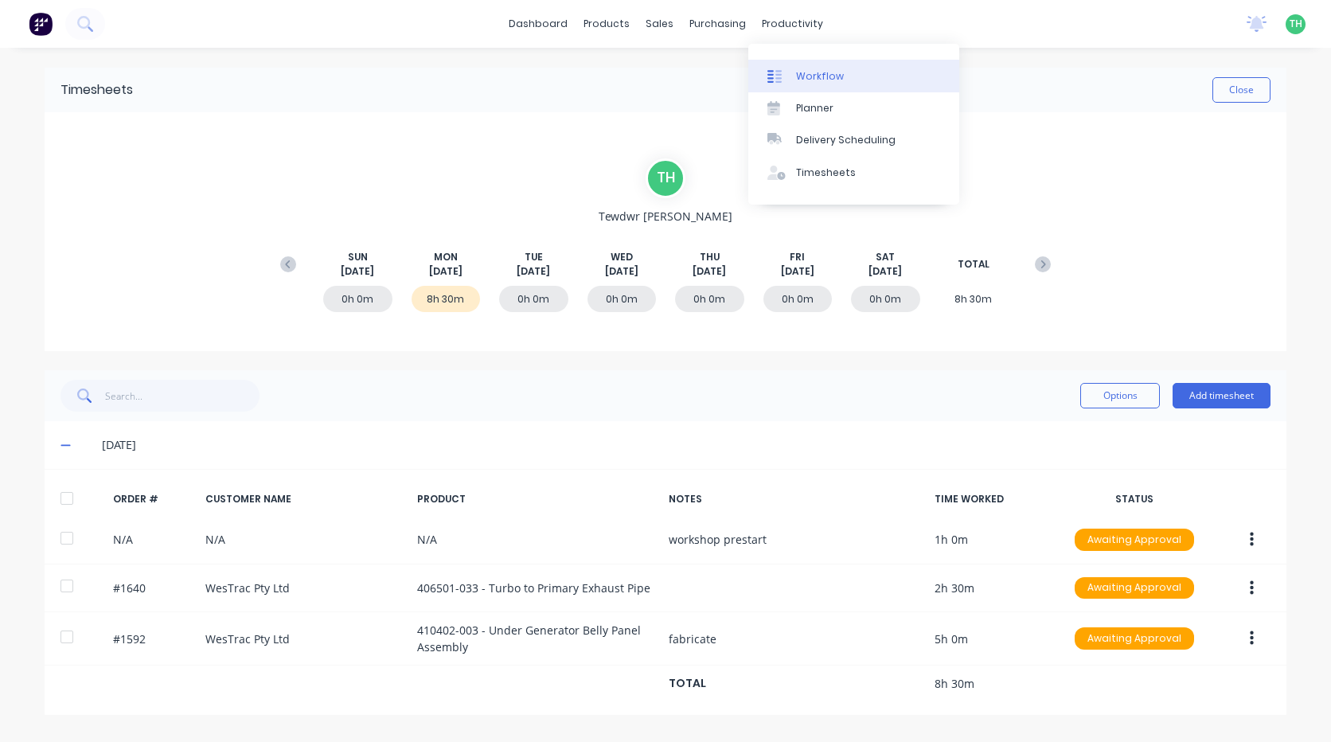
click at [811, 70] on div "Workflow" at bounding box center [820, 76] width 48 height 14
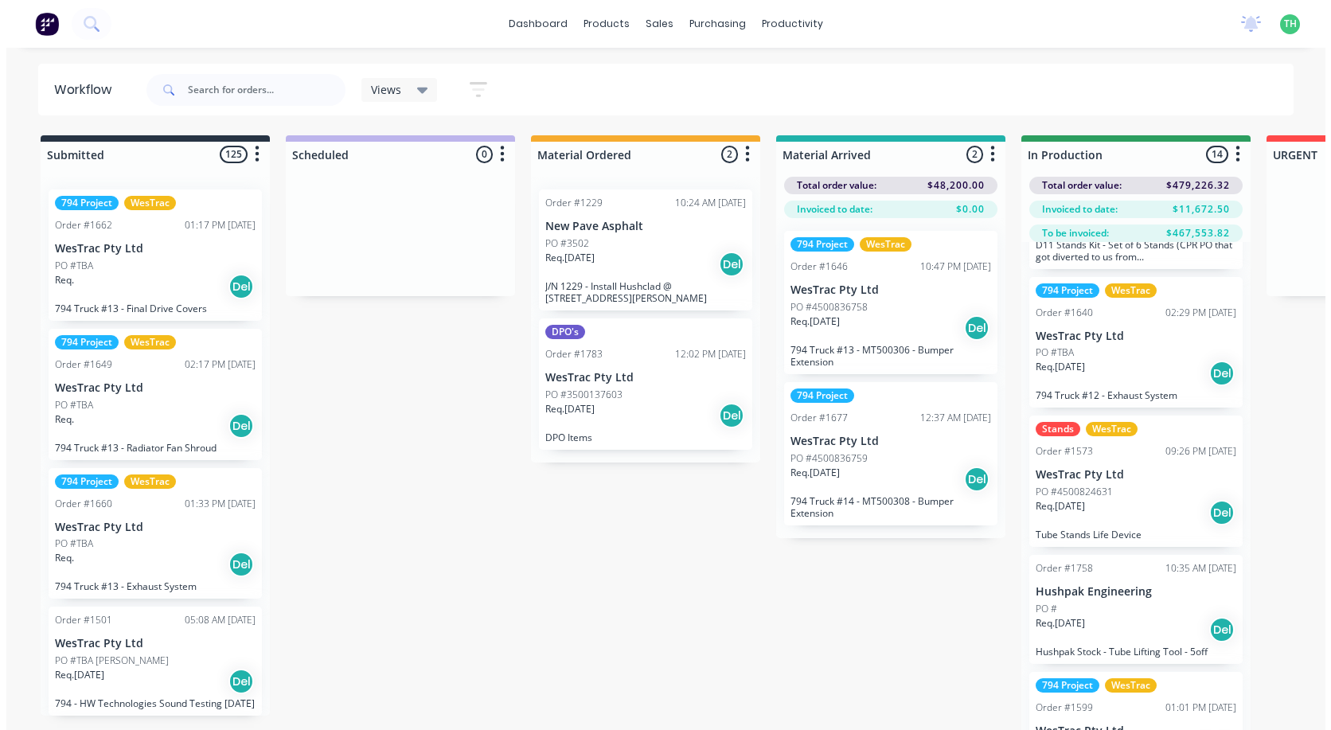
scroll to position [318, 0]
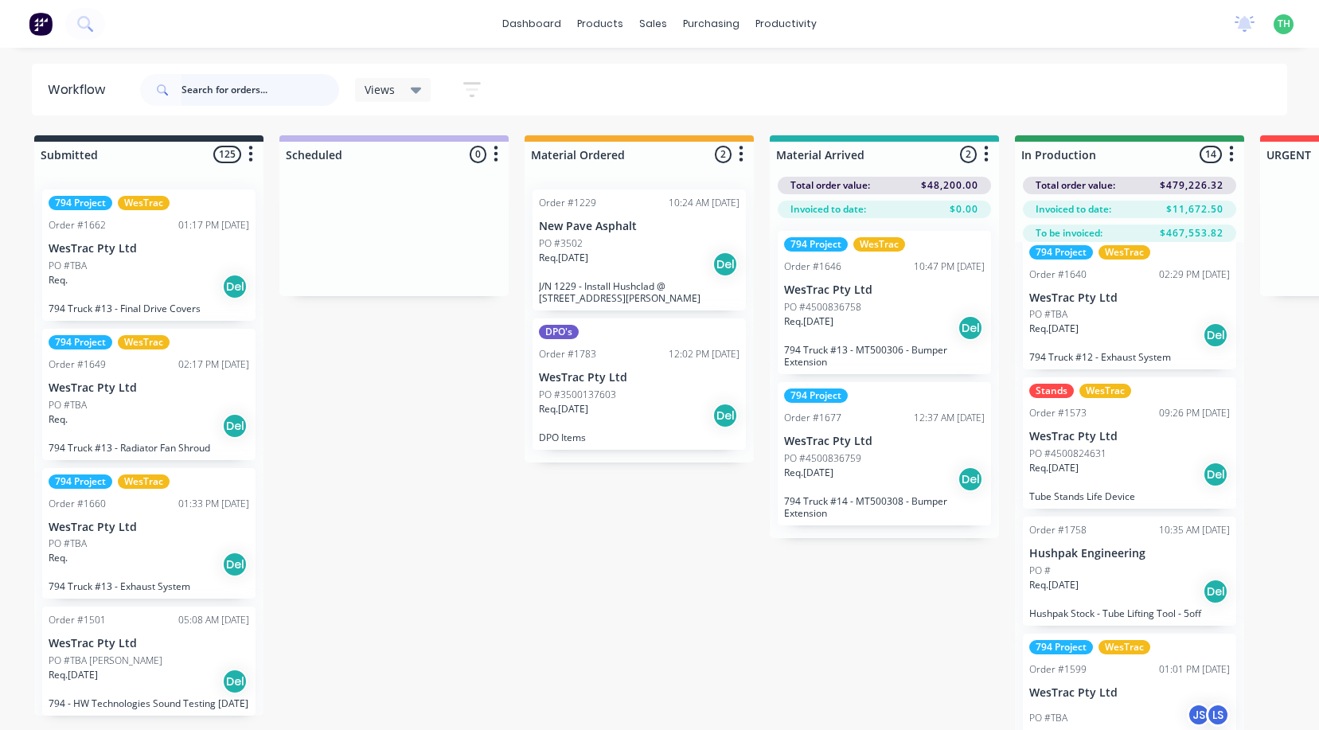
click at [199, 91] on input "text" at bounding box center [260, 90] width 158 height 32
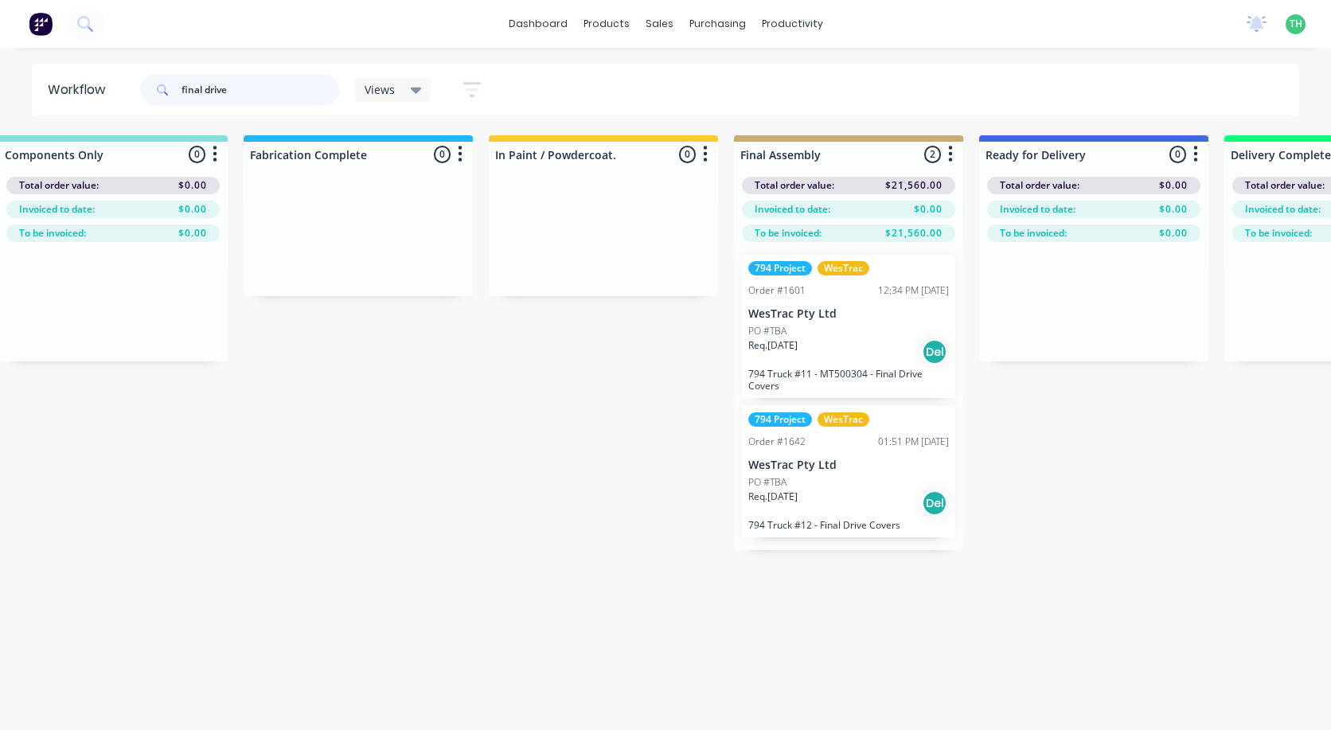
scroll to position [0, 2032]
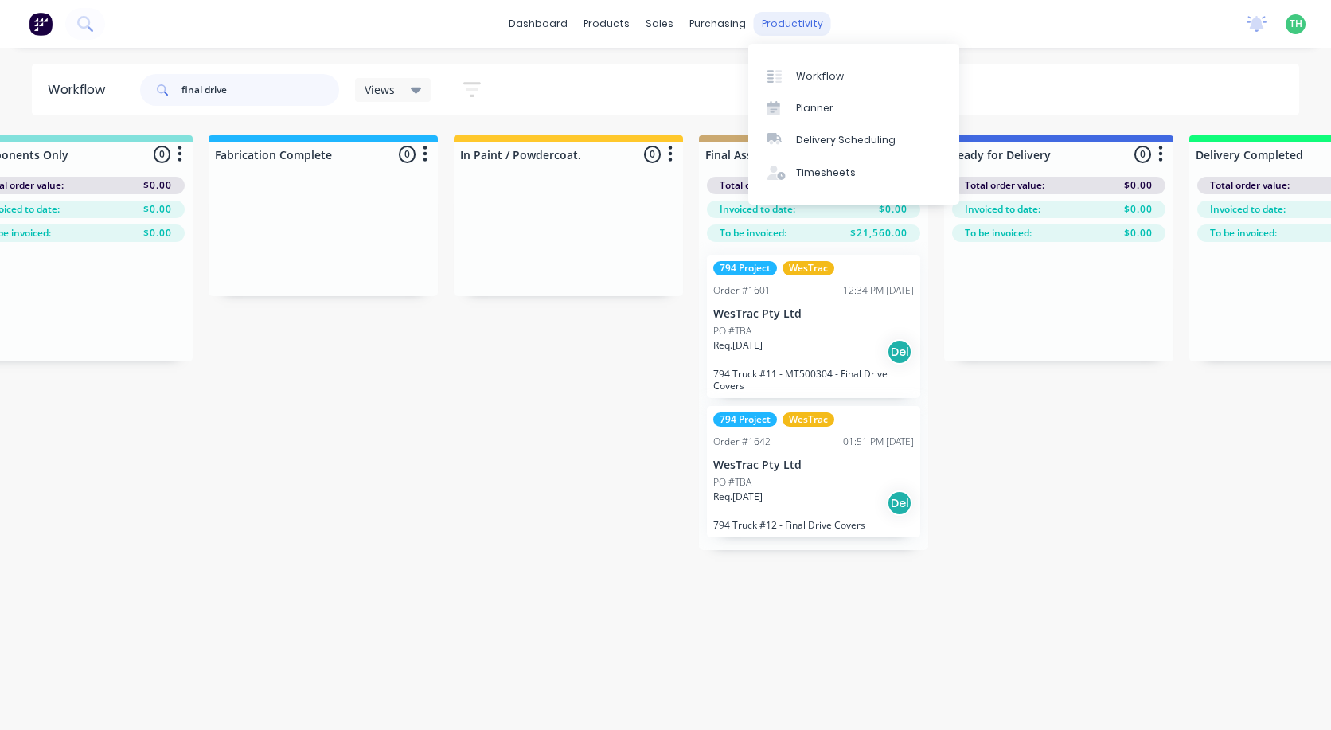
type input "final drive"
click at [793, 27] on div "productivity" at bounding box center [792, 24] width 77 height 24
click at [811, 174] on div "Timesheets" at bounding box center [826, 173] width 60 height 14
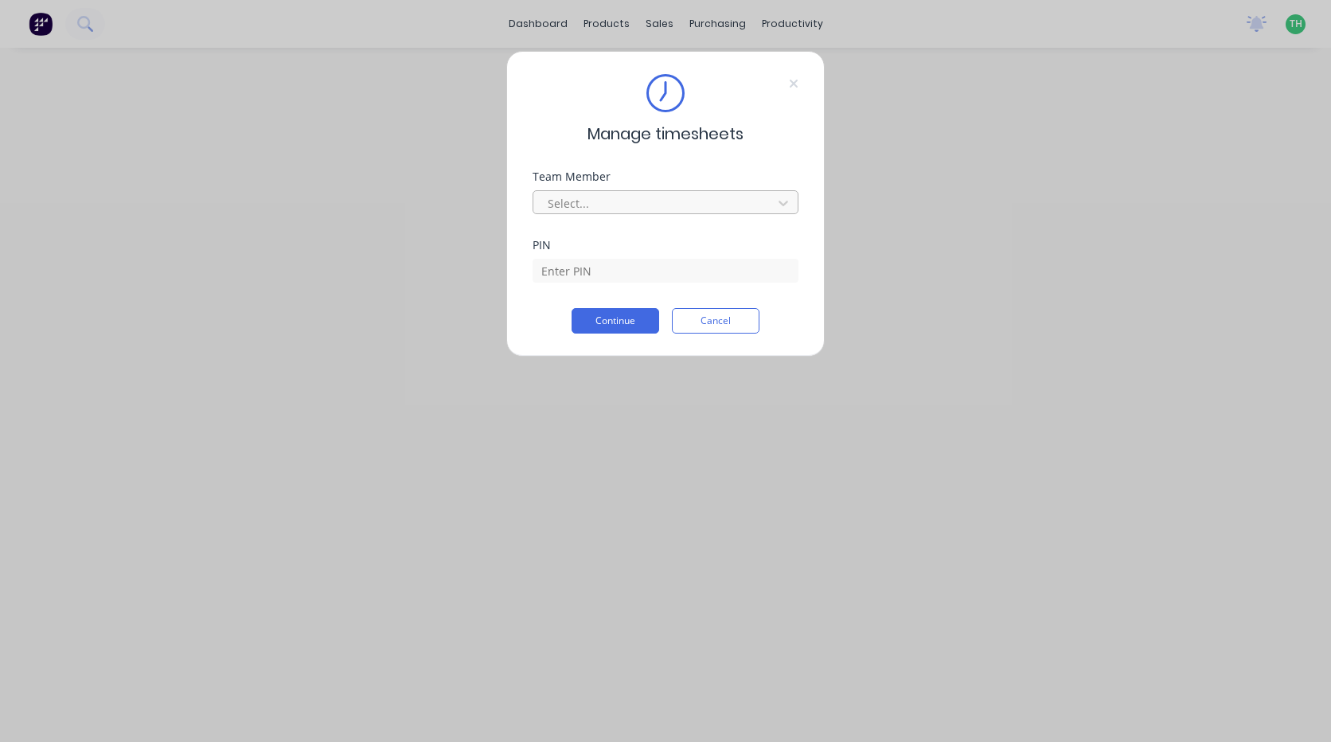
click at [735, 208] on div at bounding box center [655, 203] width 218 height 20
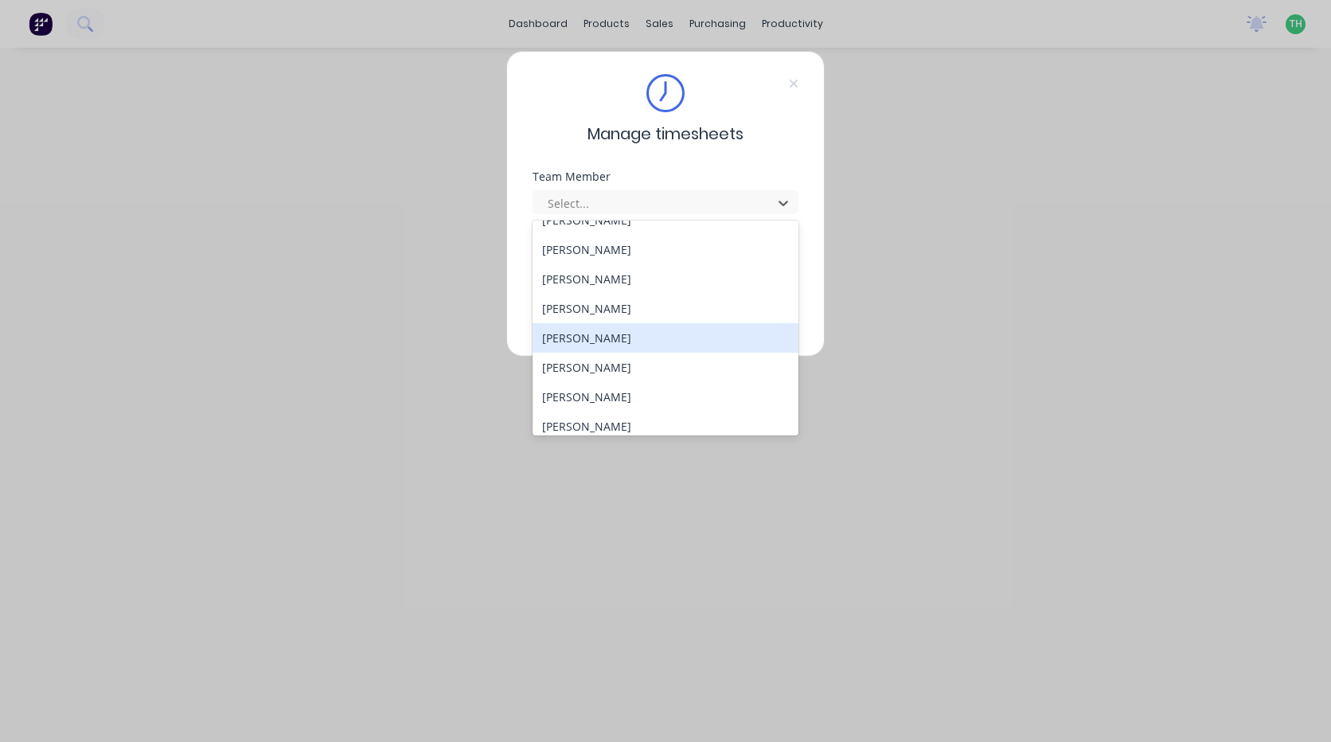
scroll to position [822, 0]
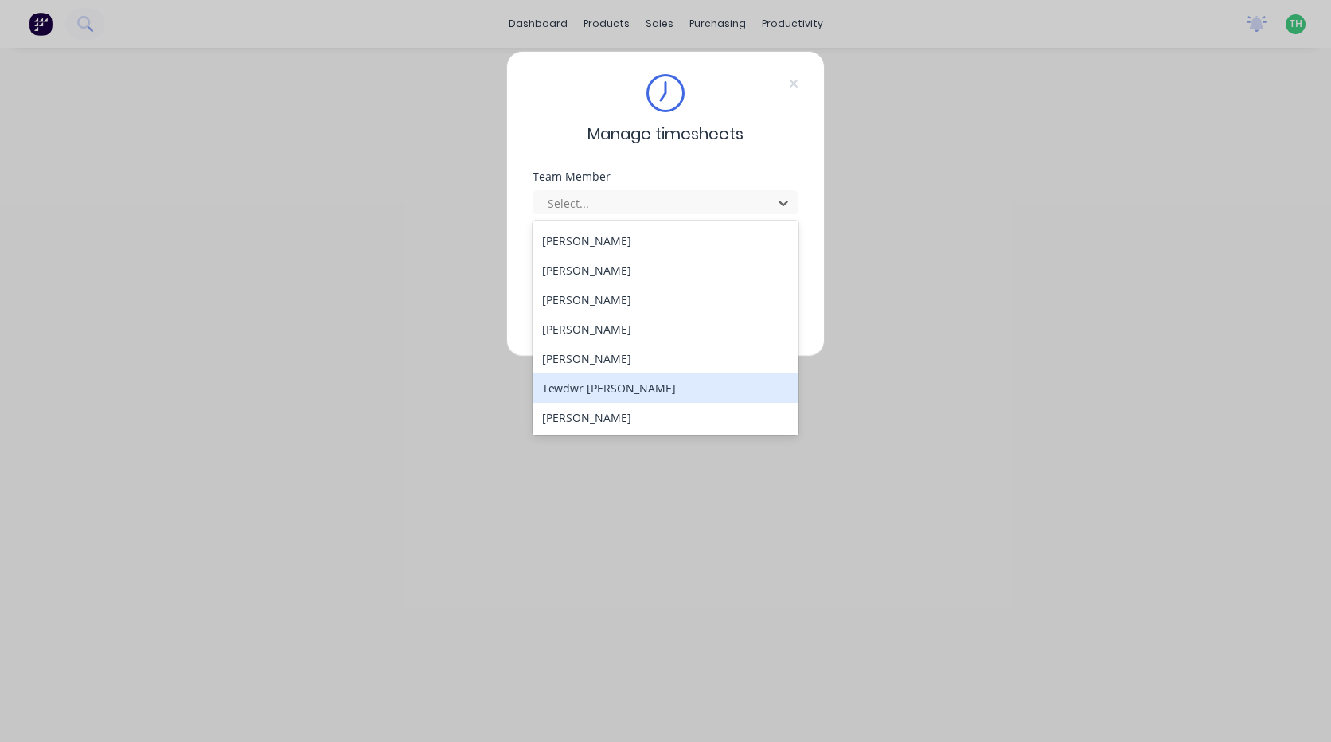
click at [626, 384] on div "Tewdwr [PERSON_NAME]" at bounding box center [665, 387] width 266 height 29
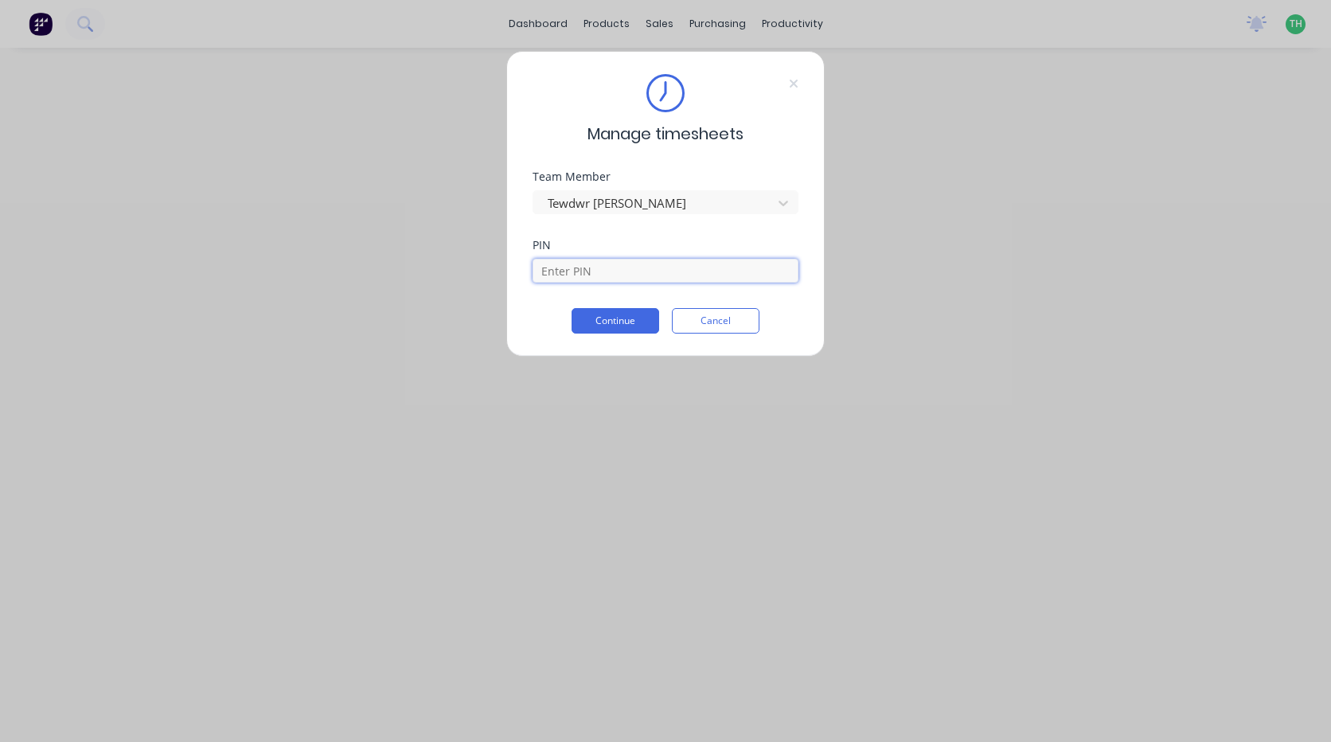
click at [622, 268] on input at bounding box center [665, 271] width 266 height 24
type input "2711"
click at [602, 329] on button "Continue" at bounding box center [615, 320] width 88 height 25
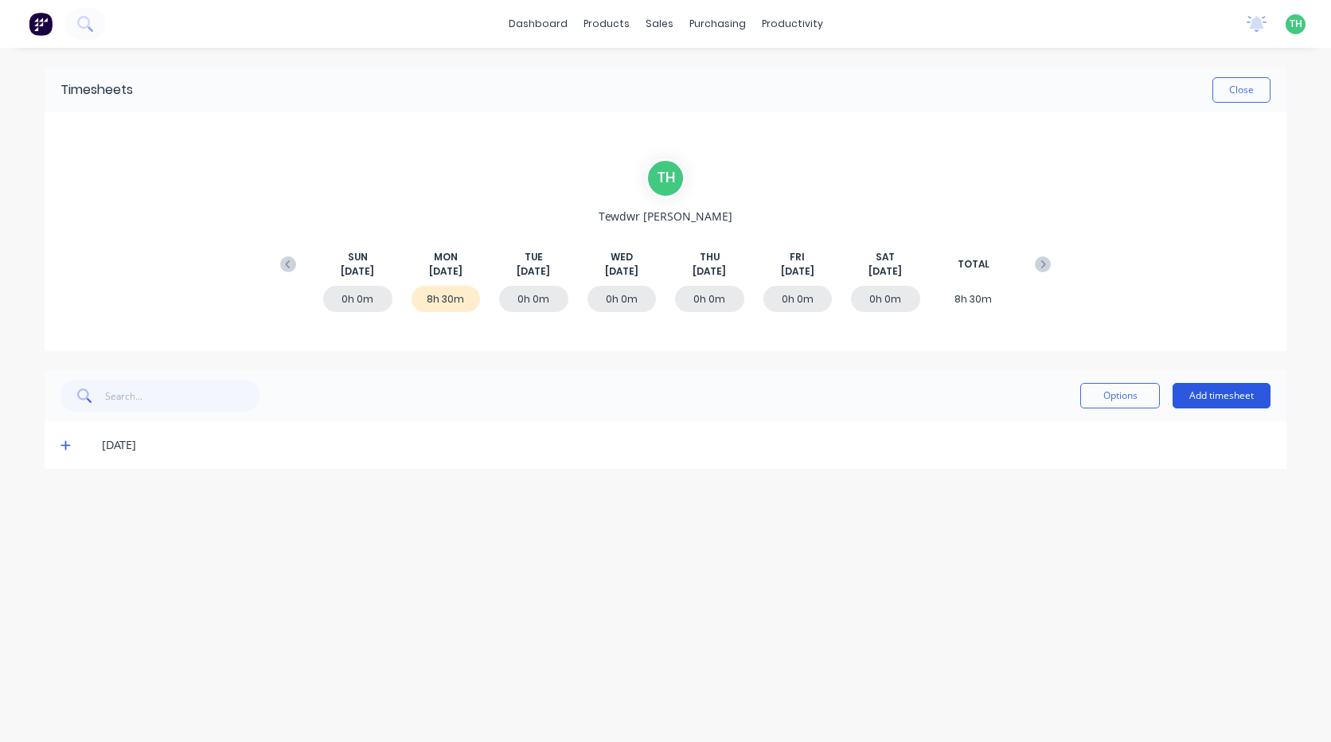
click at [1260, 400] on button "Add timesheet" at bounding box center [1221, 395] width 98 height 25
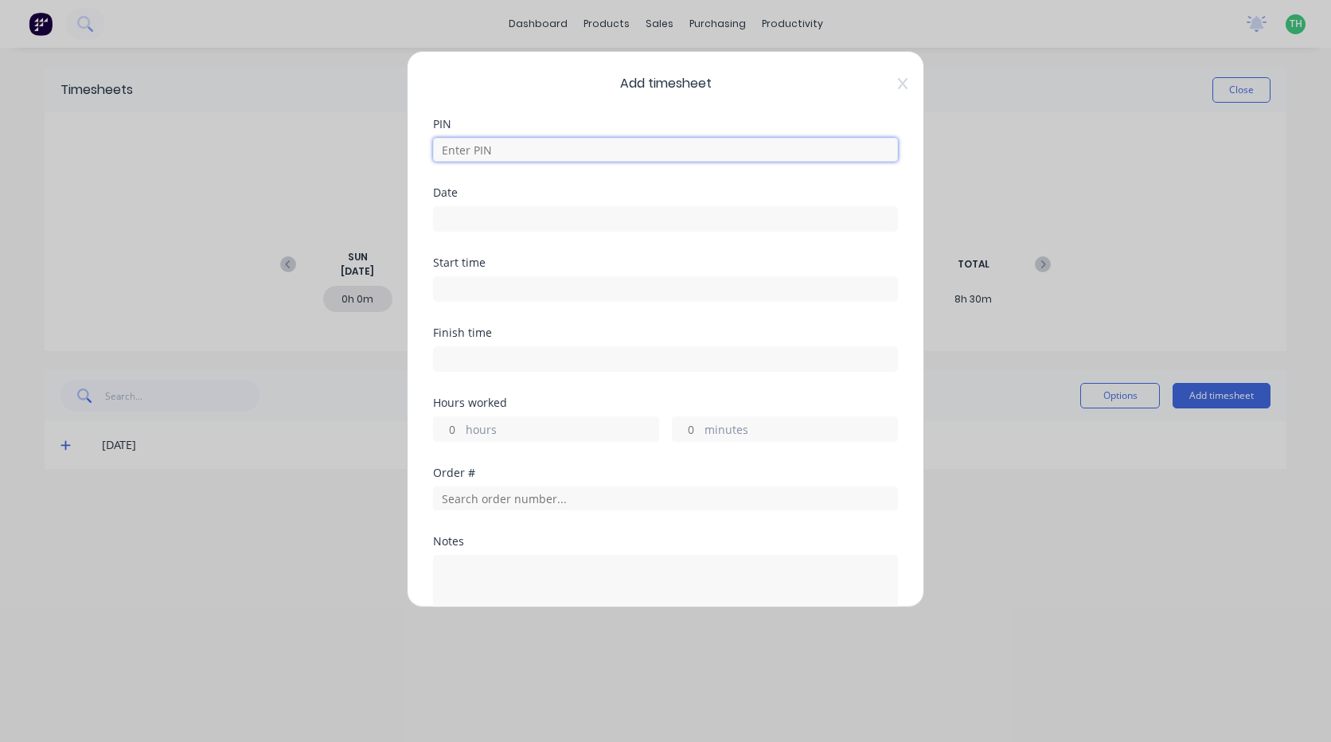
click at [545, 142] on input at bounding box center [665, 150] width 465 height 24
type input "2711"
click at [488, 214] on input at bounding box center [665, 219] width 463 height 24
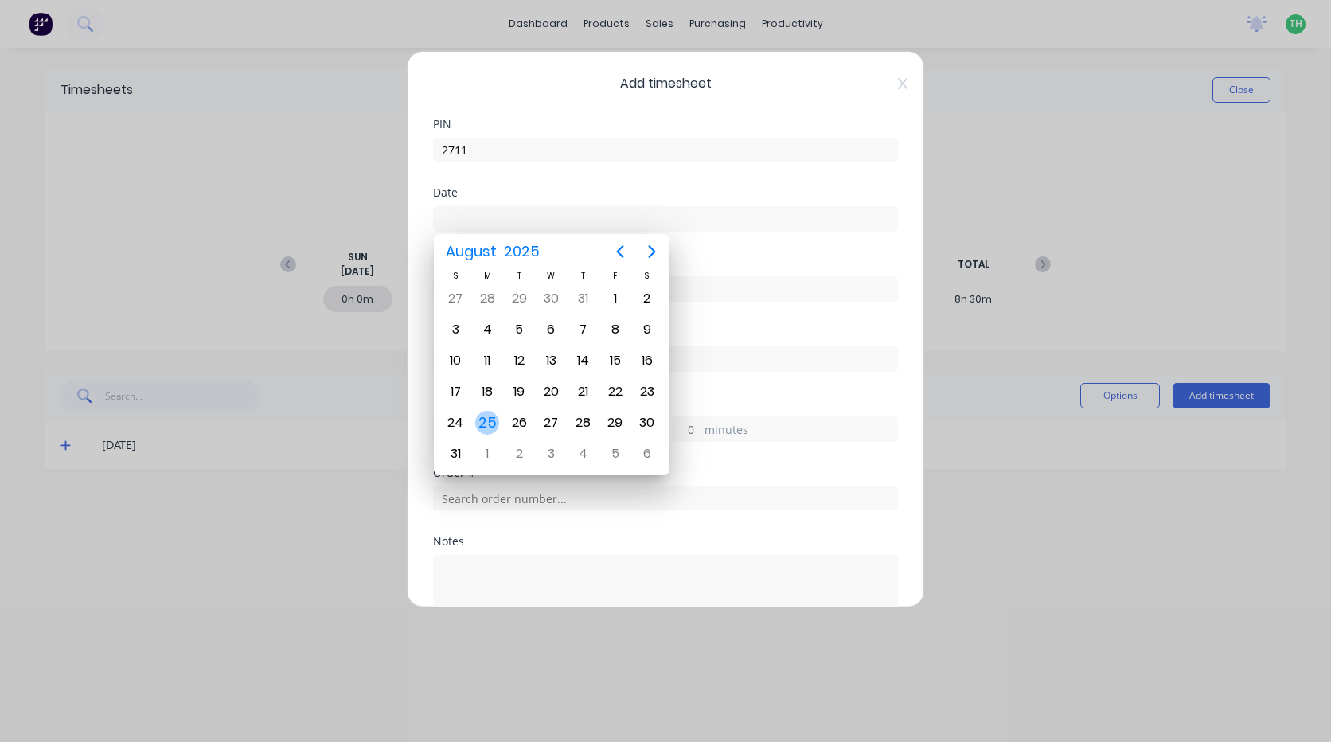
click at [493, 415] on div "25" at bounding box center [487, 423] width 24 height 24
type input "[DATE]"
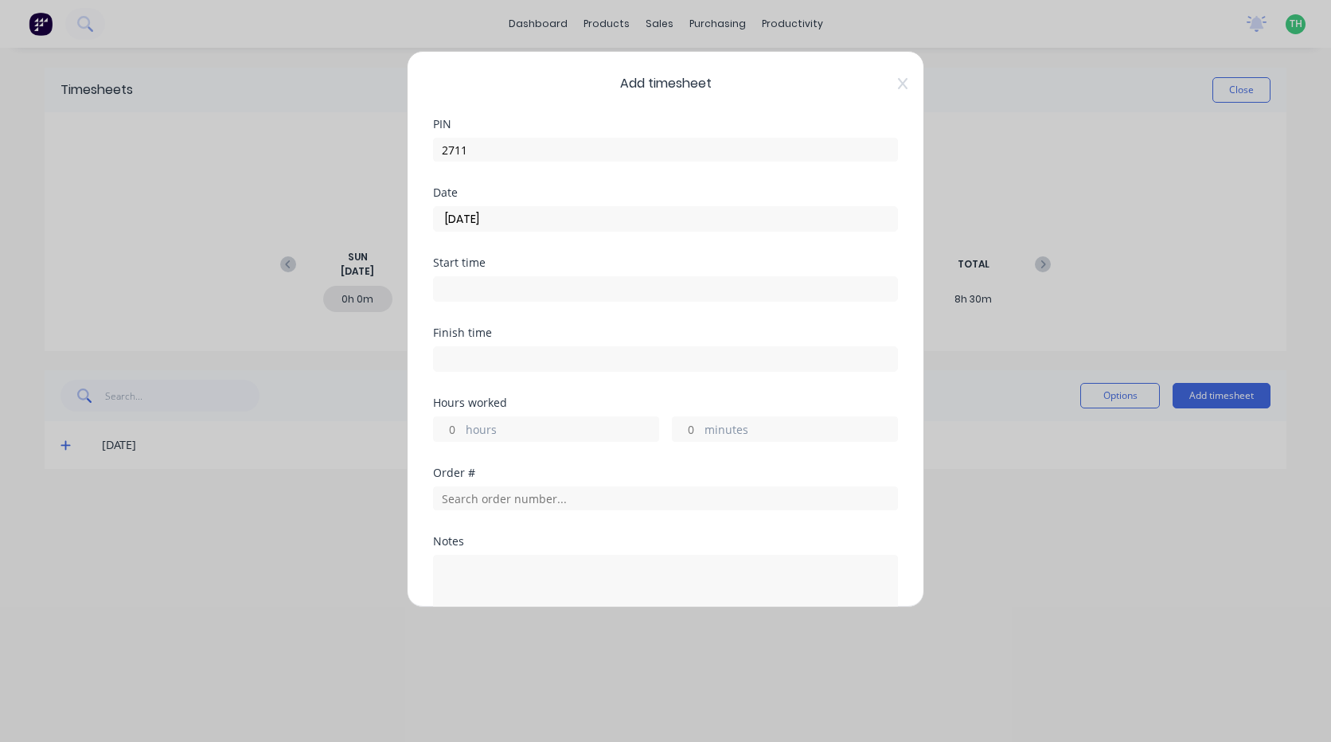
click at [501, 287] on input at bounding box center [665, 289] width 463 height 24
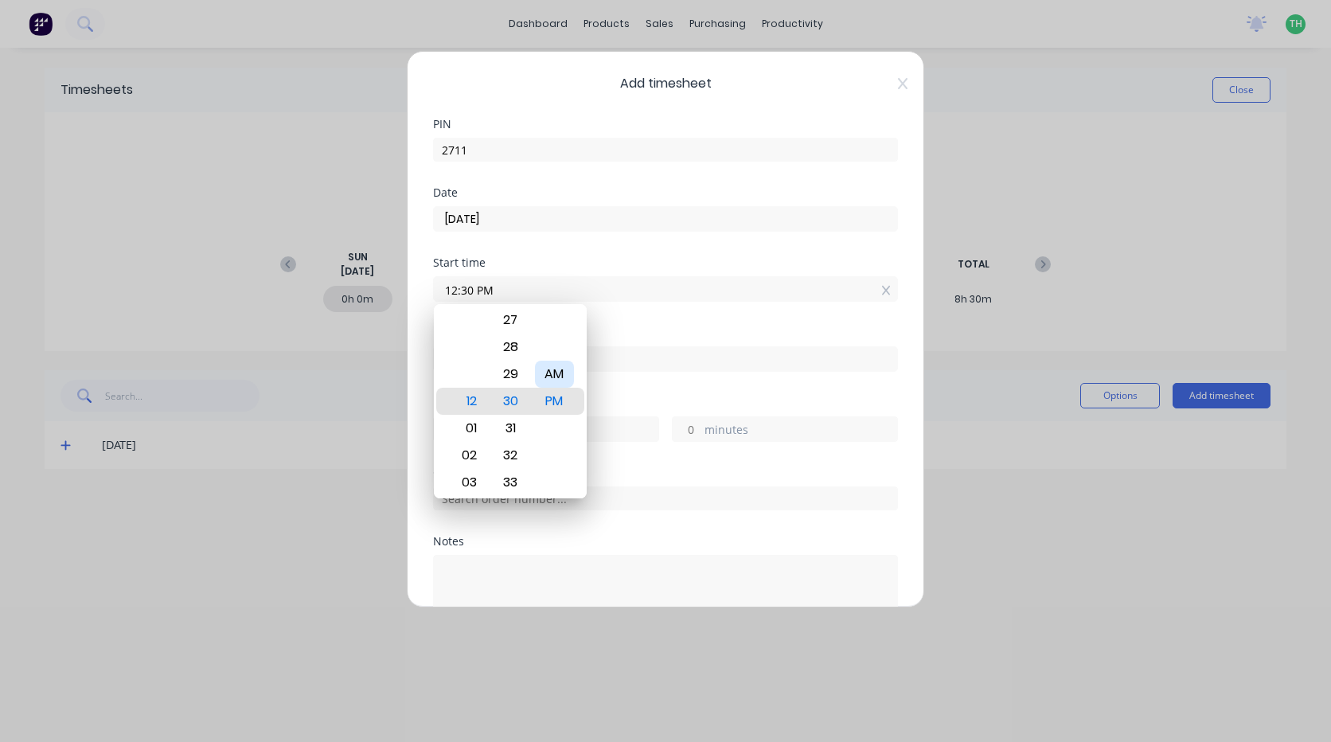
click at [563, 376] on div "AM" at bounding box center [554, 374] width 39 height 27
click at [554, 419] on div "PM" at bounding box center [554, 428] width 39 height 27
type input "12:30 PM"
click at [638, 381] on div "Finish time" at bounding box center [665, 362] width 465 height 70
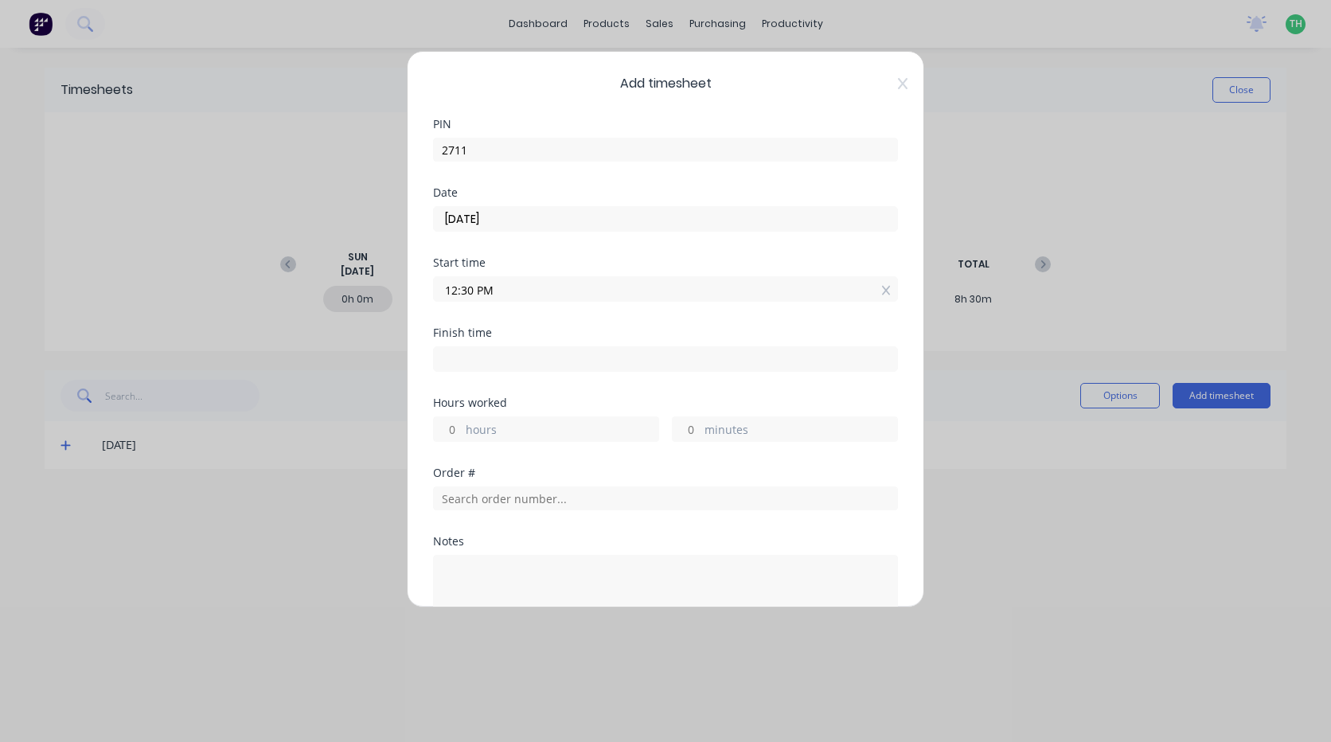
click at [510, 367] on input at bounding box center [665, 359] width 463 height 24
type input "02:23 PM"
type input "1"
type input "53"
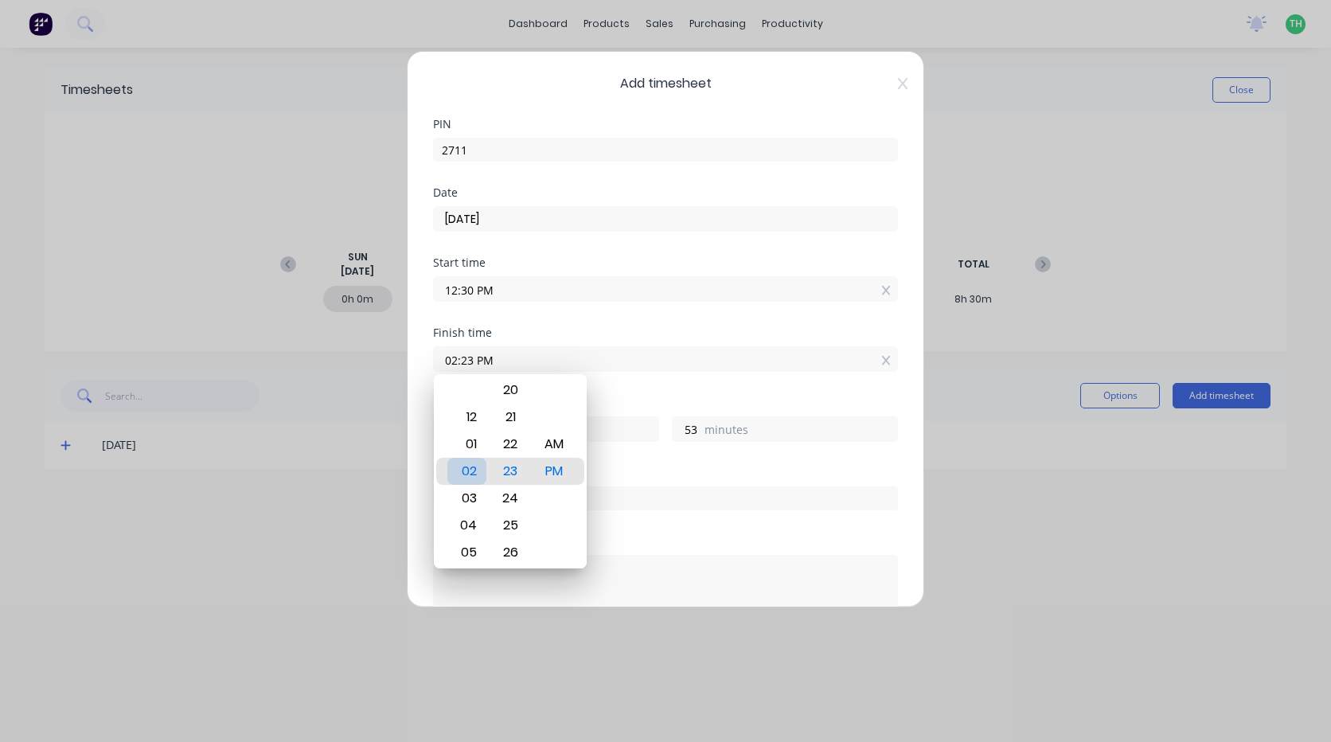
click at [476, 470] on div "02" at bounding box center [466, 471] width 39 height 27
type input "02:25 PM"
type input "55"
type input "02:27 PM"
type input "57"
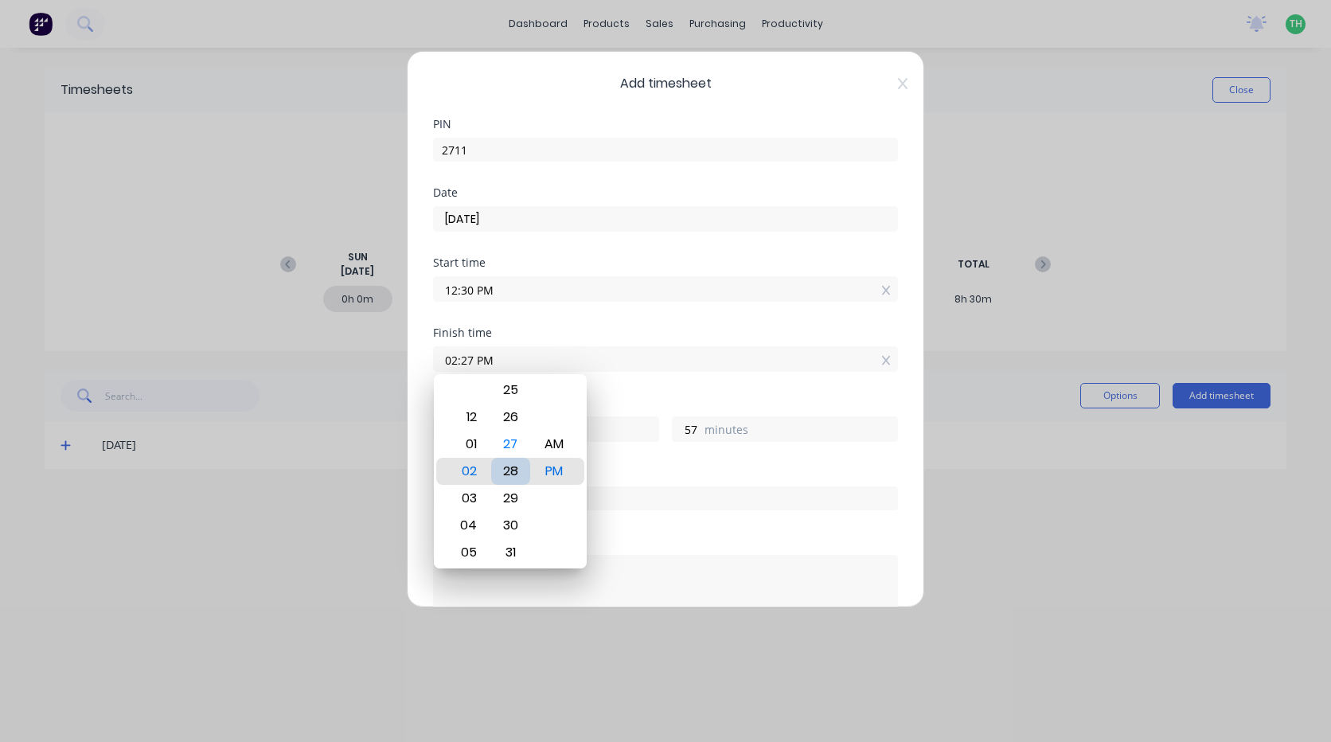
type input "02:29 PM"
type input "59"
type input "02:30 PM"
type input "2"
type input "0"
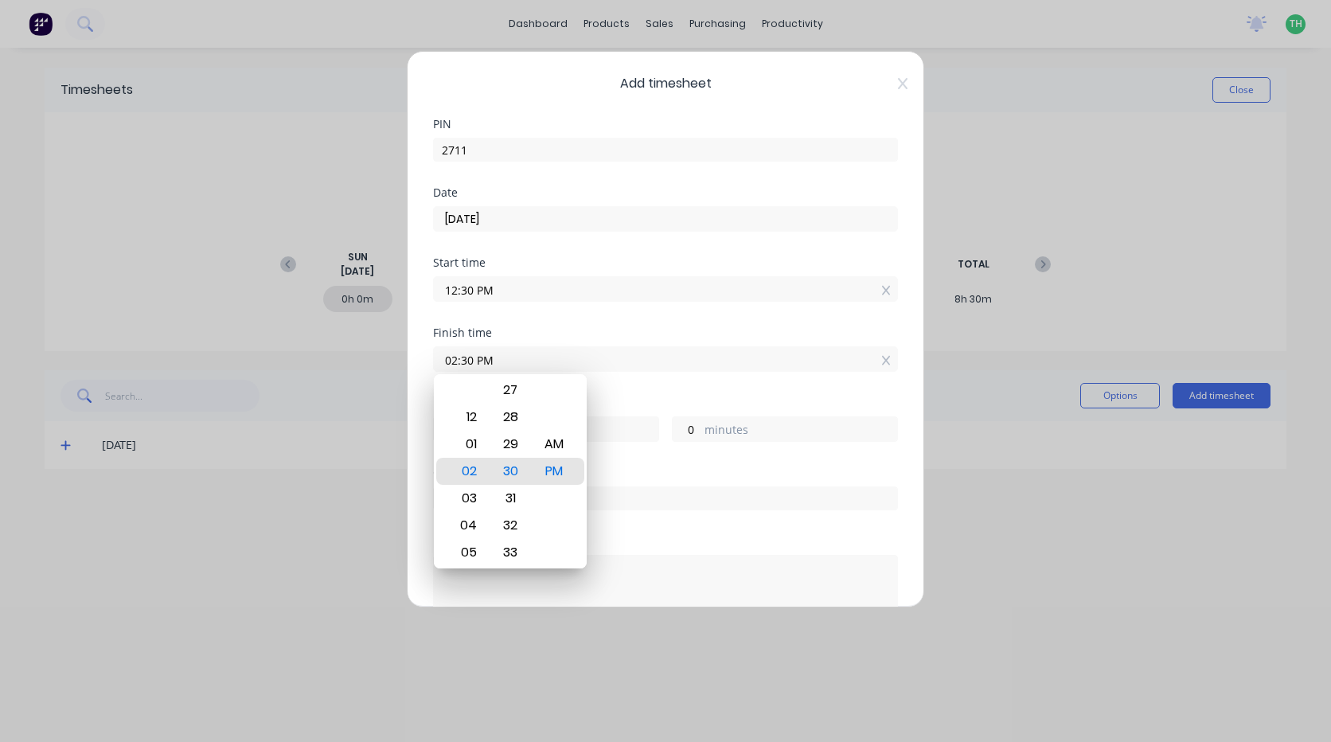
click at [684, 462] on div "Hours worked 2 hours 0 minutes" at bounding box center [665, 432] width 465 height 70
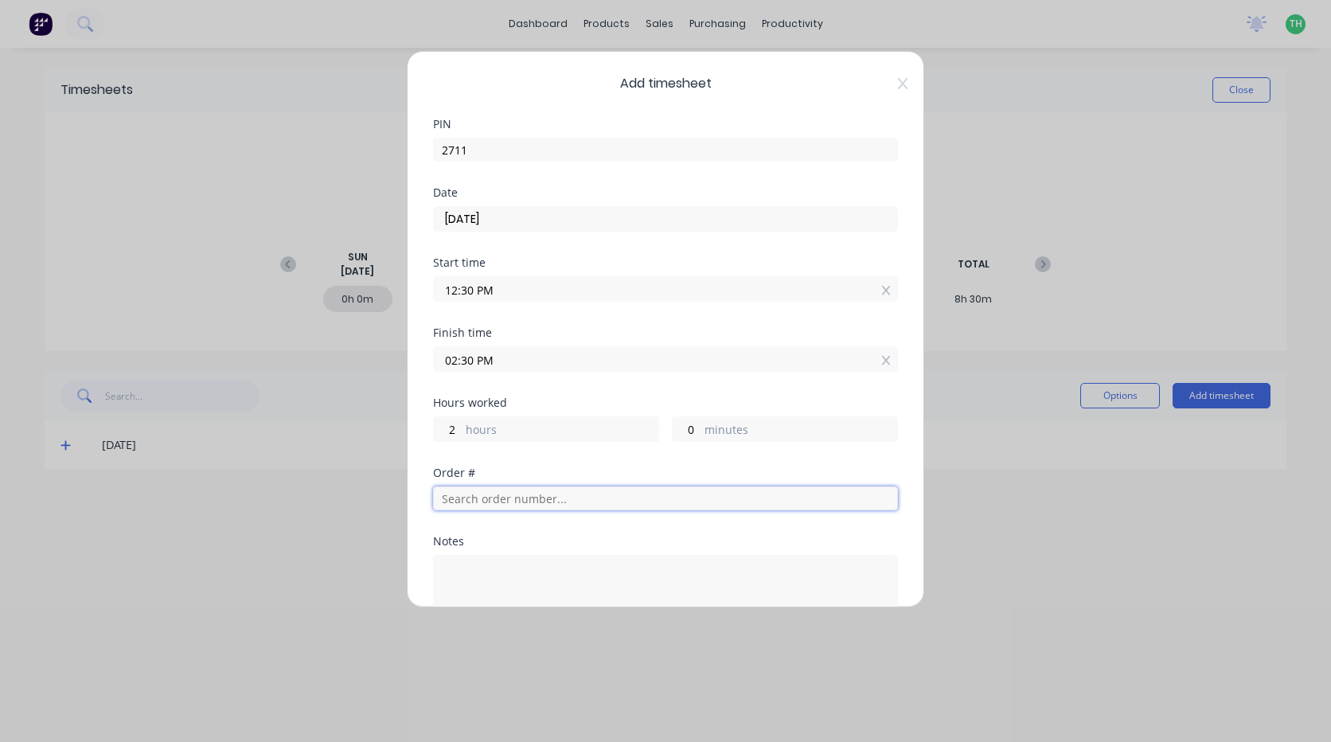
click at [540, 499] on input "text" at bounding box center [665, 498] width 465 height 24
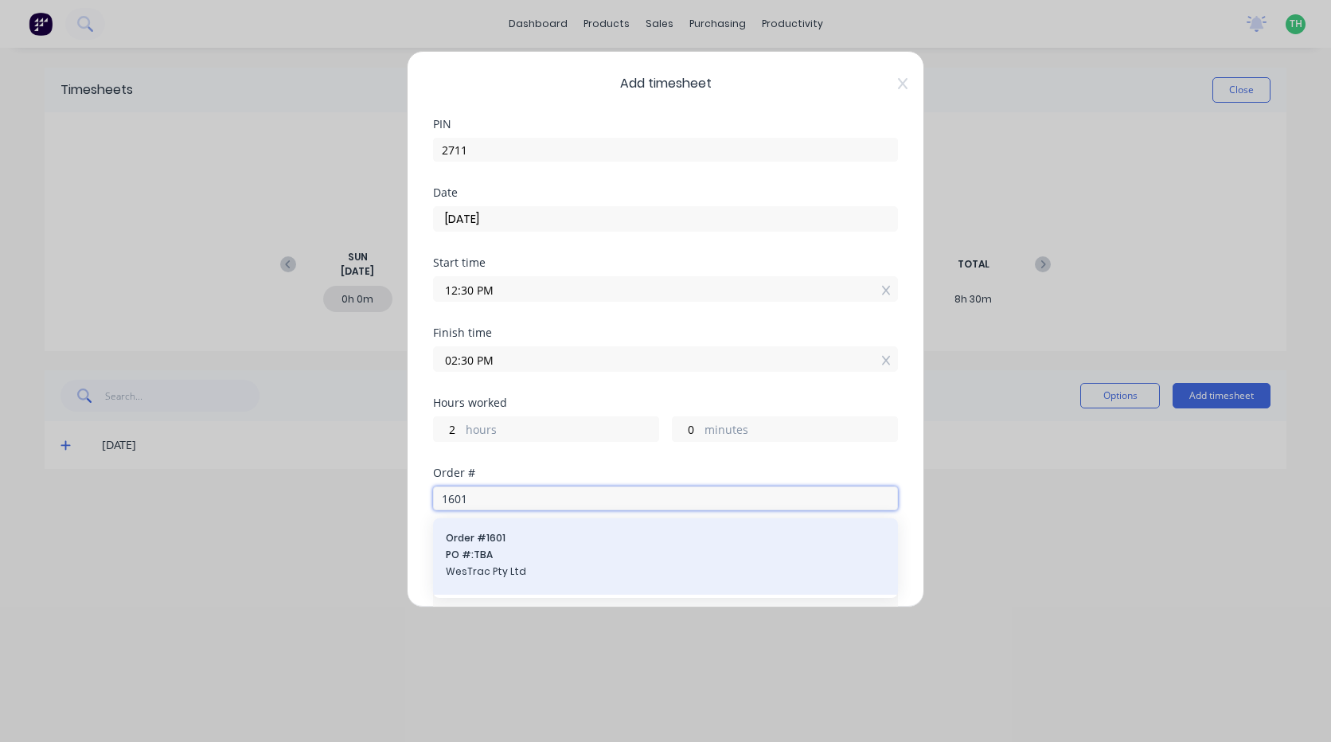
type input "1601"
click at [534, 557] on span "PO #: TBA" at bounding box center [665, 555] width 439 height 14
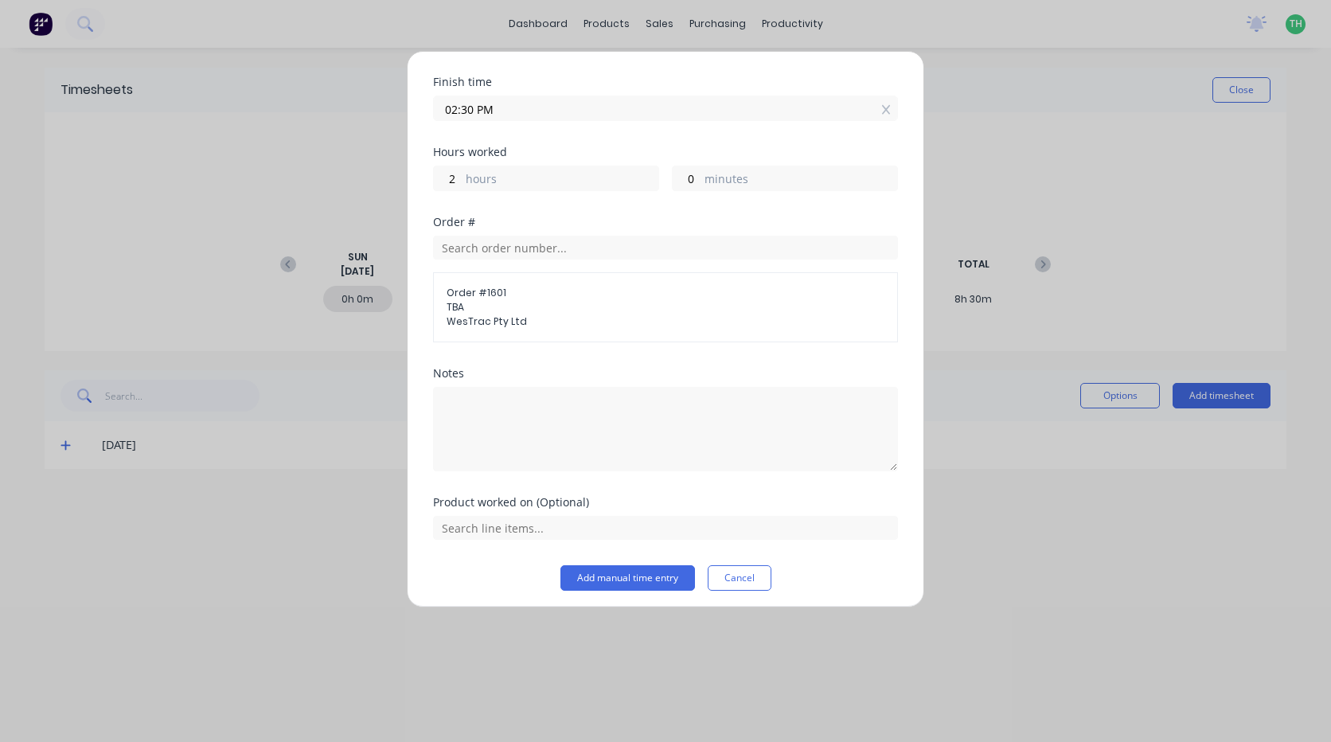
scroll to position [257, 0]
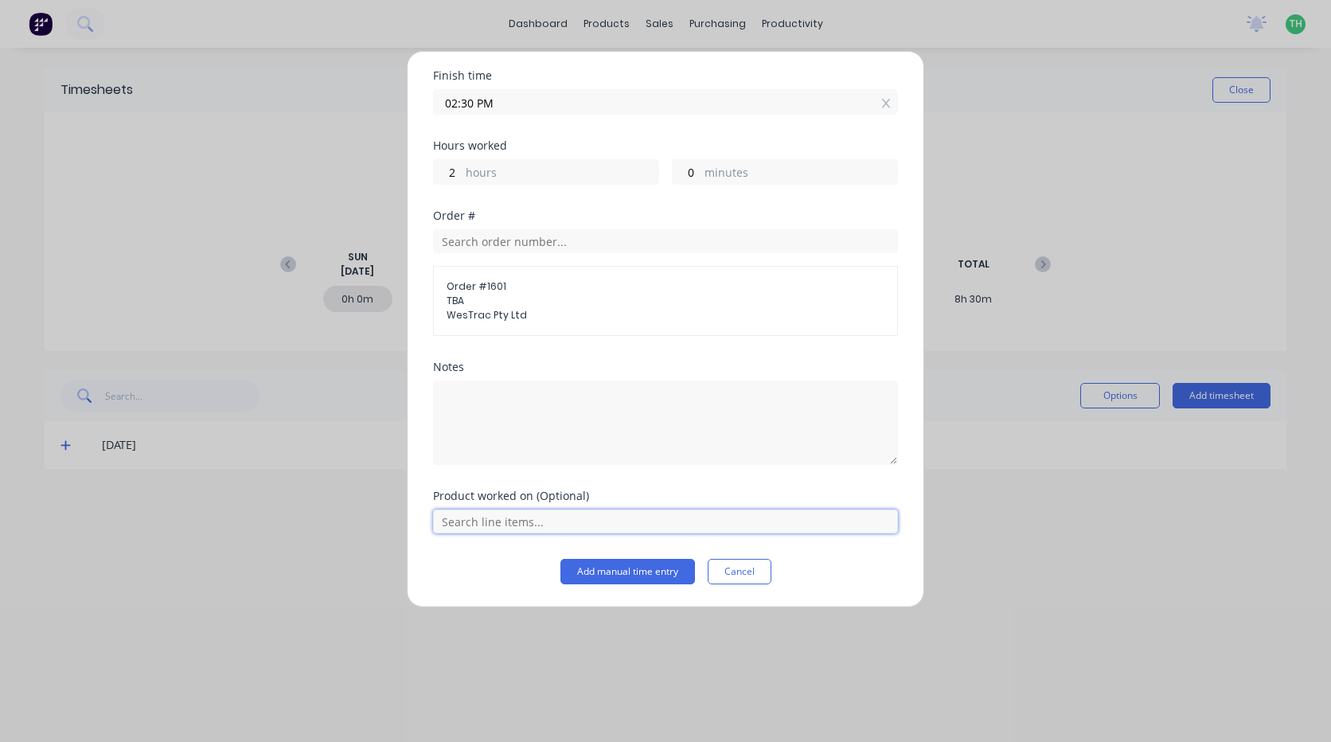
click at [514, 524] on input "text" at bounding box center [665, 521] width 465 height 24
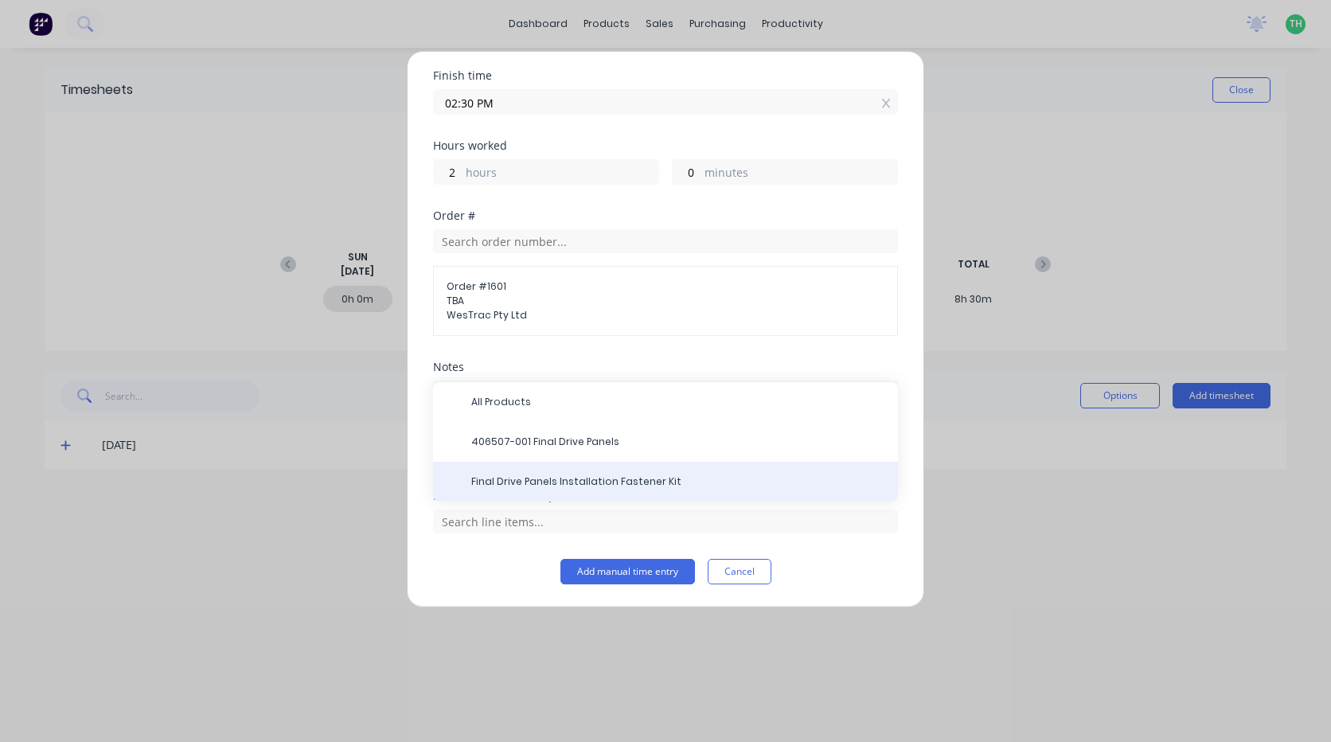
click at [632, 480] on span "Final Drive Panels Installation Fastener Kit" at bounding box center [678, 481] width 414 height 14
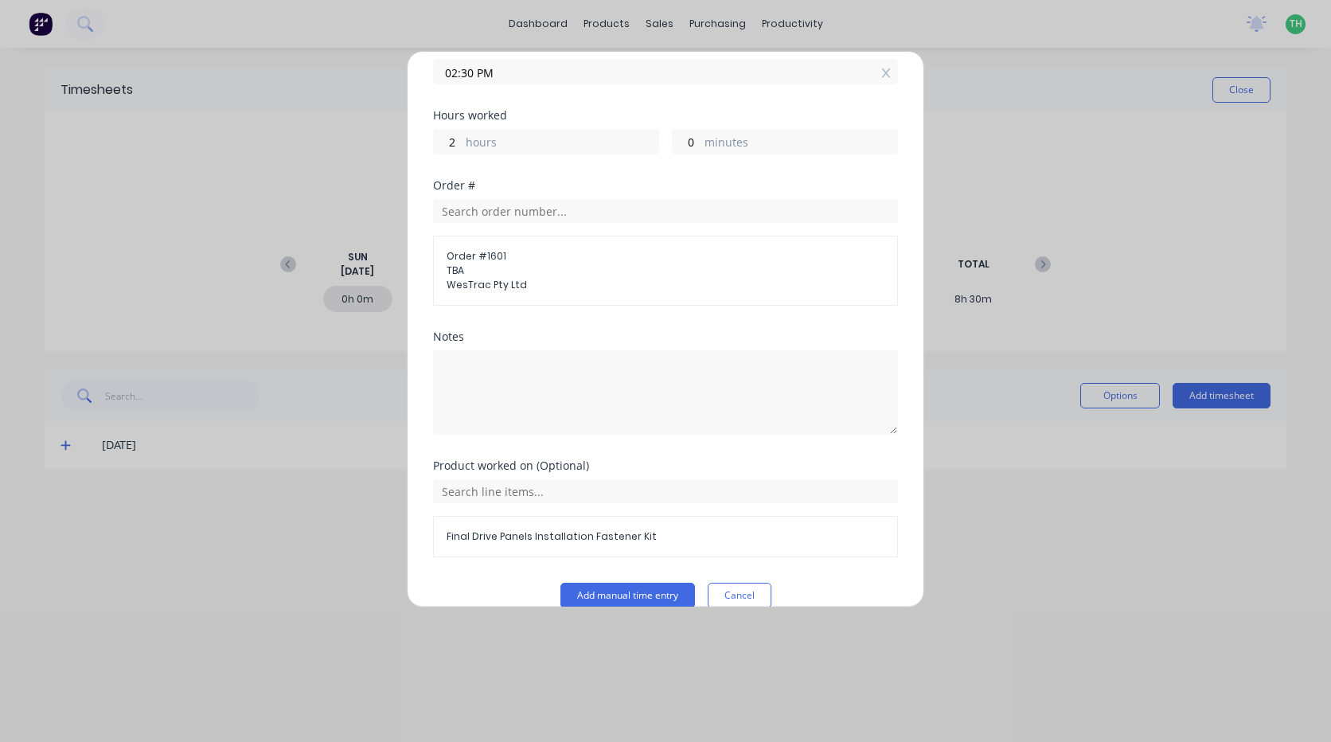
scroll to position [311, 0]
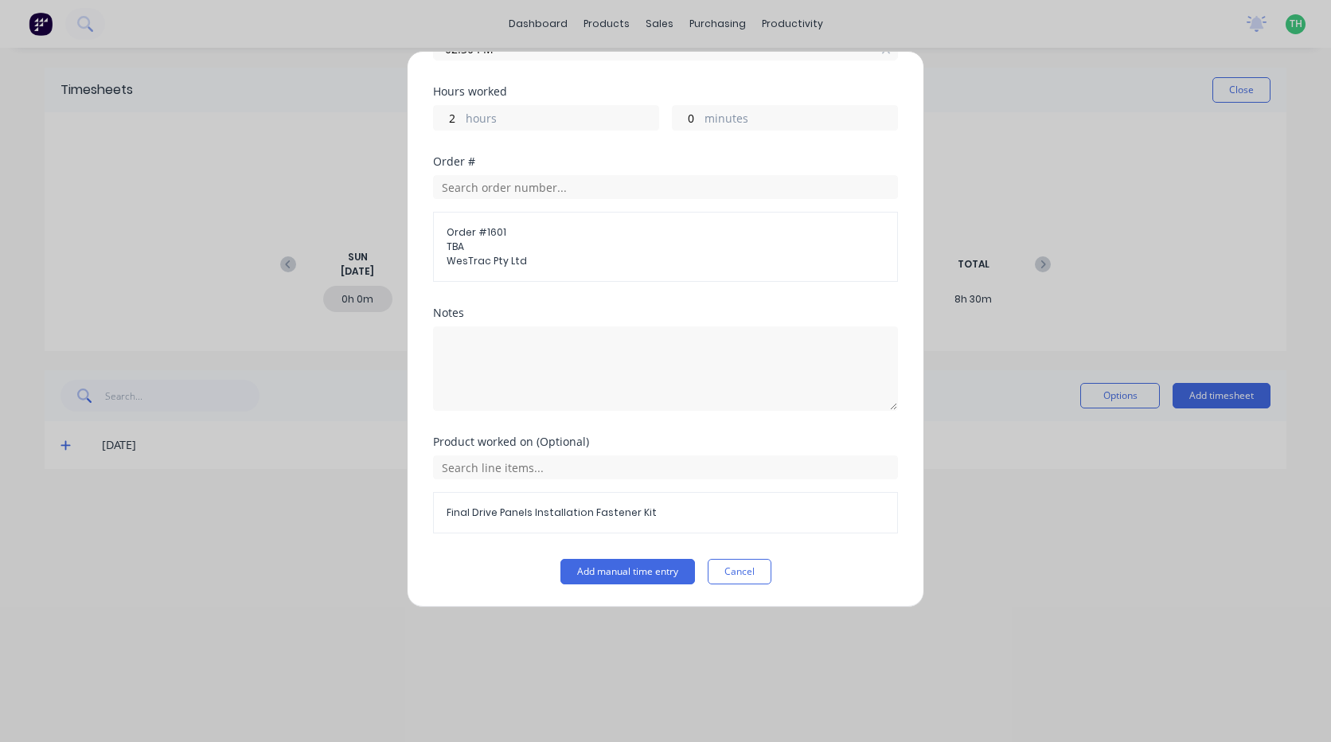
click at [631, 509] on span "Final Drive Panels Installation Fastener Kit" at bounding box center [665, 512] width 438 height 14
click at [645, 510] on span "Final Drive Panels Installation Fastener Kit" at bounding box center [665, 512] width 438 height 14
click at [573, 470] on input "text" at bounding box center [665, 467] width 465 height 24
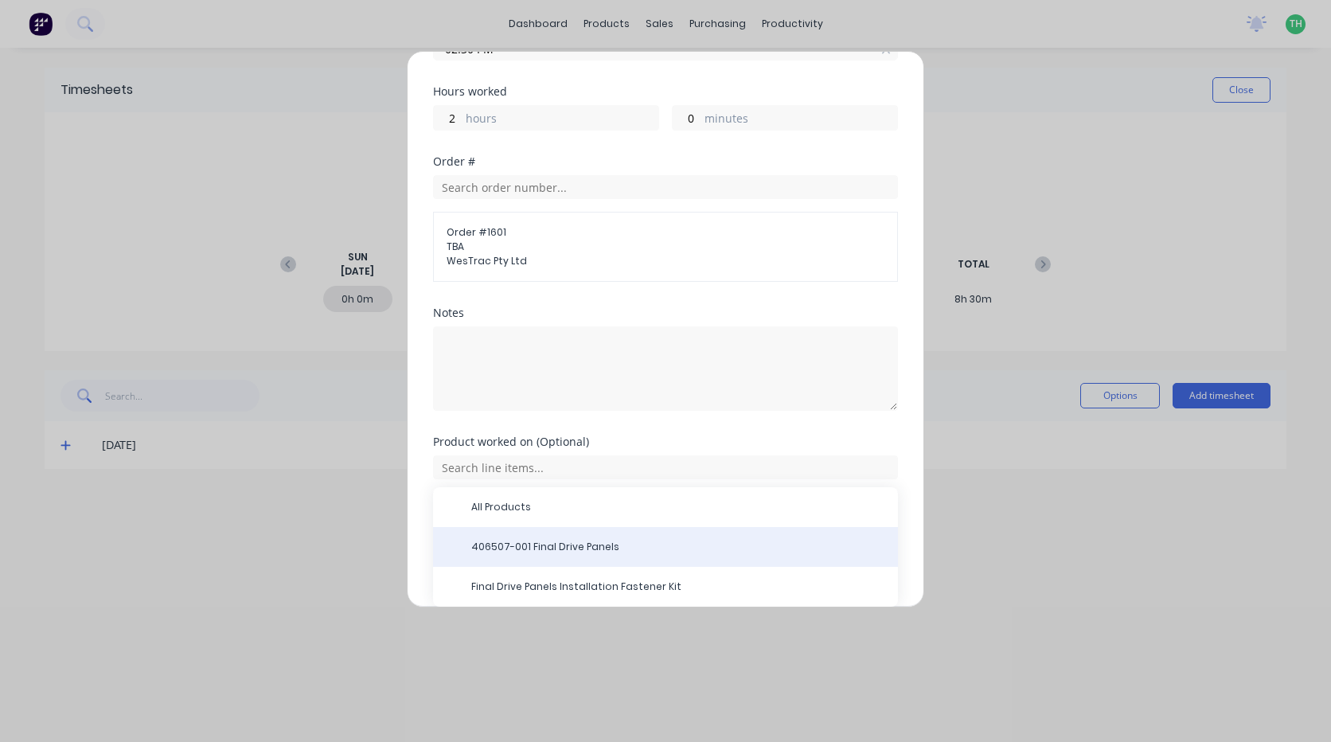
click at [572, 551] on span "406507-001 Final Drive Panels" at bounding box center [678, 547] width 414 height 14
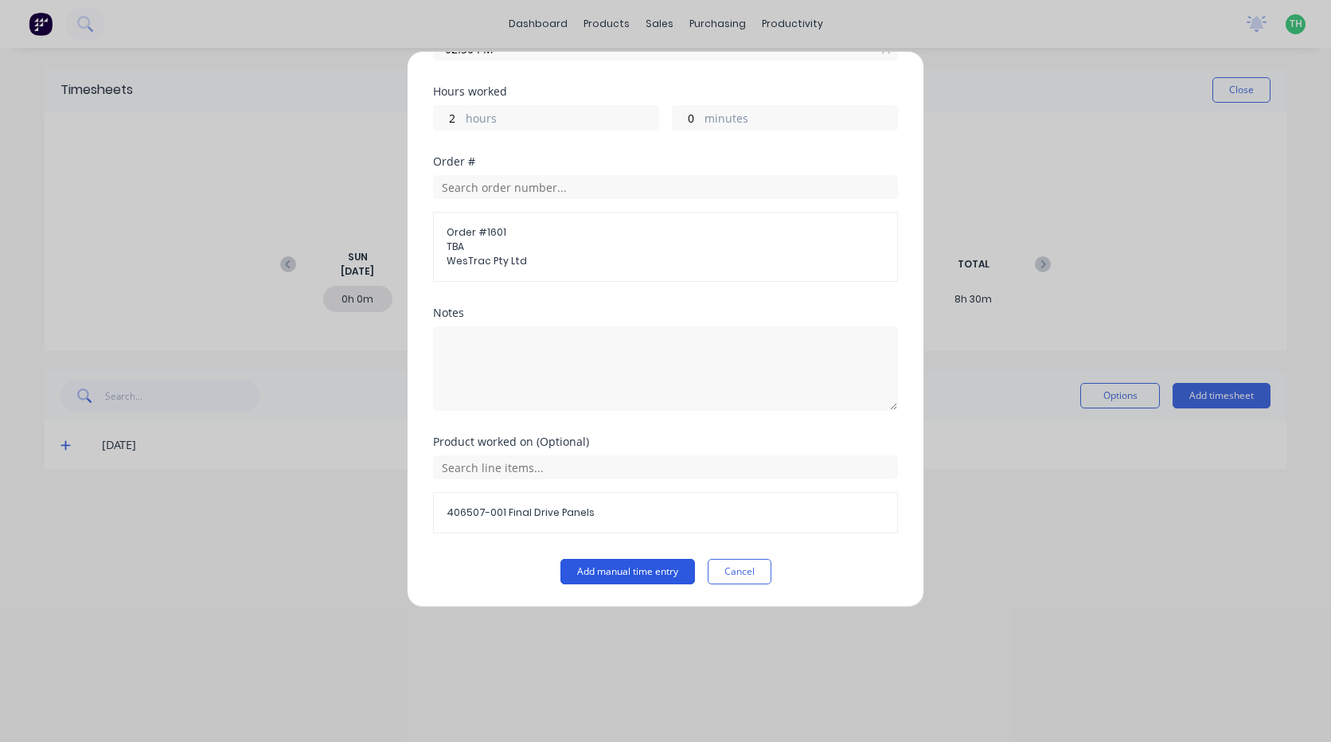
click at [622, 571] on button "Add manual time entry" at bounding box center [627, 571] width 135 height 25
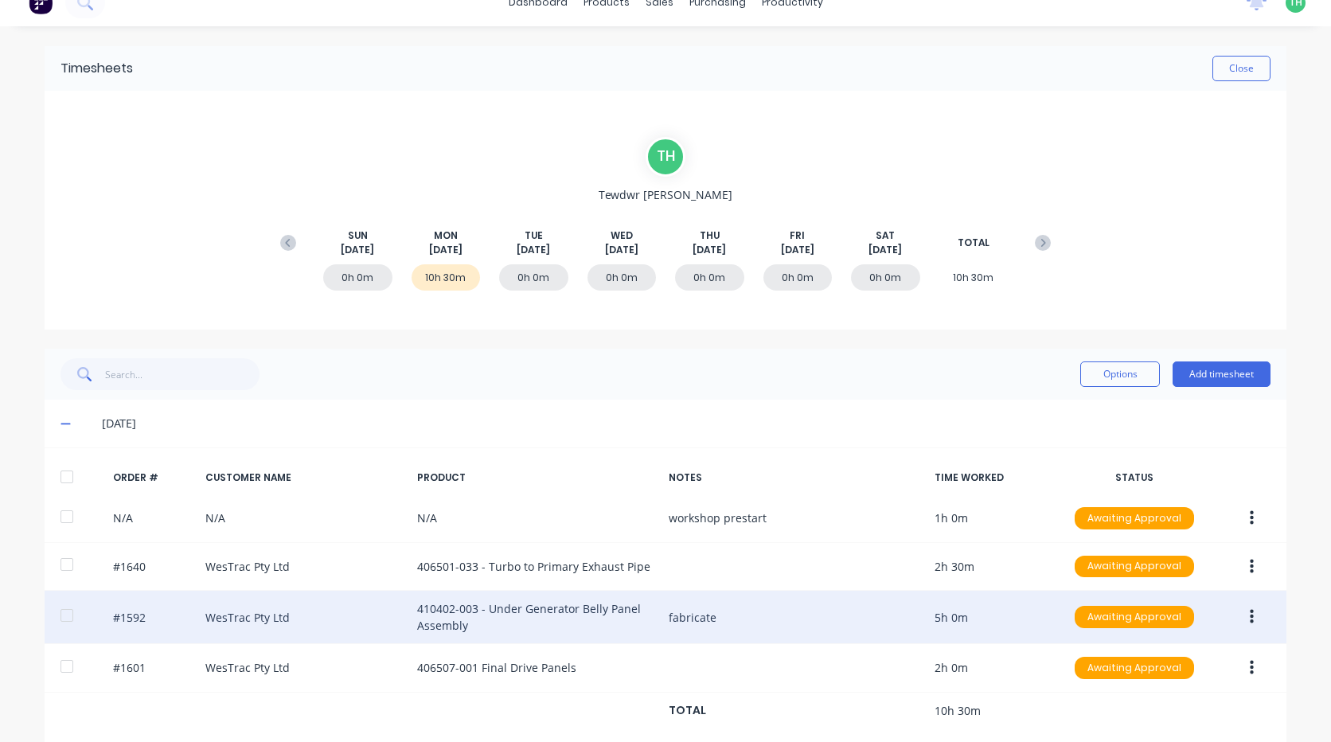
scroll to position [41, 0]
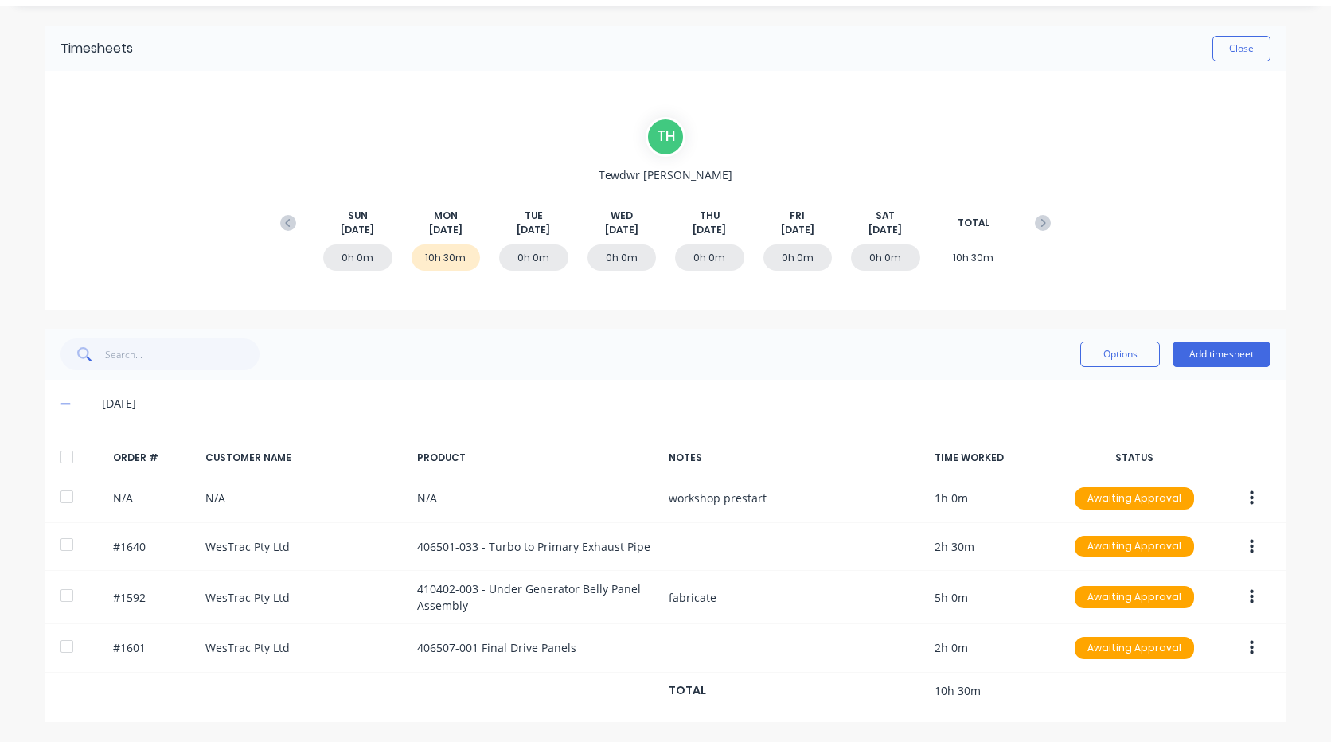
click at [60, 402] on icon at bounding box center [65, 403] width 10 height 11
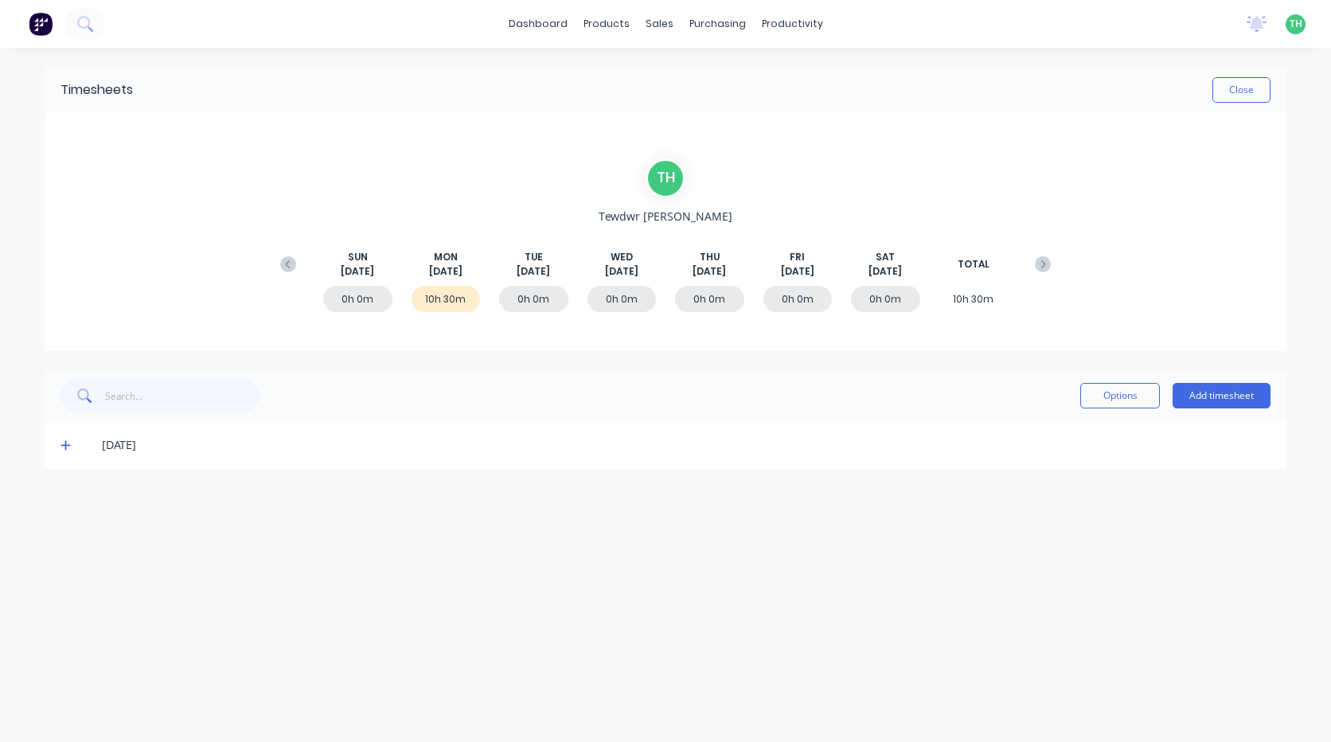
scroll to position [0, 0]
click at [1242, 84] on button "Close" at bounding box center [1241, 89] width 58 height 25
